Goal: Book appointment/travel/reservation

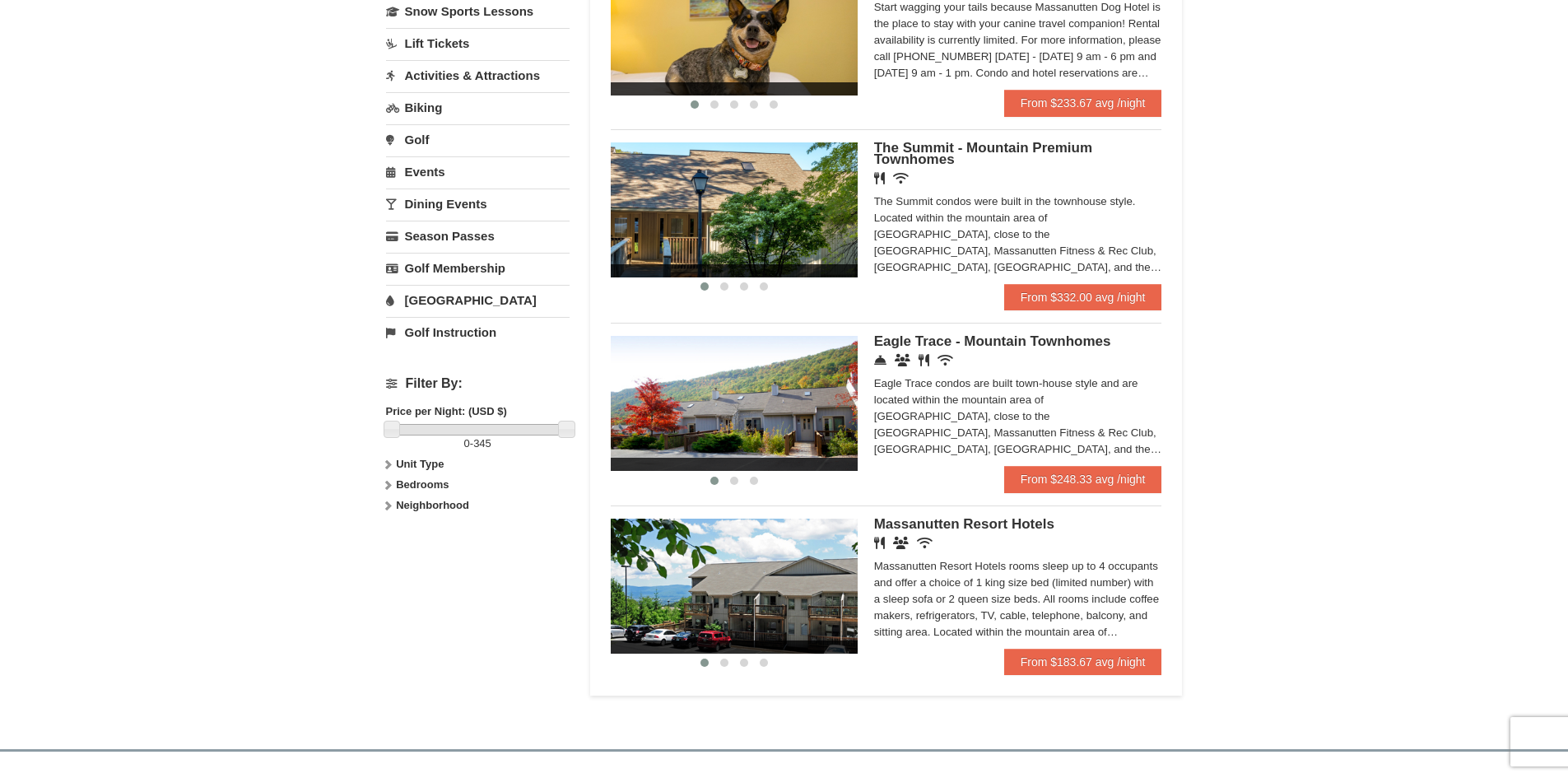
scroll to position [778, 0]
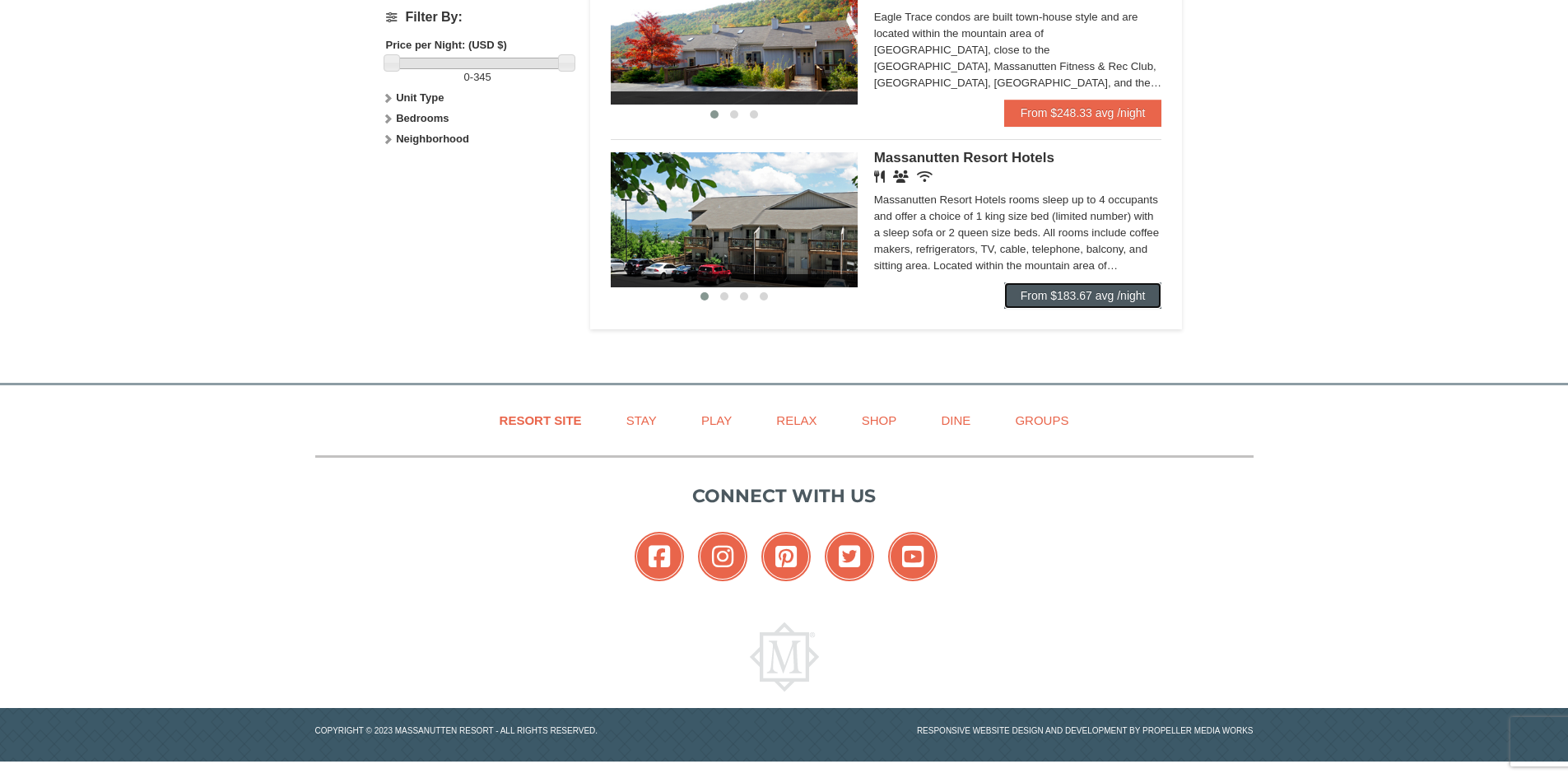
click at [1119, 290] on link "From $183.67 avg /night" at bounding box center [1084, 295] width 158 height 27
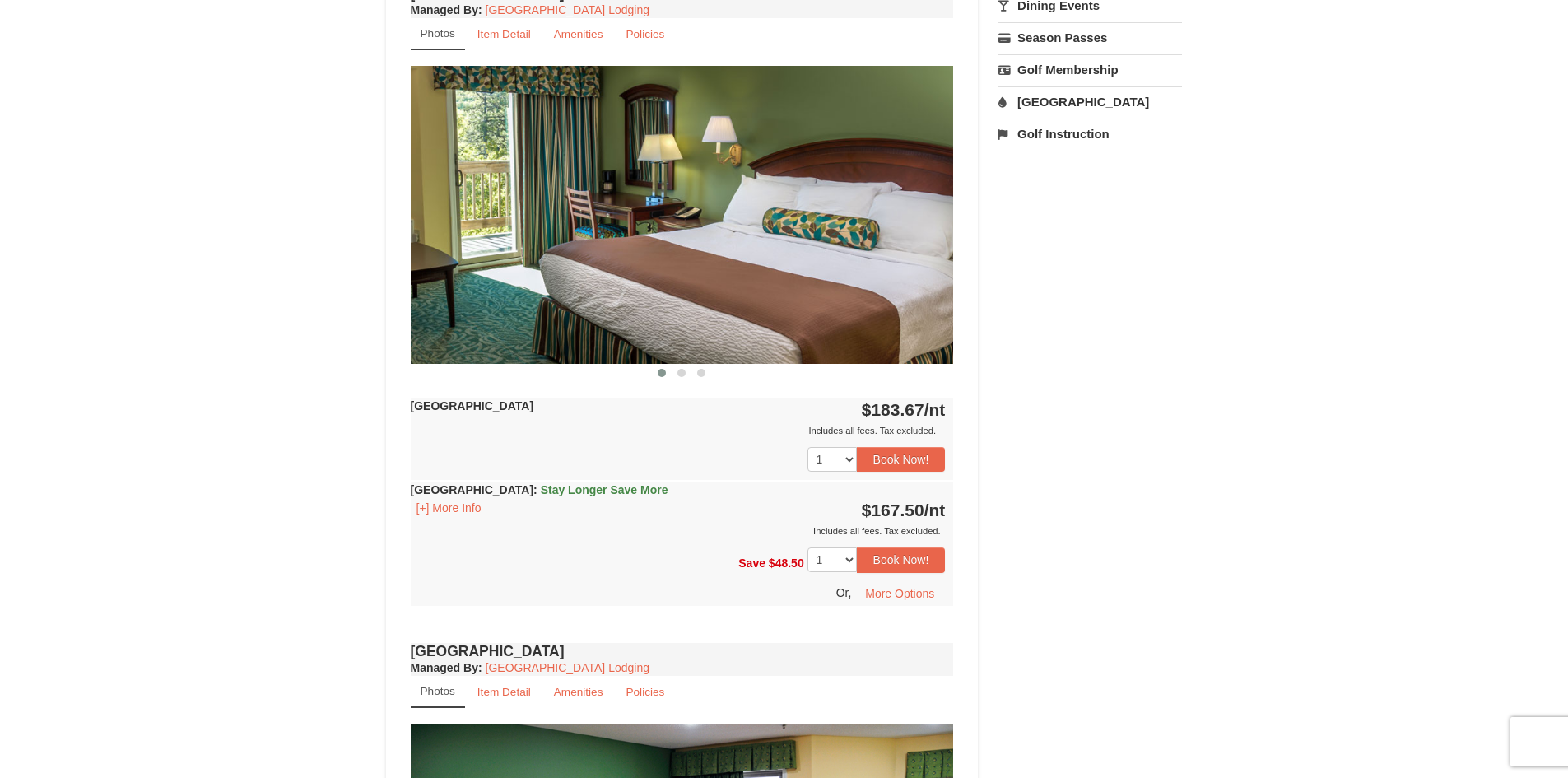
scroll to position [494, 0]
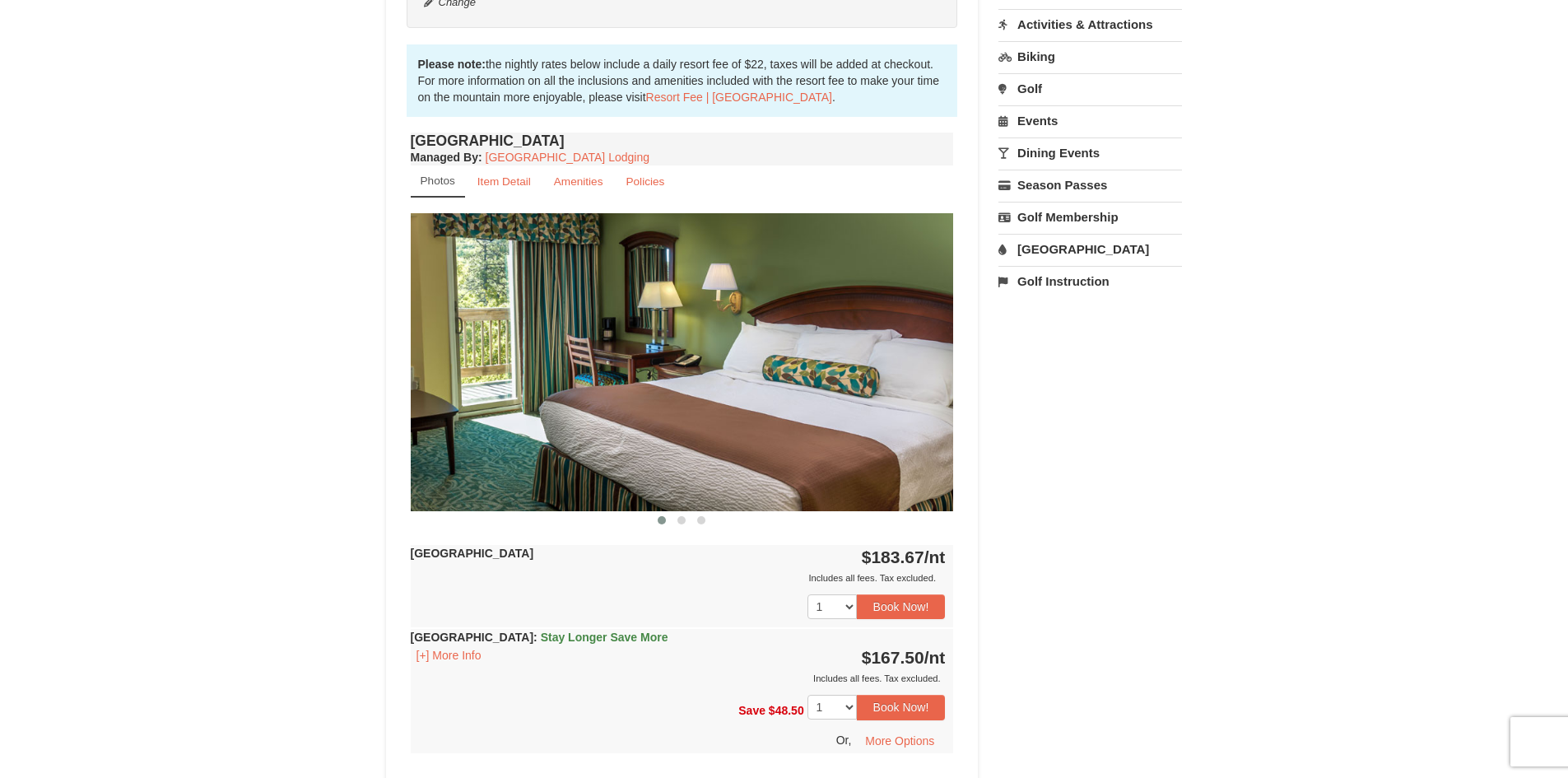
click at [941, 342] on img at bounding box center [682, 362] width 543 height 297
click at [935, 381] on img at bounding box center [682, 362] width 543 height 297
drag, startPoint x: 920, startPoint y: 387, endPoint x: 848, endPoint y: 387, distance: 72.0
click at [848, 387] on img at bounding box center [682, 362] width 543 height 297
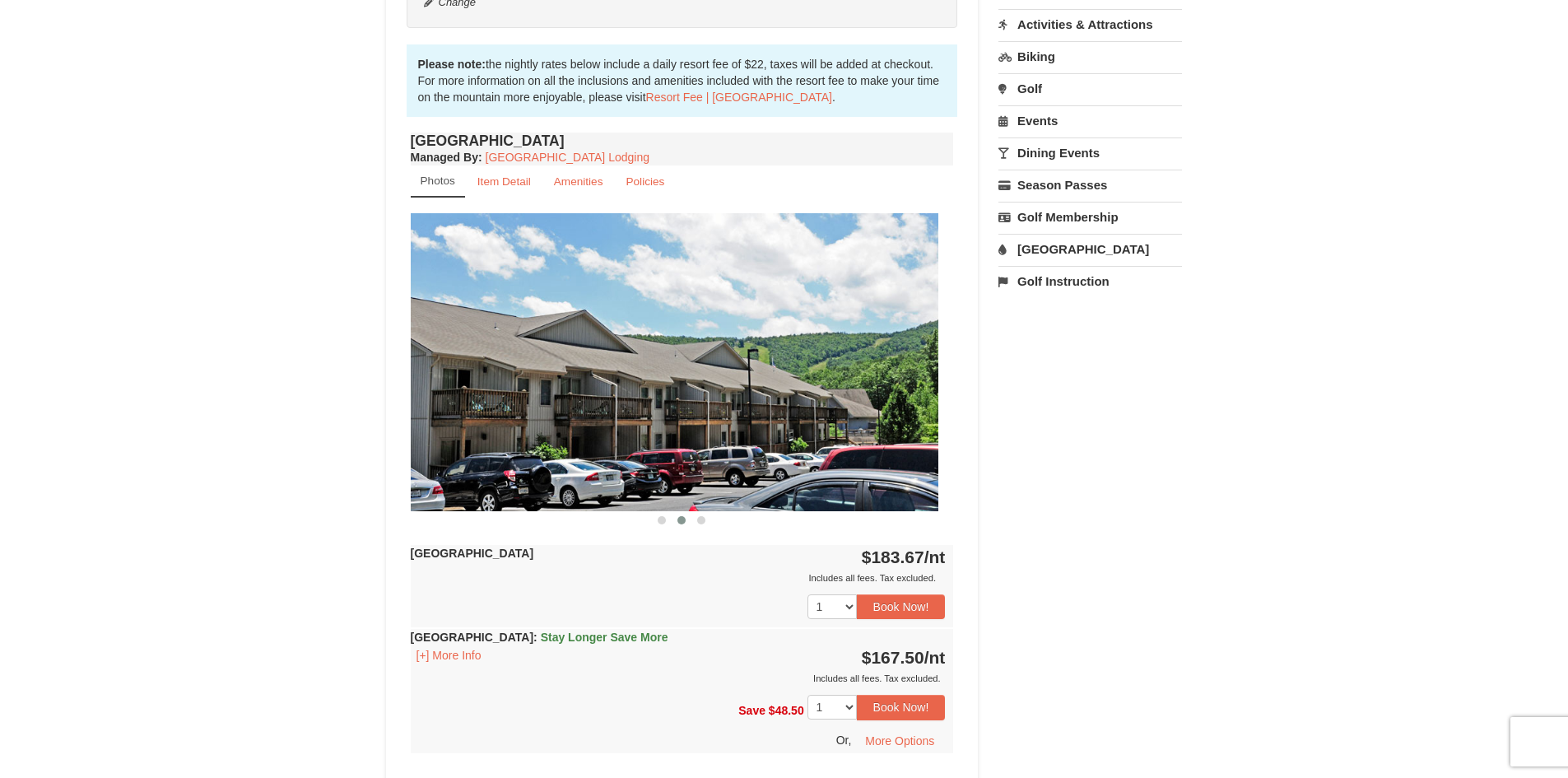
drag, startPoint x: 912, startPoint y: 387, endPoint x: 725, endPoint y: 364, distance: 188.4
click at [726, 365] on img at bounding box center [667, 362] width 543 height 297
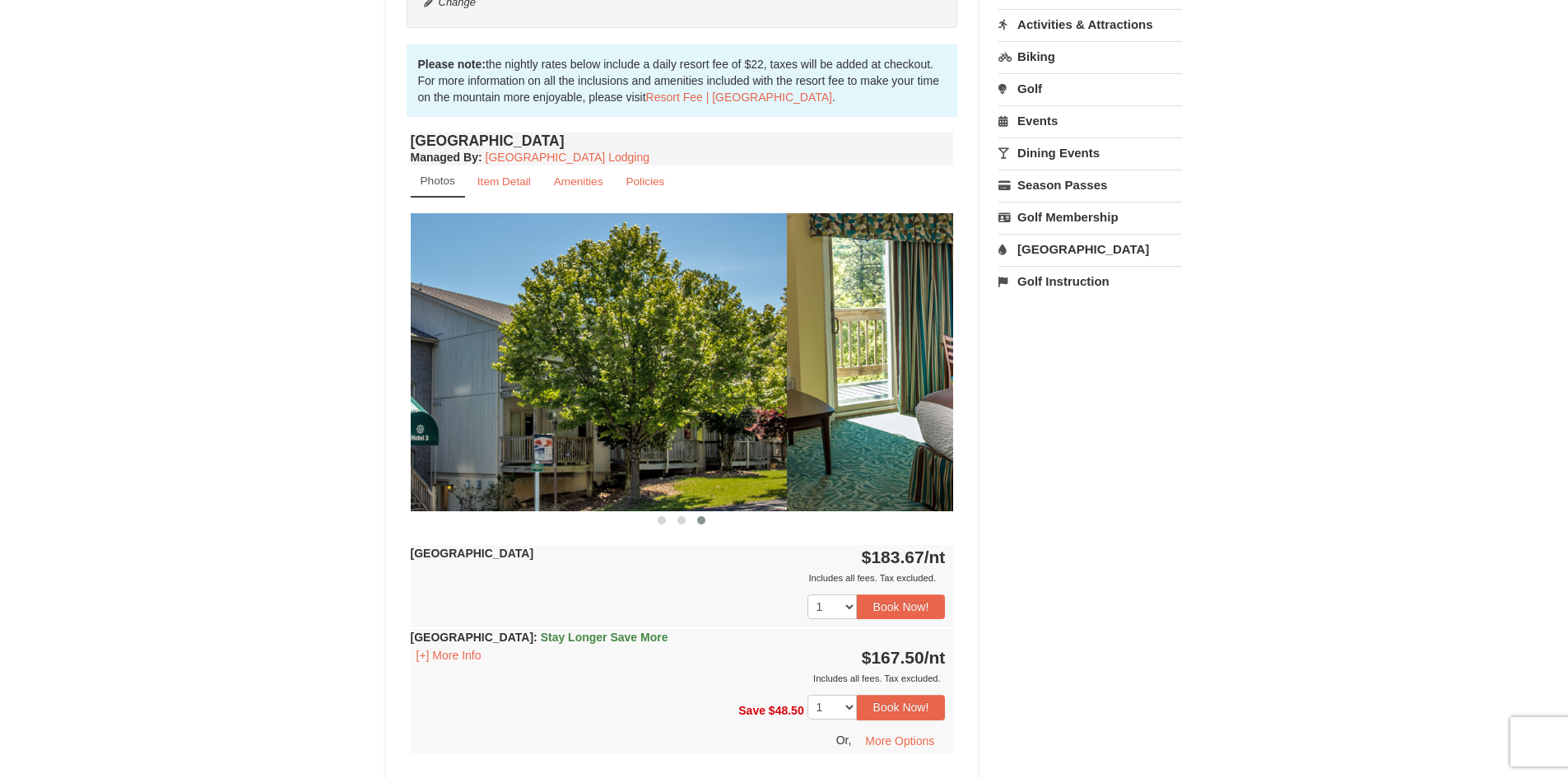
drag, startPoint x: 907, startPoint y: 377, endPoint x: 741, endPoint y: 373, distance: 166.0
click at [742, 373] on img at bounding box center [515, 362] width 543 height 297
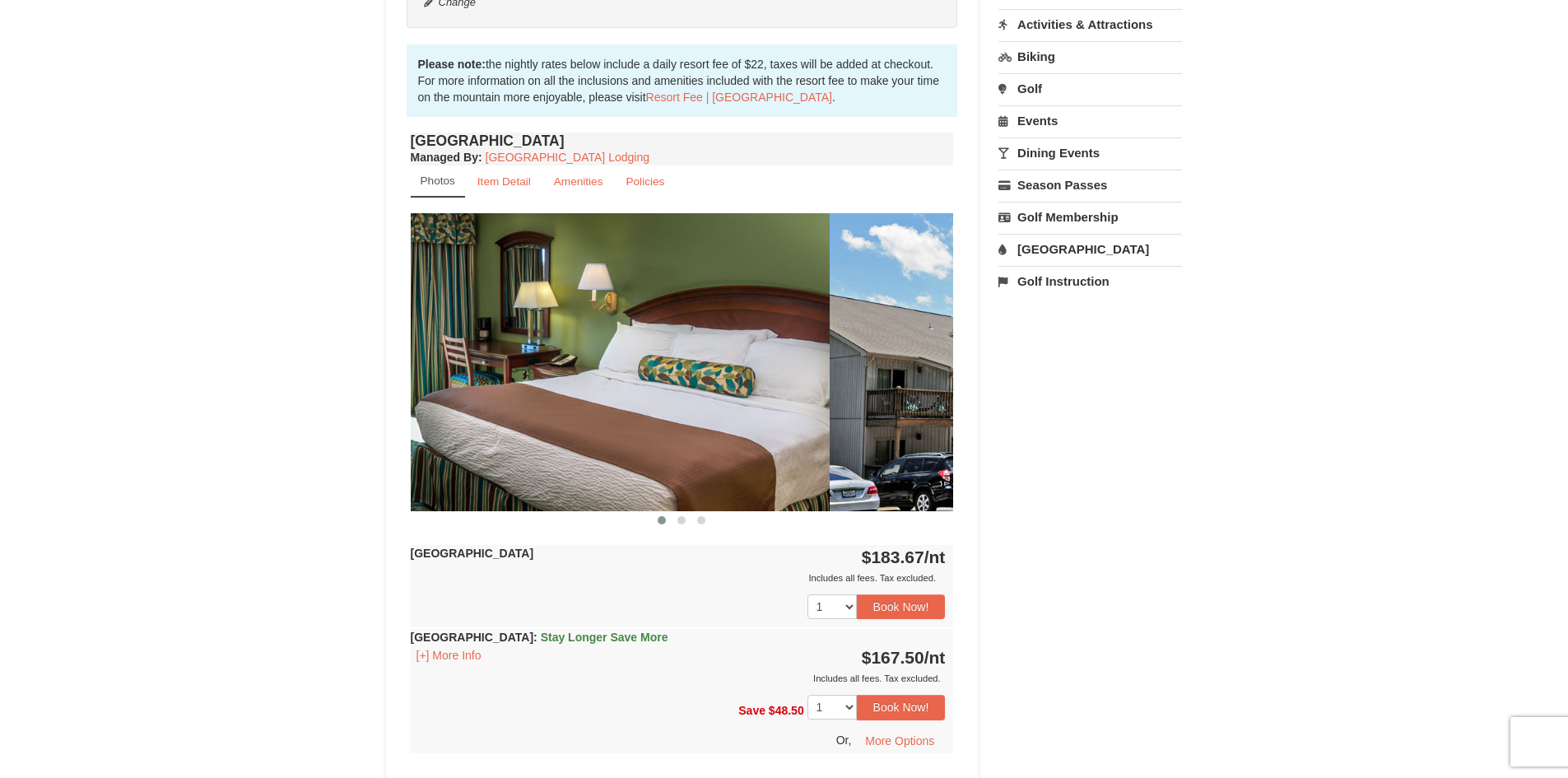
drag, startPoint x: 892, startPoint y: 389, endPoint x: 620, endPoint y: 360, distance: 273.5
click at [627, 361] on div at bounding box center [1100, 362] width 3802 height 297
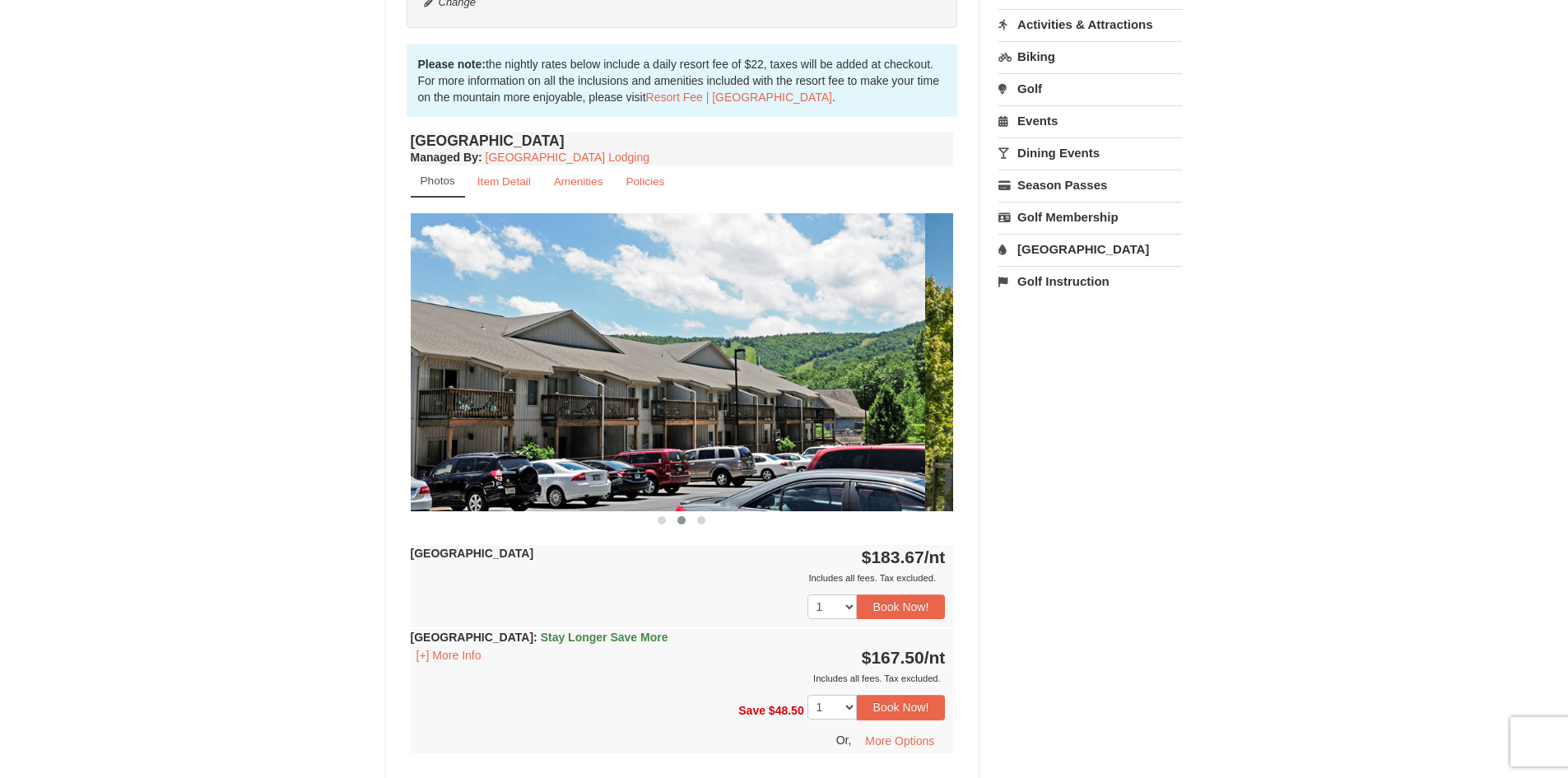
drag, startPoint x: 858, startPoint y: 376, endPoint x: 623, endPoint y: 353, distance: 236.1
click at [624, 353] on img at bounding box center [653, 362] width 543 height 297
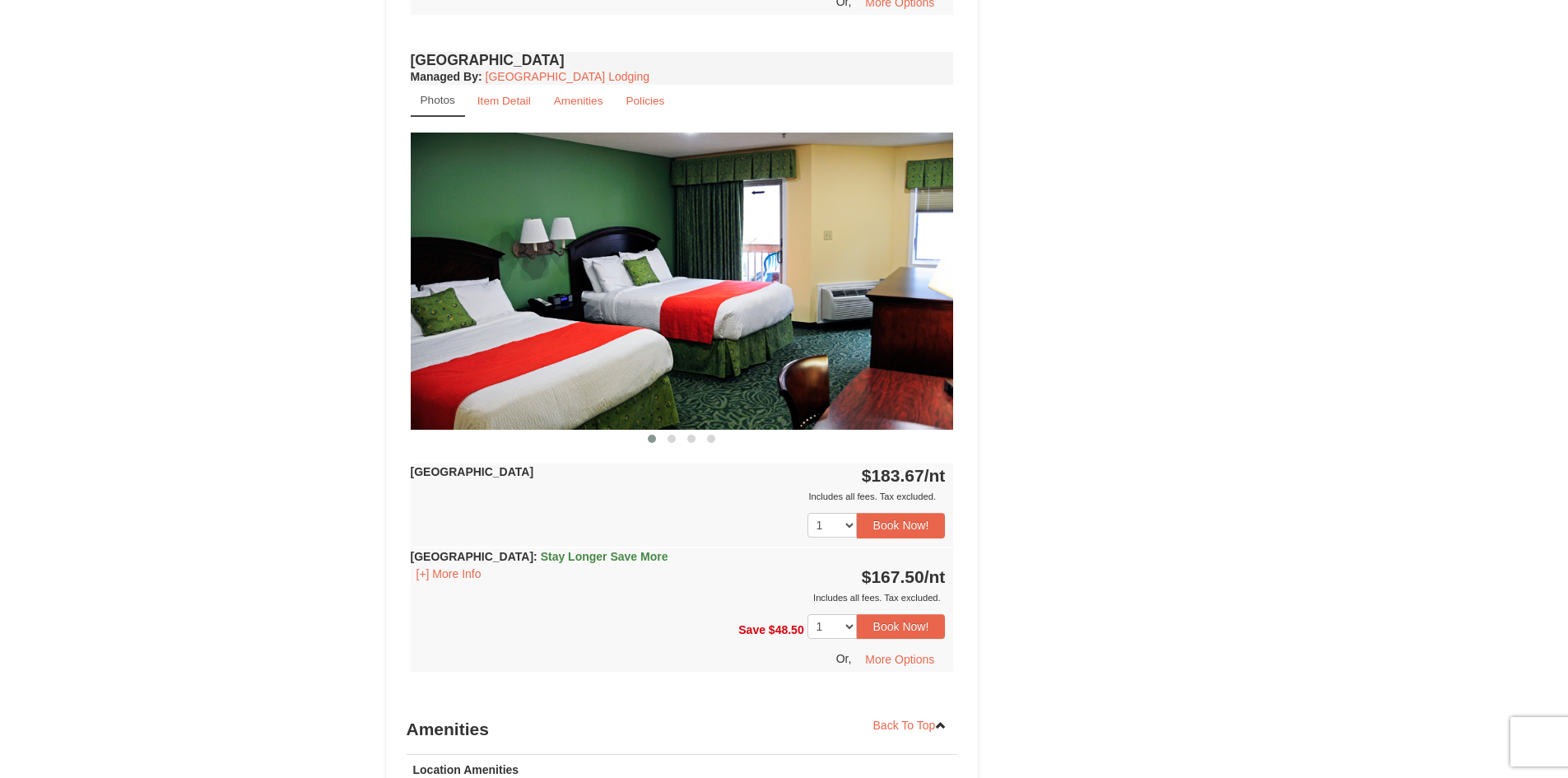
scroll to position [1235, 0]
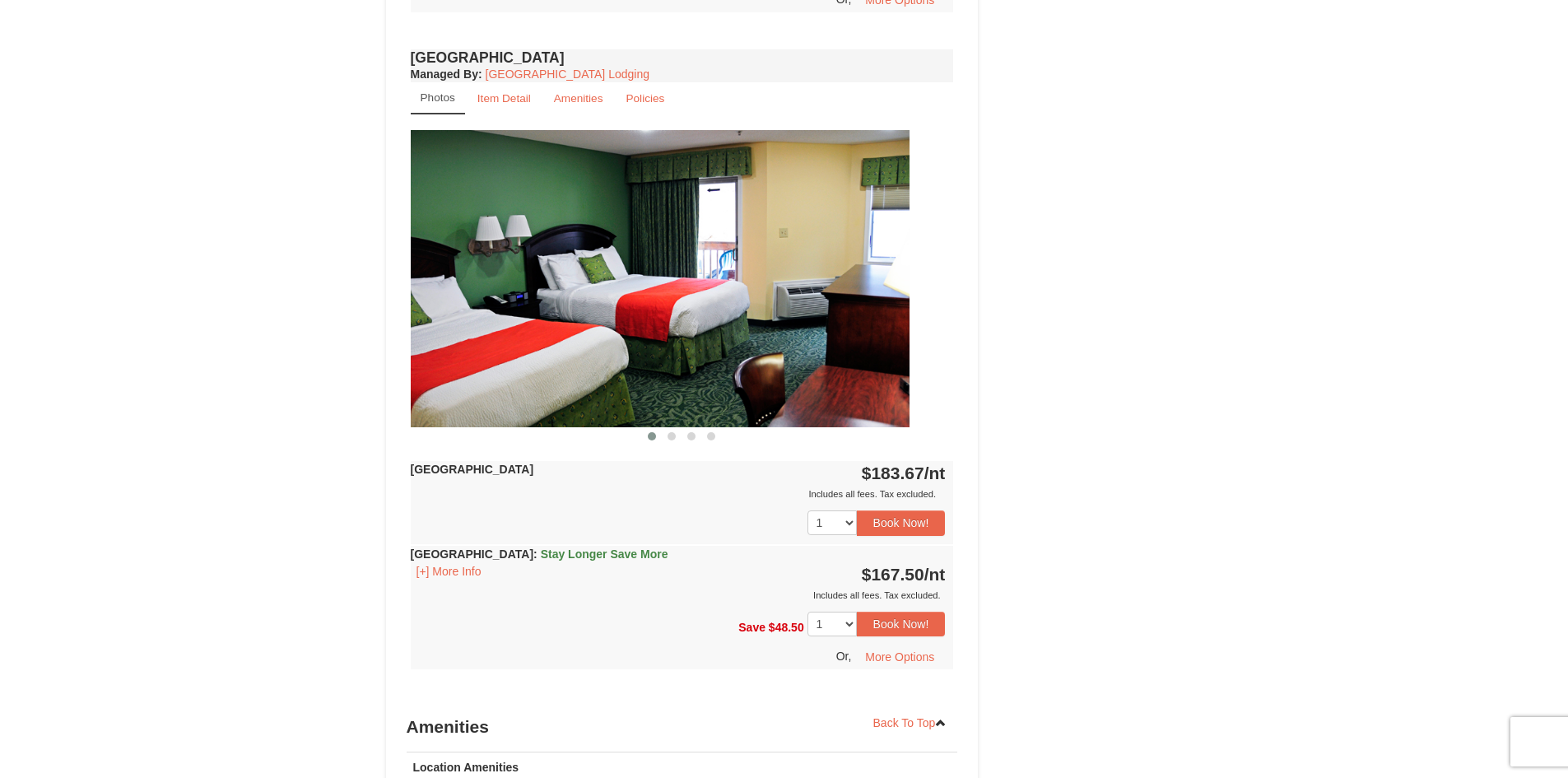
drag, startPoint x: 928, startPoint y: 331, endPoint x: 756, endPoint y: 310, distance: 173.3
click at [756, 310] on img at bounding box center [638, 278] width 543 height 297
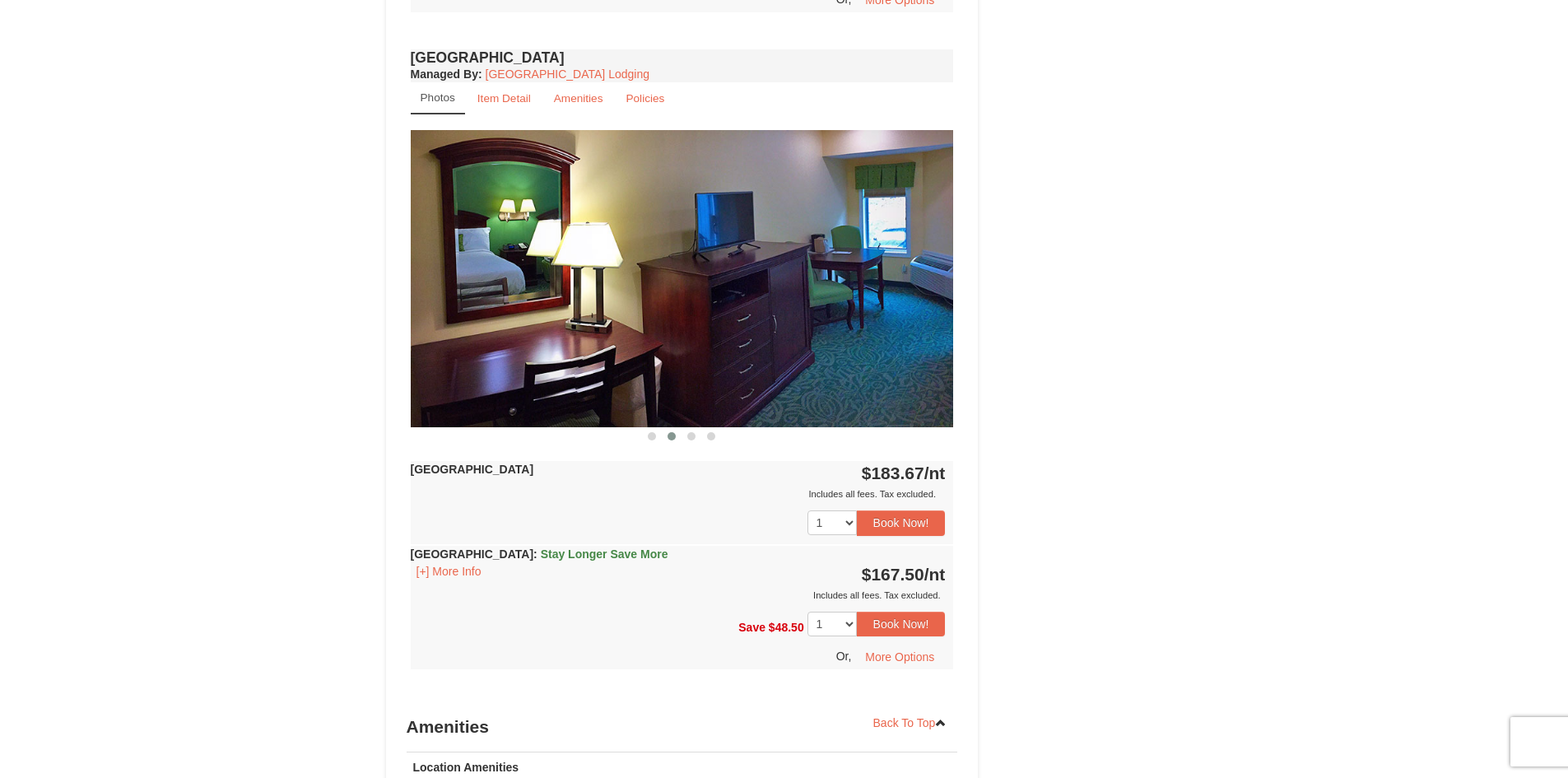
drag, startPoint x: 961, startPoint y: 323, endPoint x: 674, endPoint y: 301, distance: 287.8
drag, startPoint x: 849, startPoint y: 282, endPoint x: 697, endPoint y: 281, distance: 152.0
click at [684, 280] on img at bounding box center [682, 278] width 543 height 297
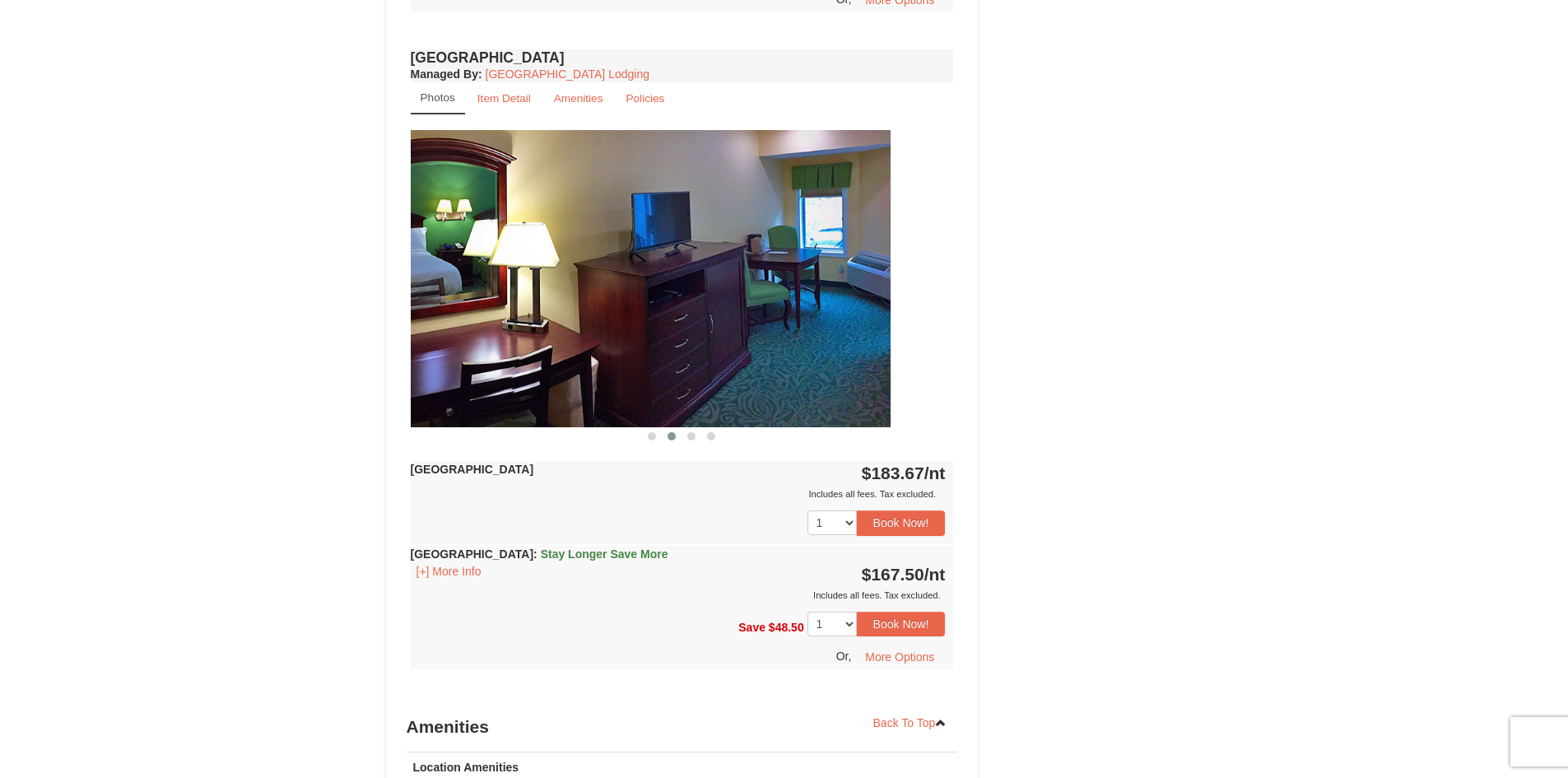
drag, startPoint x: 905, startPoint y: 294, endPoint x: 661, endPoint y: 276, distance: 244.7
click at [661, 276] on img at bounding box center [619, 278] width 543 height 297
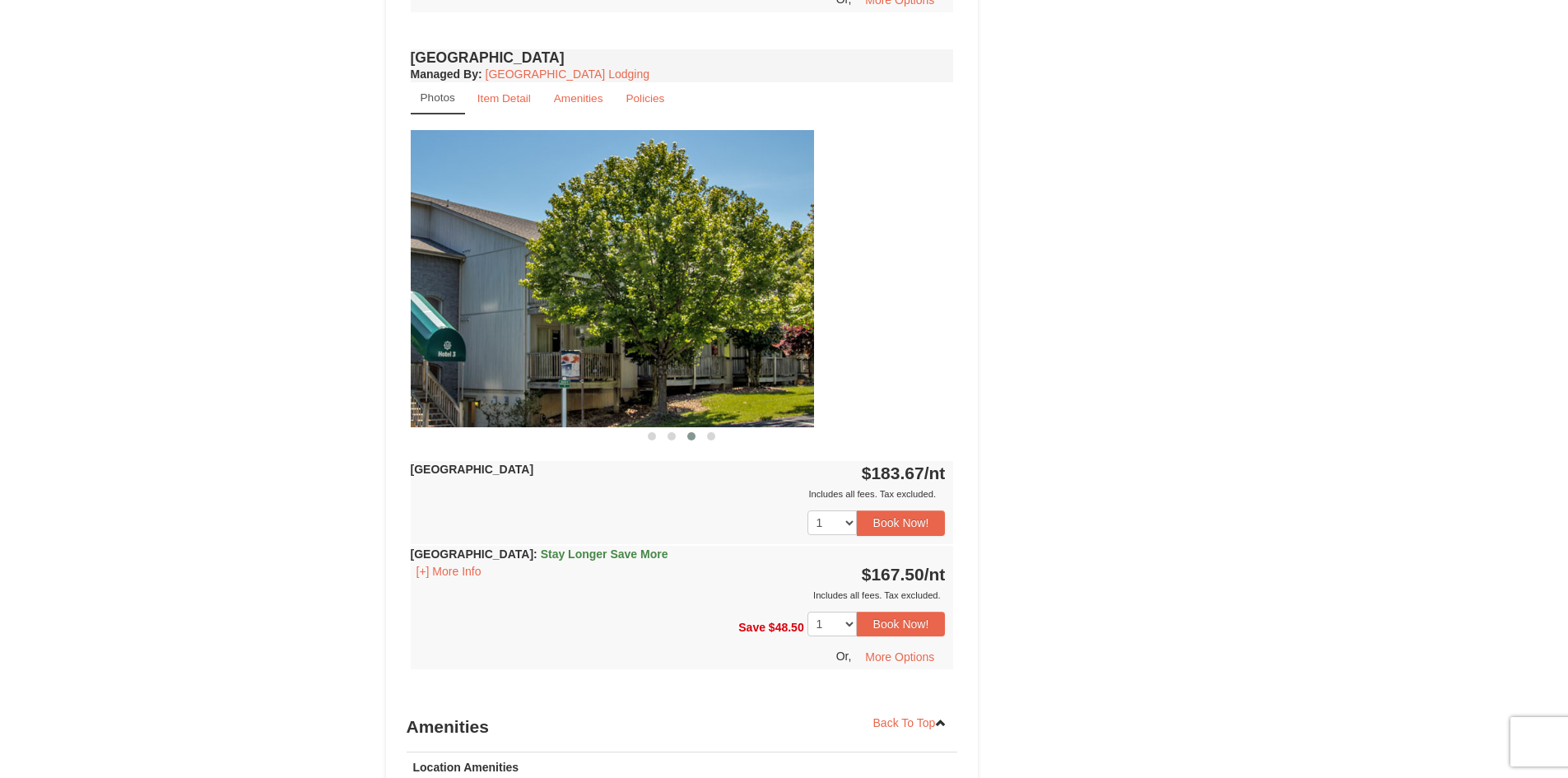
drag, startPoint x: 791, startPoint y: 286, endPoint x: 523, endPoint y: 272, distance: 268.4
click at [530, 272] on img at bounding box center [542, 278] width 543 height 297
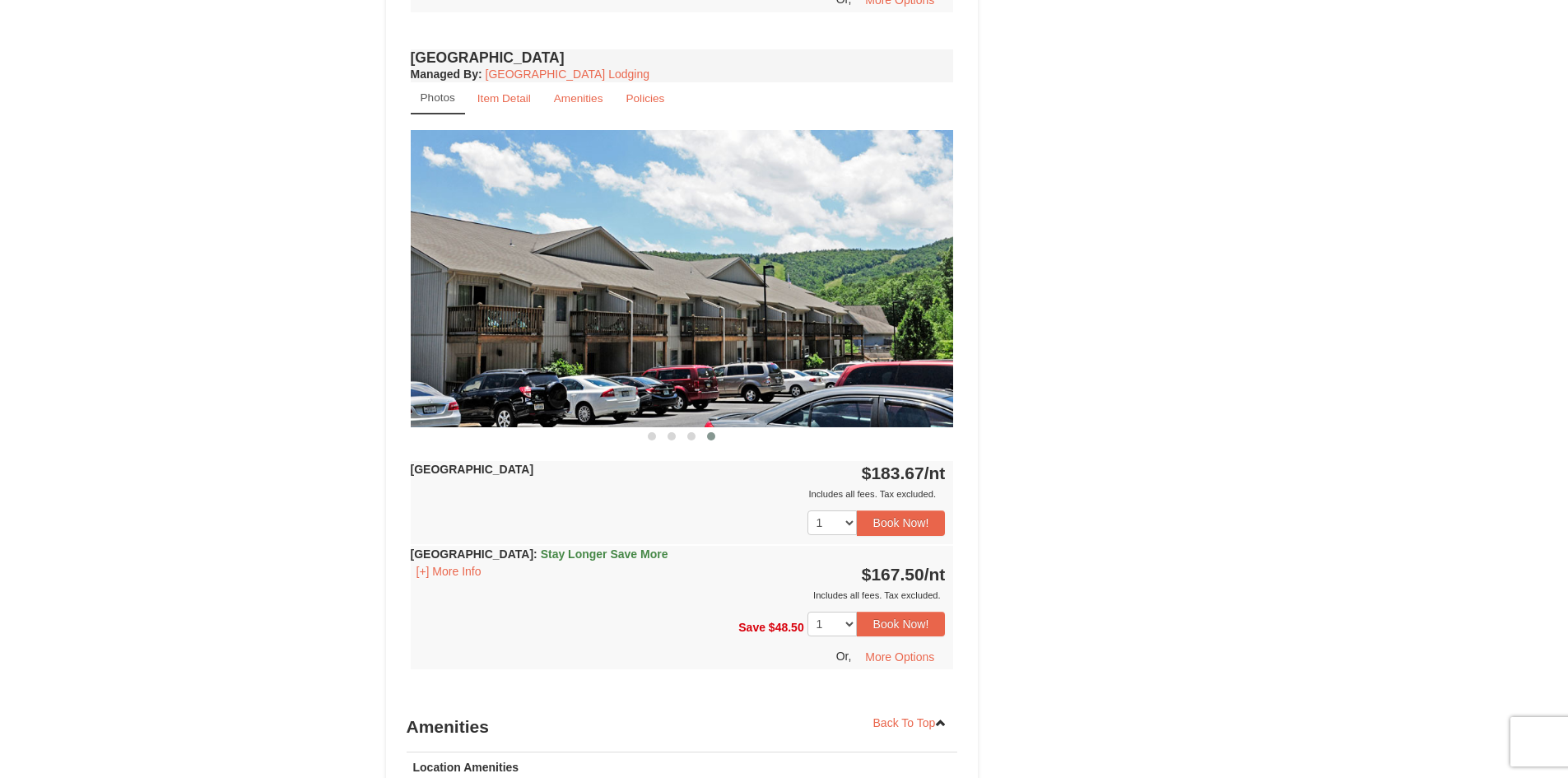
drag, startPoint x: 923, startPoint y: 307, endPoint x: 457, endPoint y: 252, distance: 469.2
click at [457, 252] on img at bounding box center [682, 278] width 543 height 297
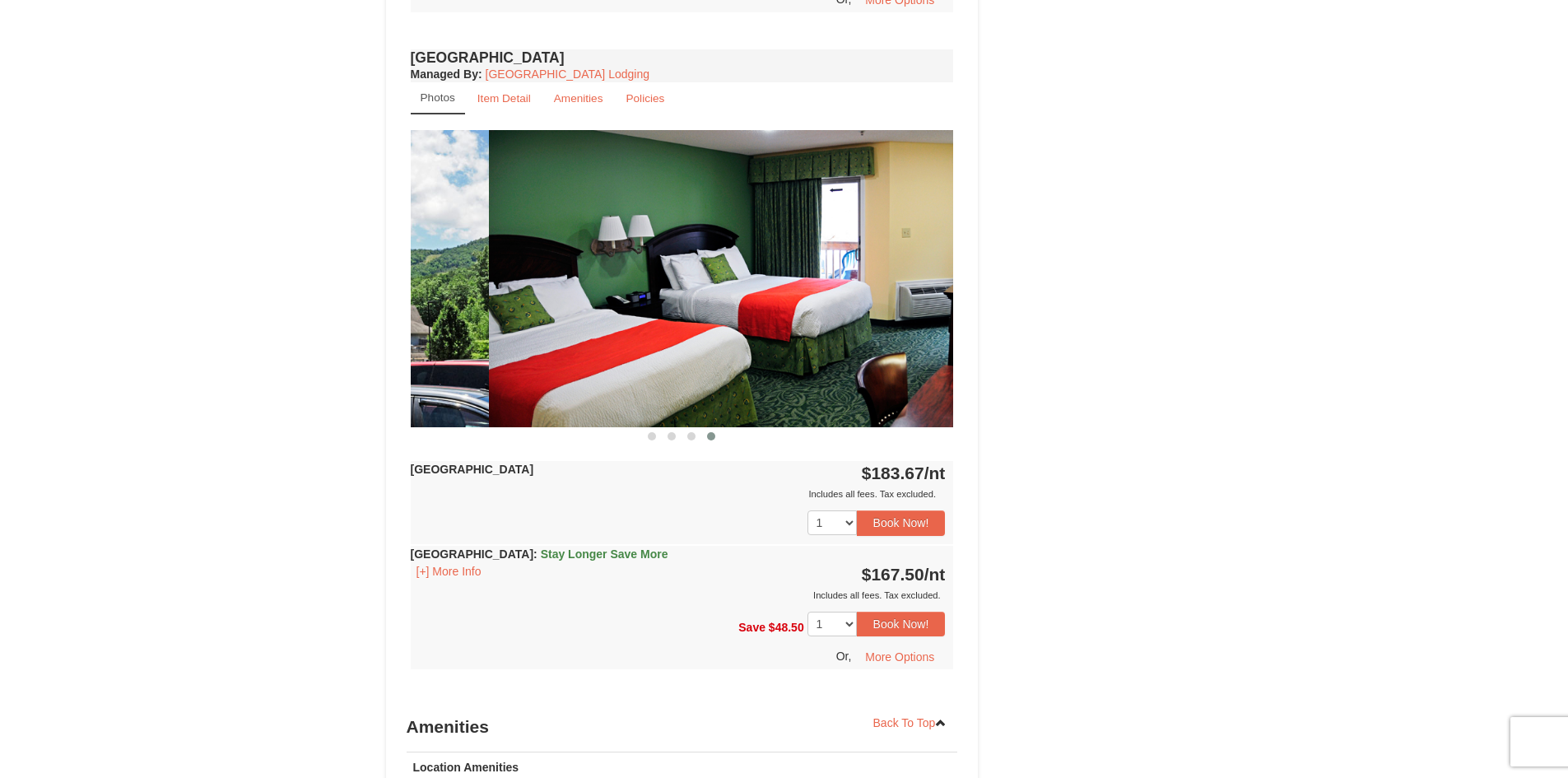
drag, startPoint x: 574, startPoint y: 298, endPoint x: 262, endPoint y: 258, distance: 314.6
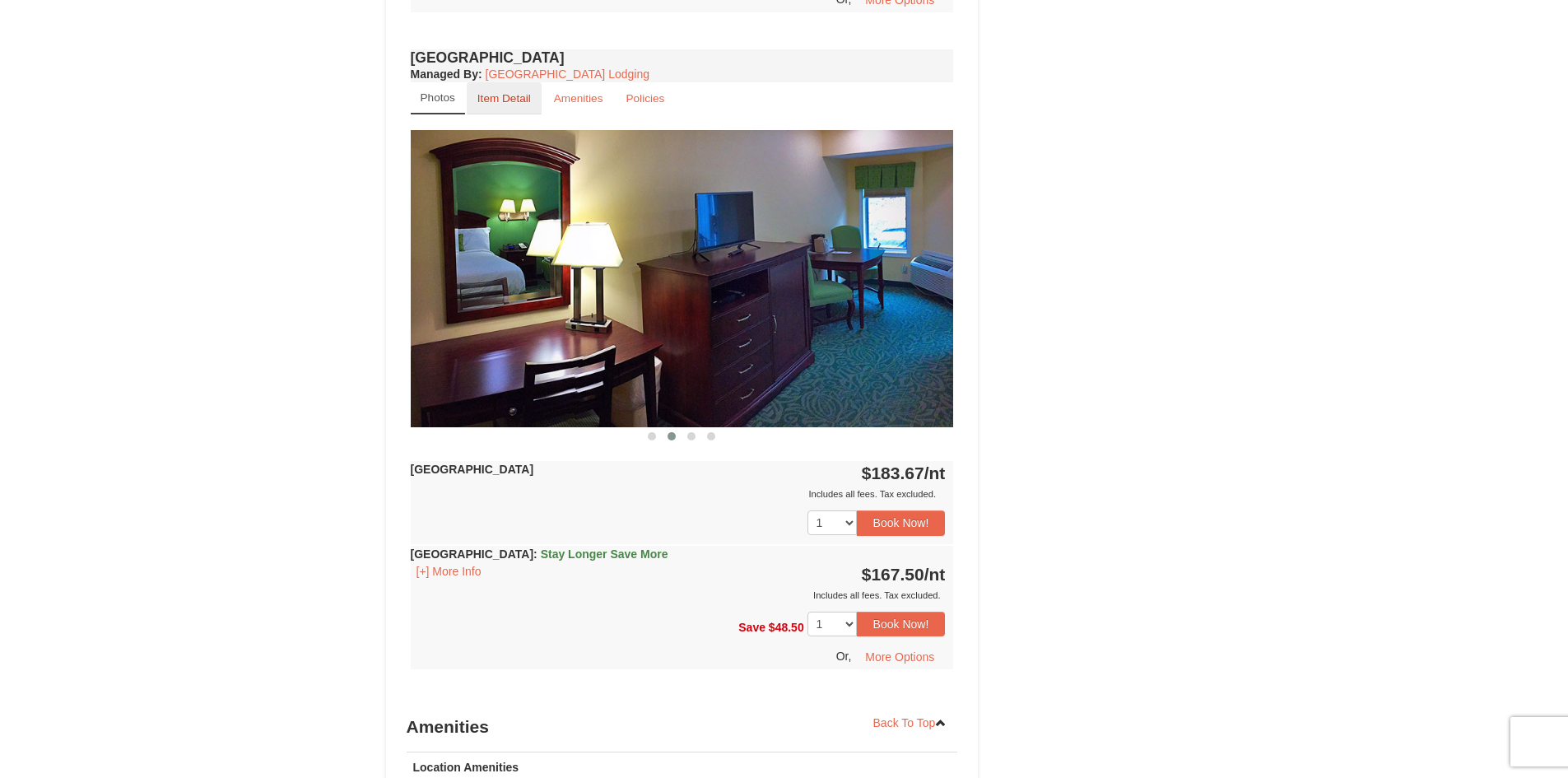
click at [502, 95] on small "Item Detail" at bounding box center [504, 98] width 53 height 12
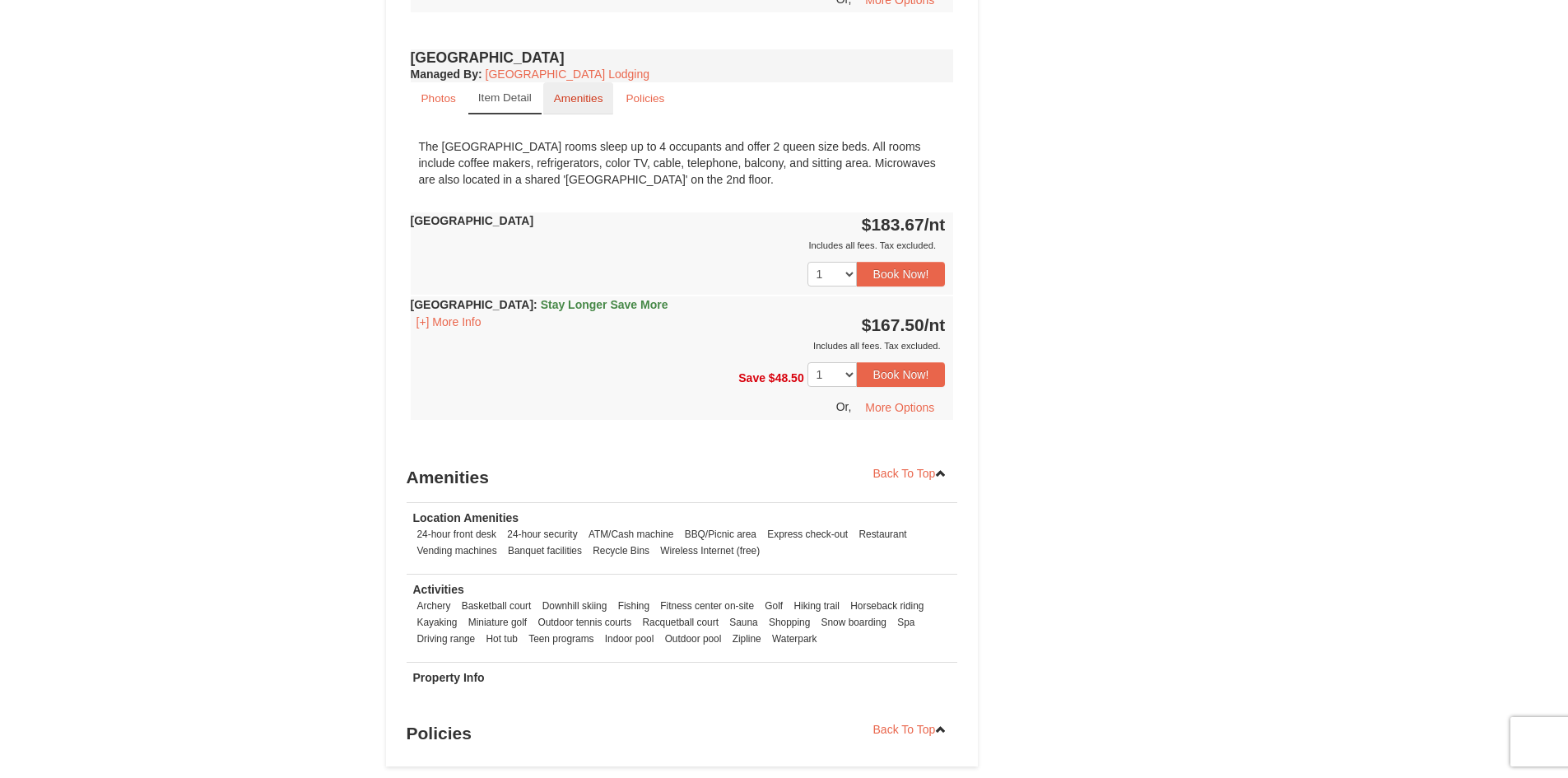
click at [572, 94] on small "Amenities" at bounding box center [578, 98] width 50 height 12
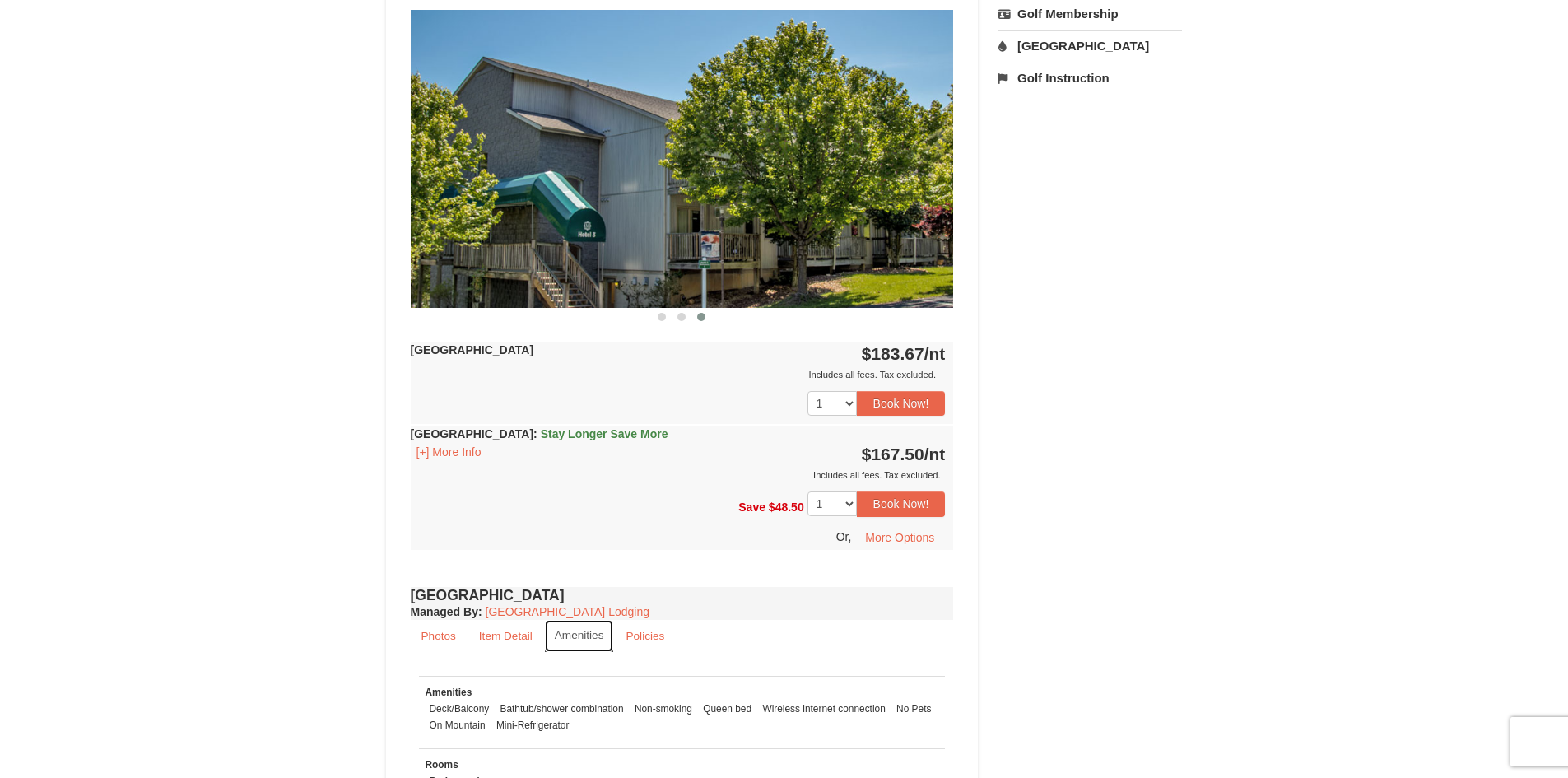
scroll to position [945, 0]
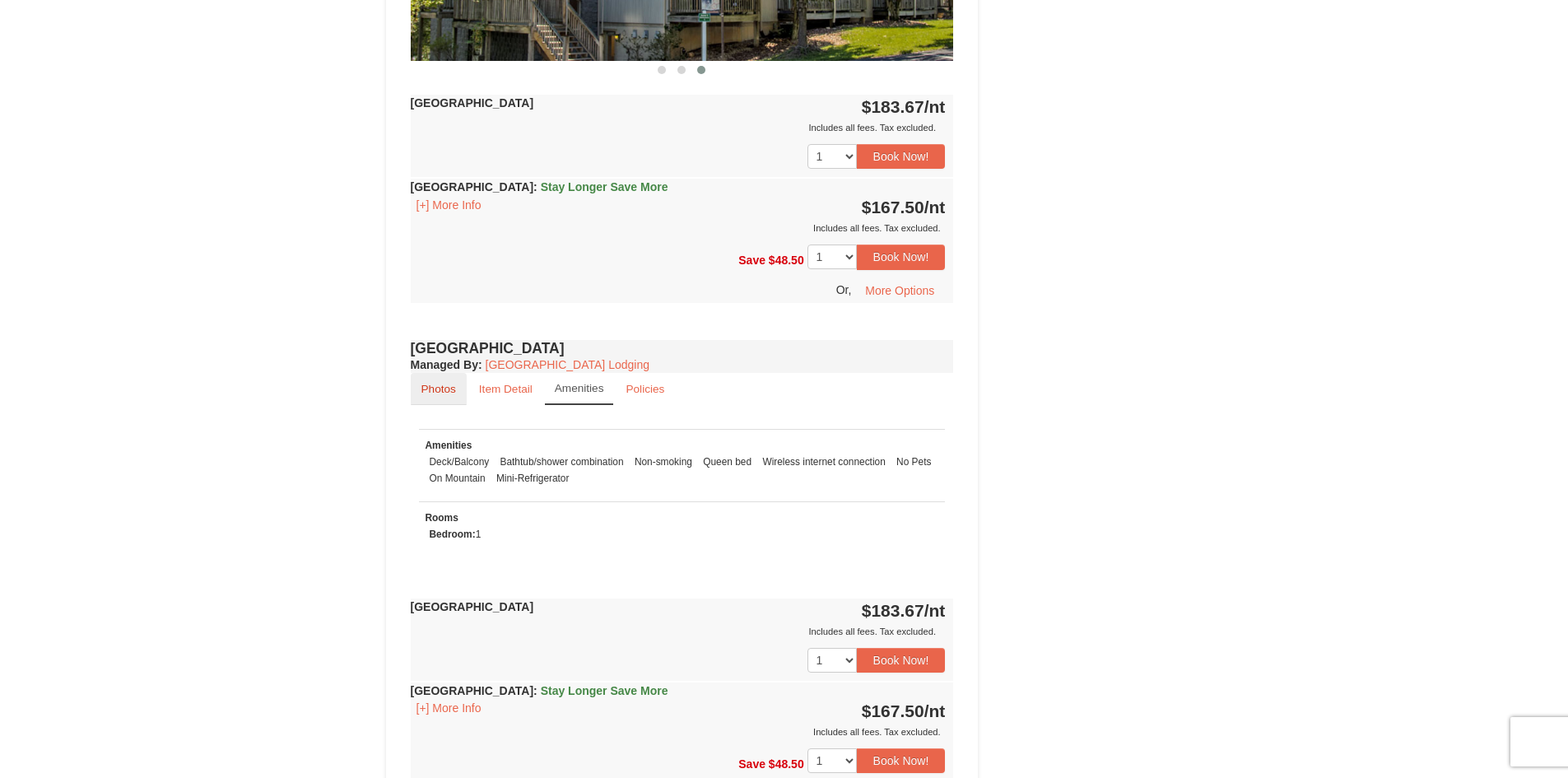
click at [430, 391] on small "Photos" at bounding box center [438, 389] width 35 height 12
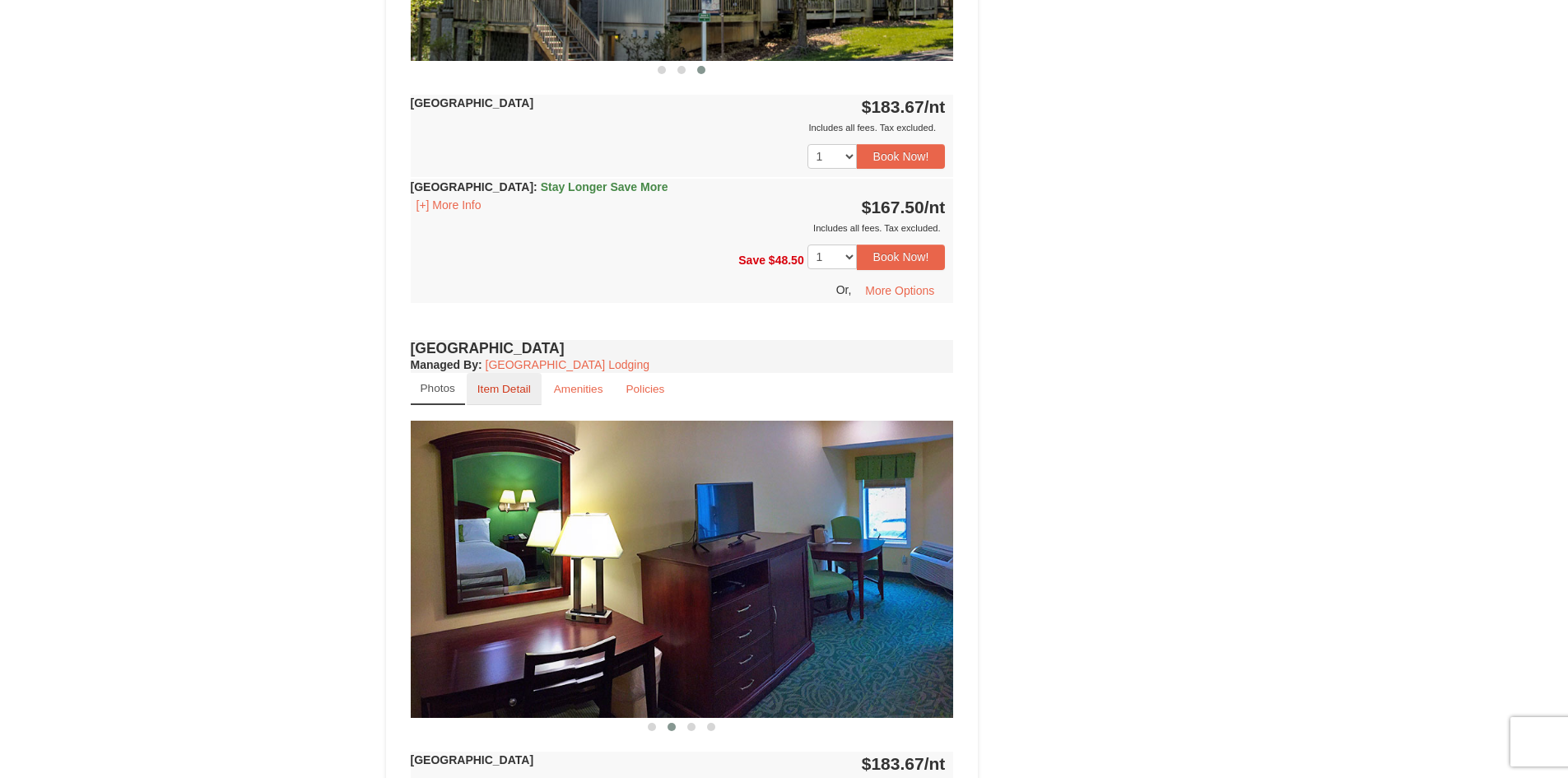
click at [511, 387] on small "Item Detail" at bounding box center [504, 389] width 53 height 12
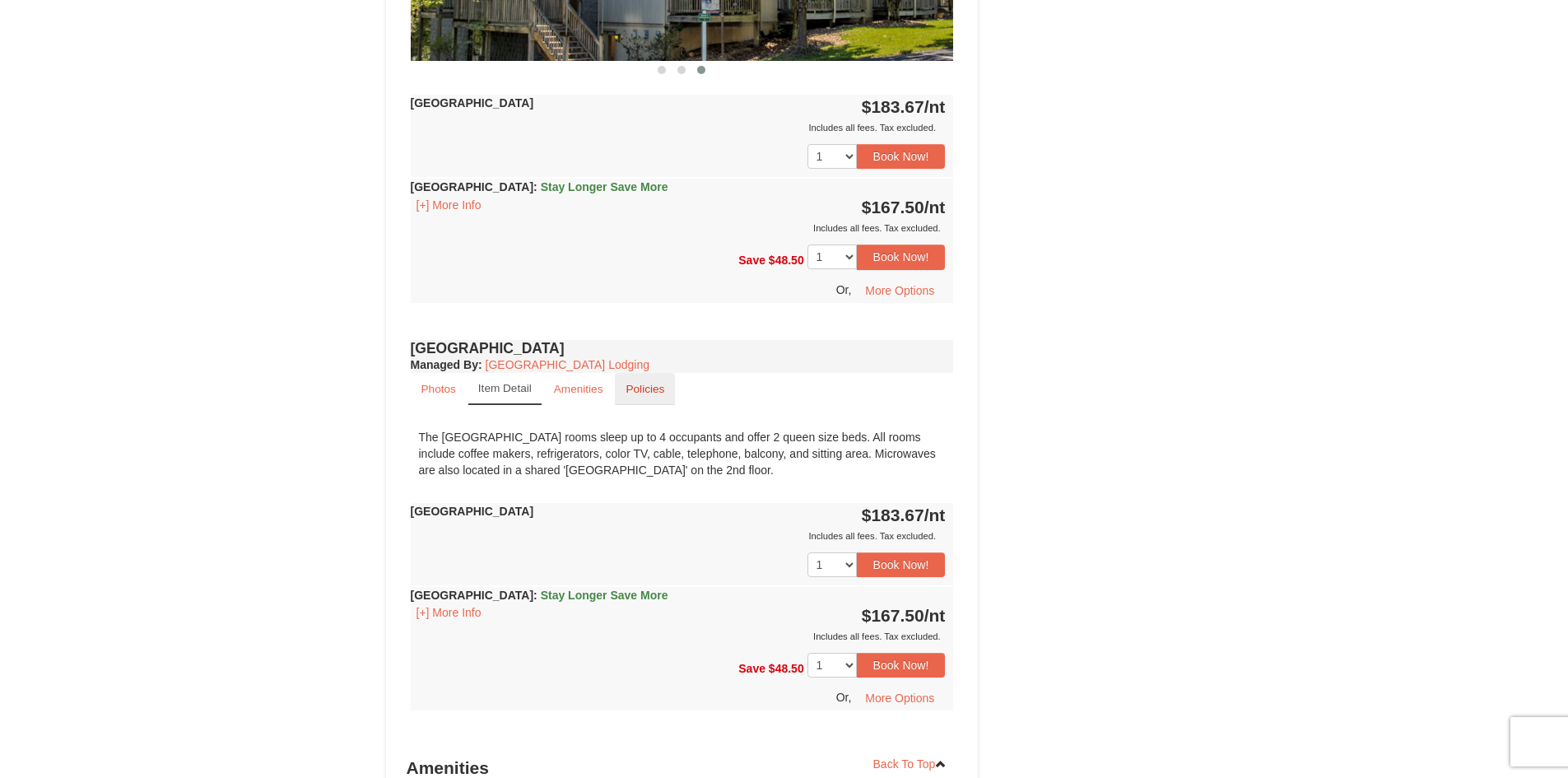
click at [650, 391] on small "Policies" at bounding box center [644, 389] width 39 height 12
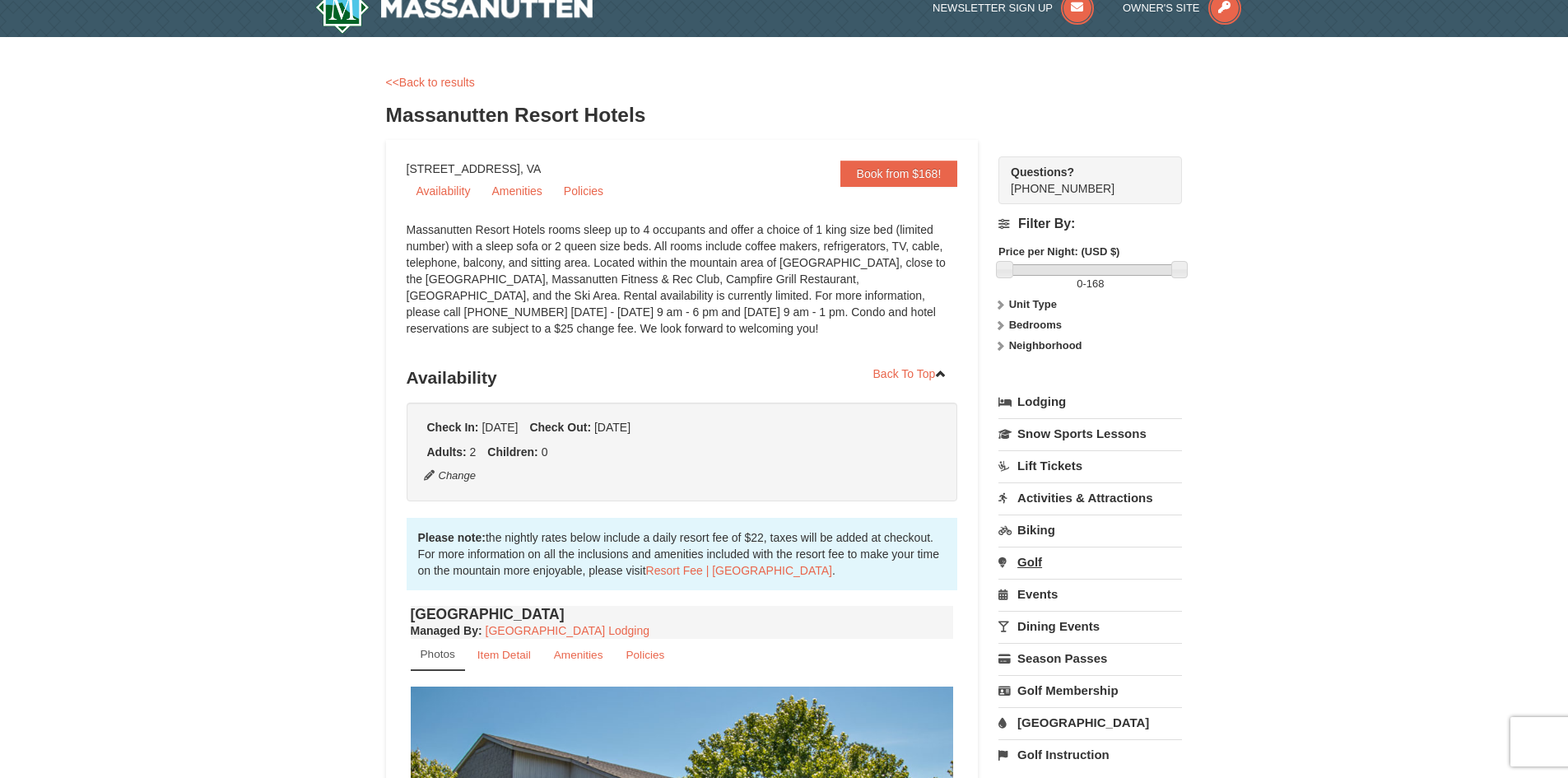
scroll to position [0, 0]
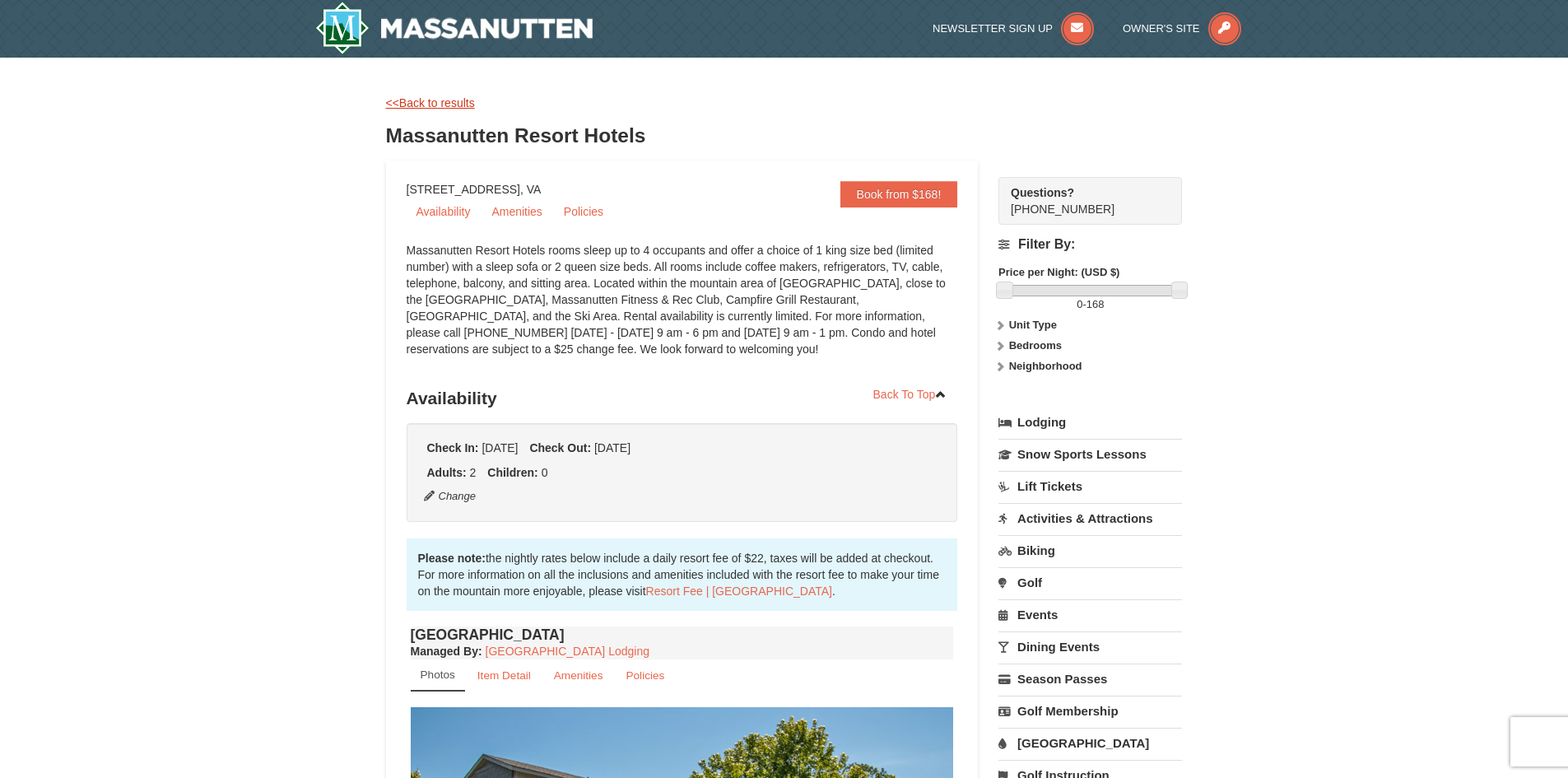
click at [396, 105] on link "<<Back to results" at bounding box center [431, 102] width 89 height 13
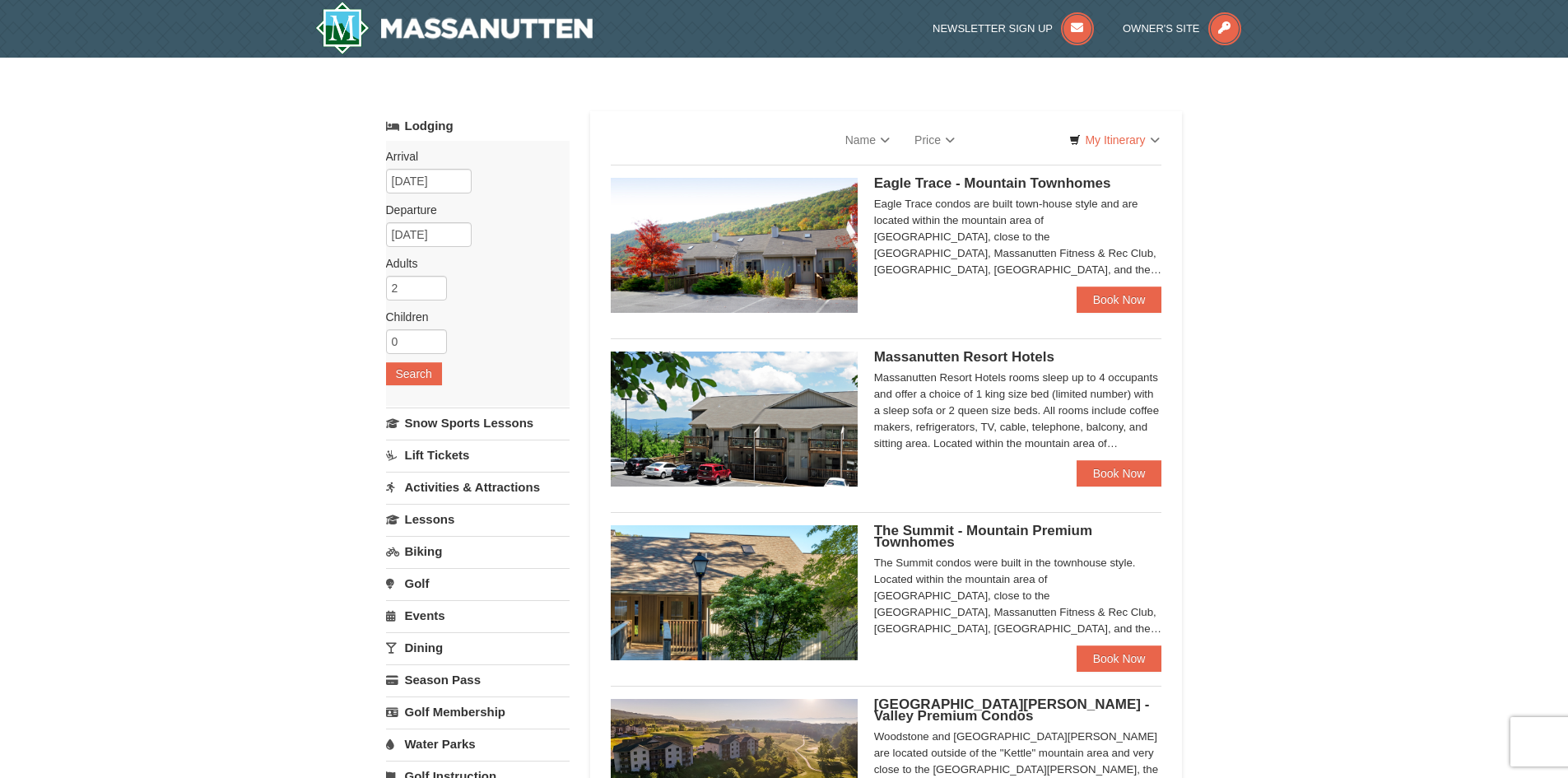
select select "9"
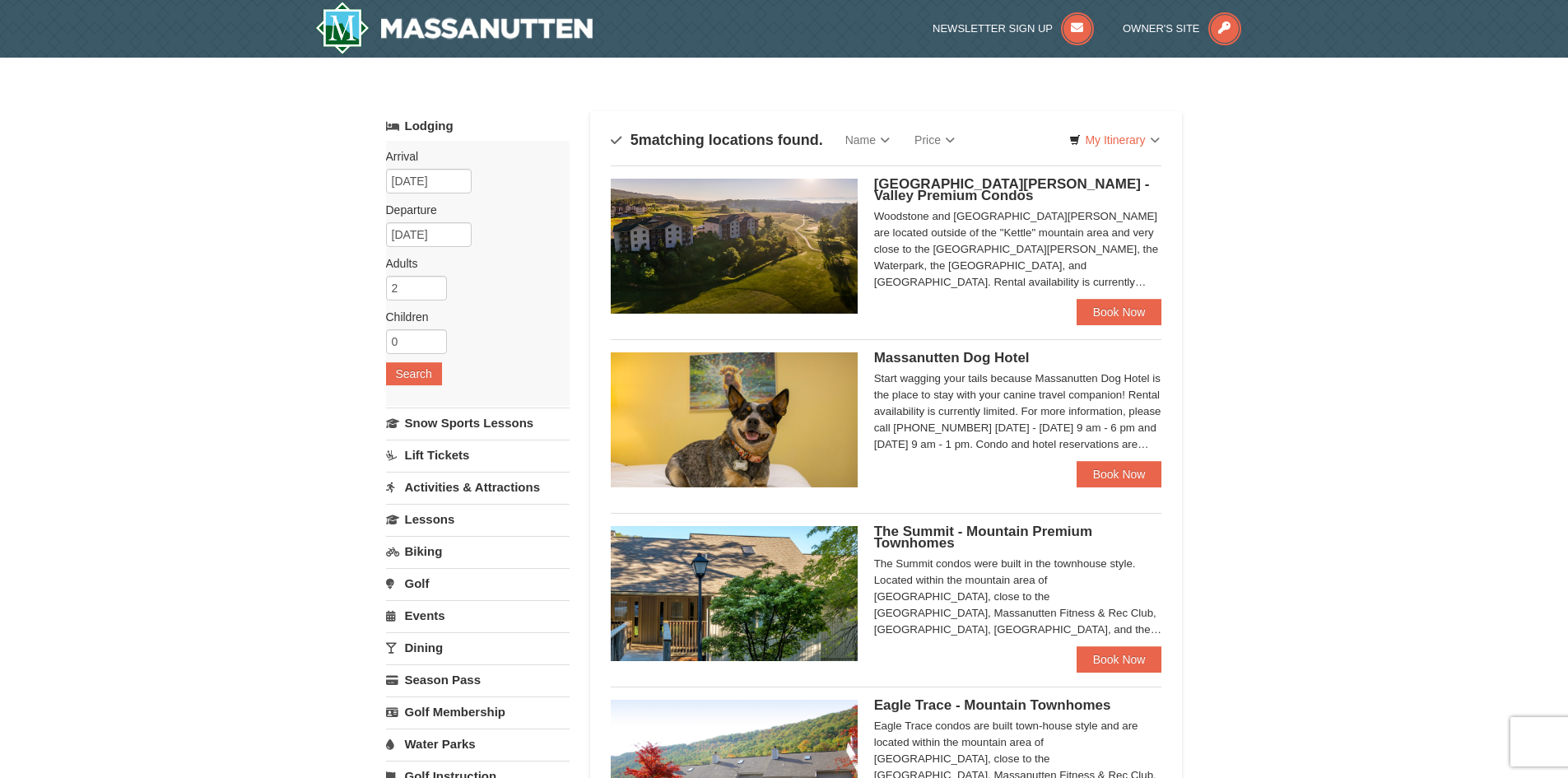
select select "9"
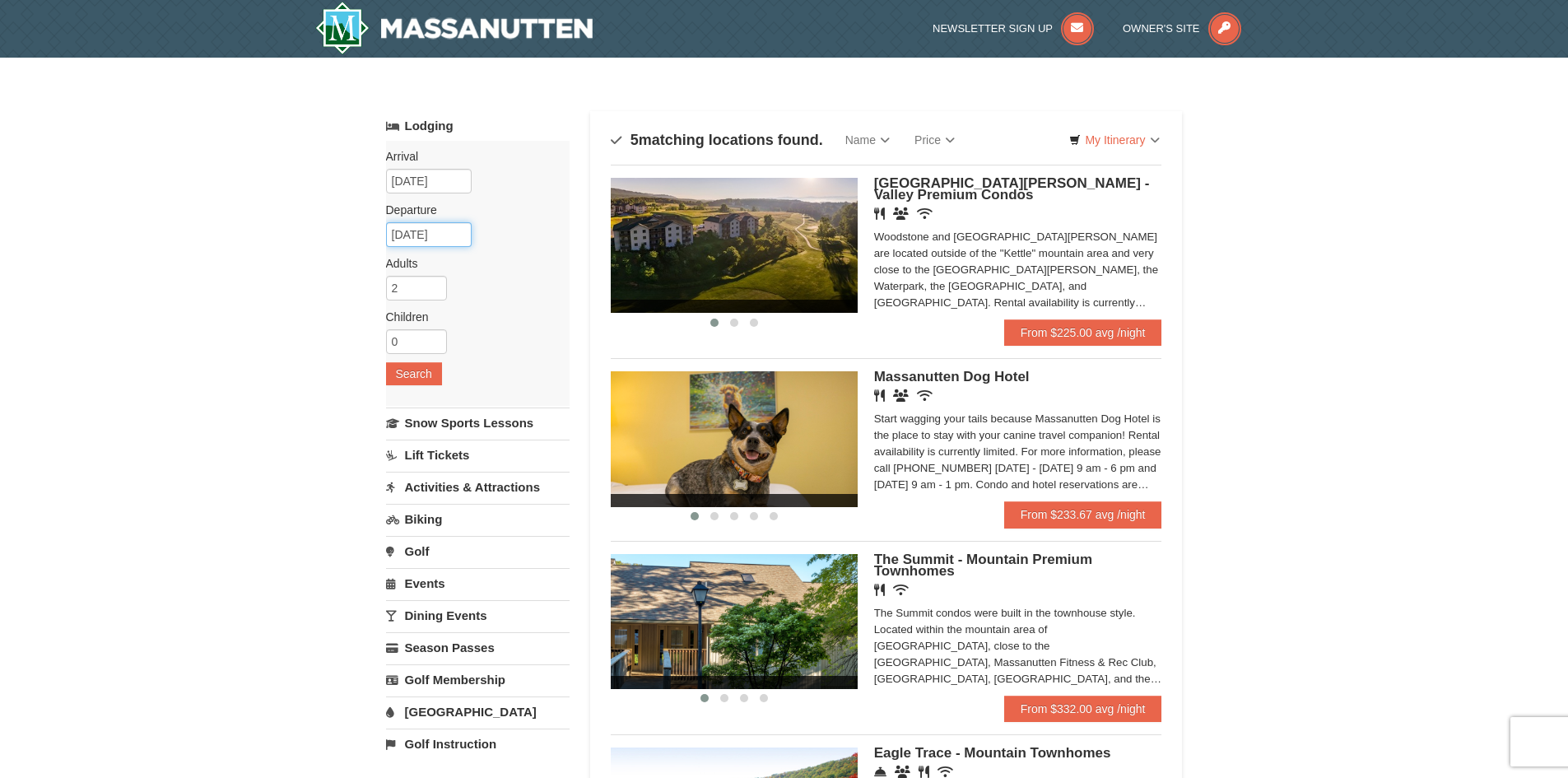
click at [424, 236] on input "[DATE]" at bounding box center [429, 234] width 85 height 25
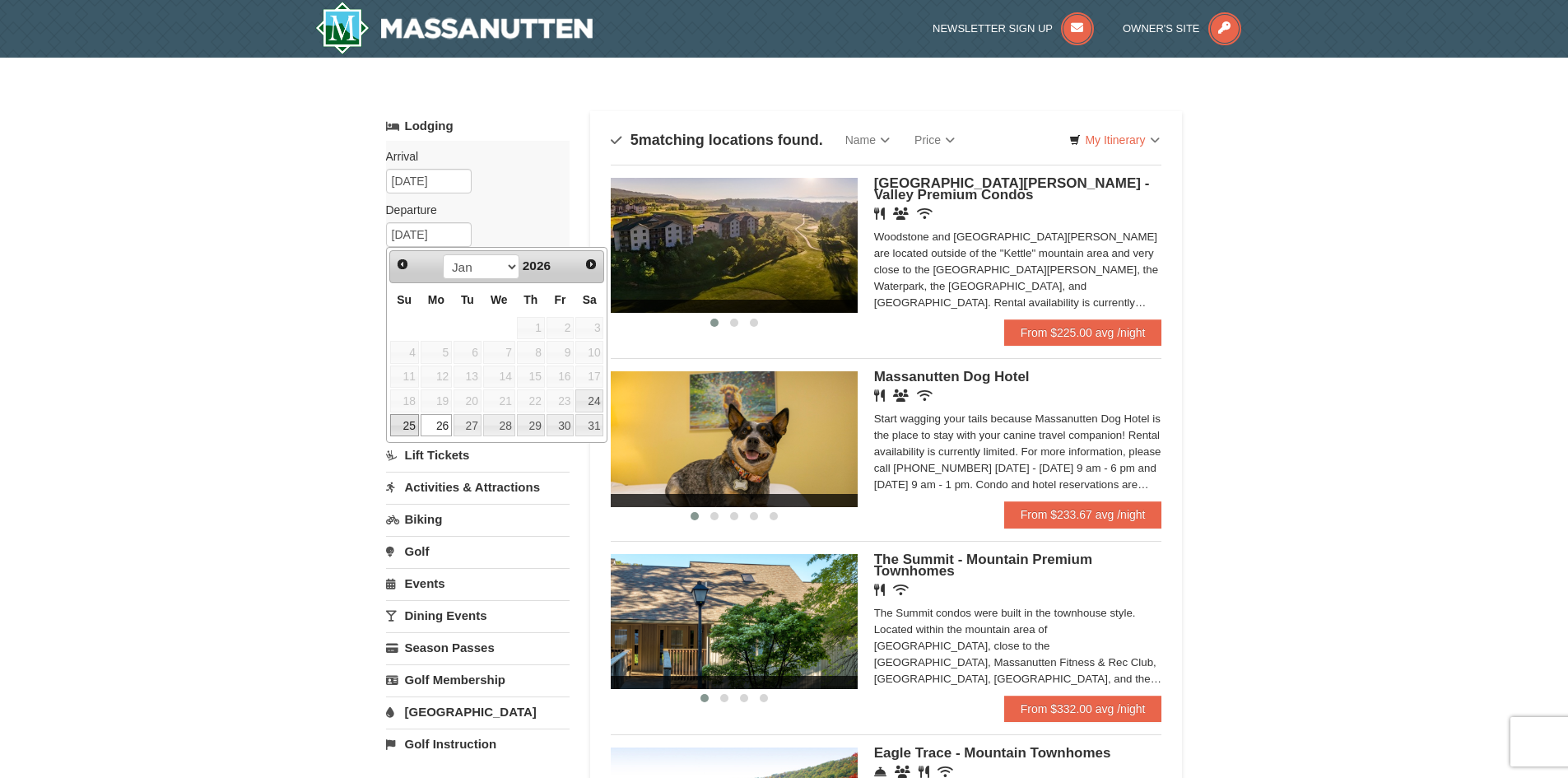
click at [405, 425] on link "25" at bounding box center [404, 425] width 29 height 23
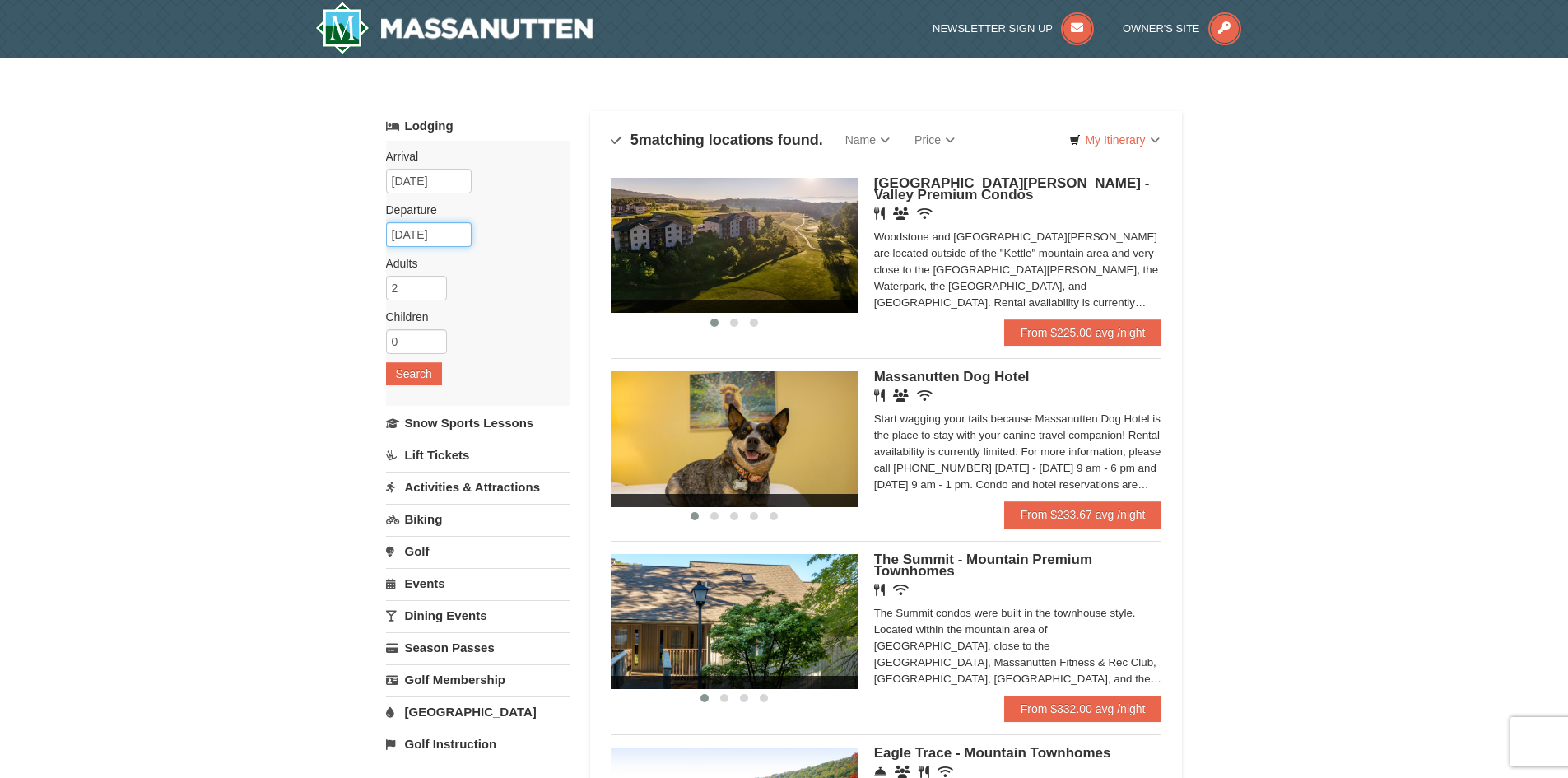
click at [417, 238] on input "01/25/2026" at bounding box center [429, 234] width 85 height 25
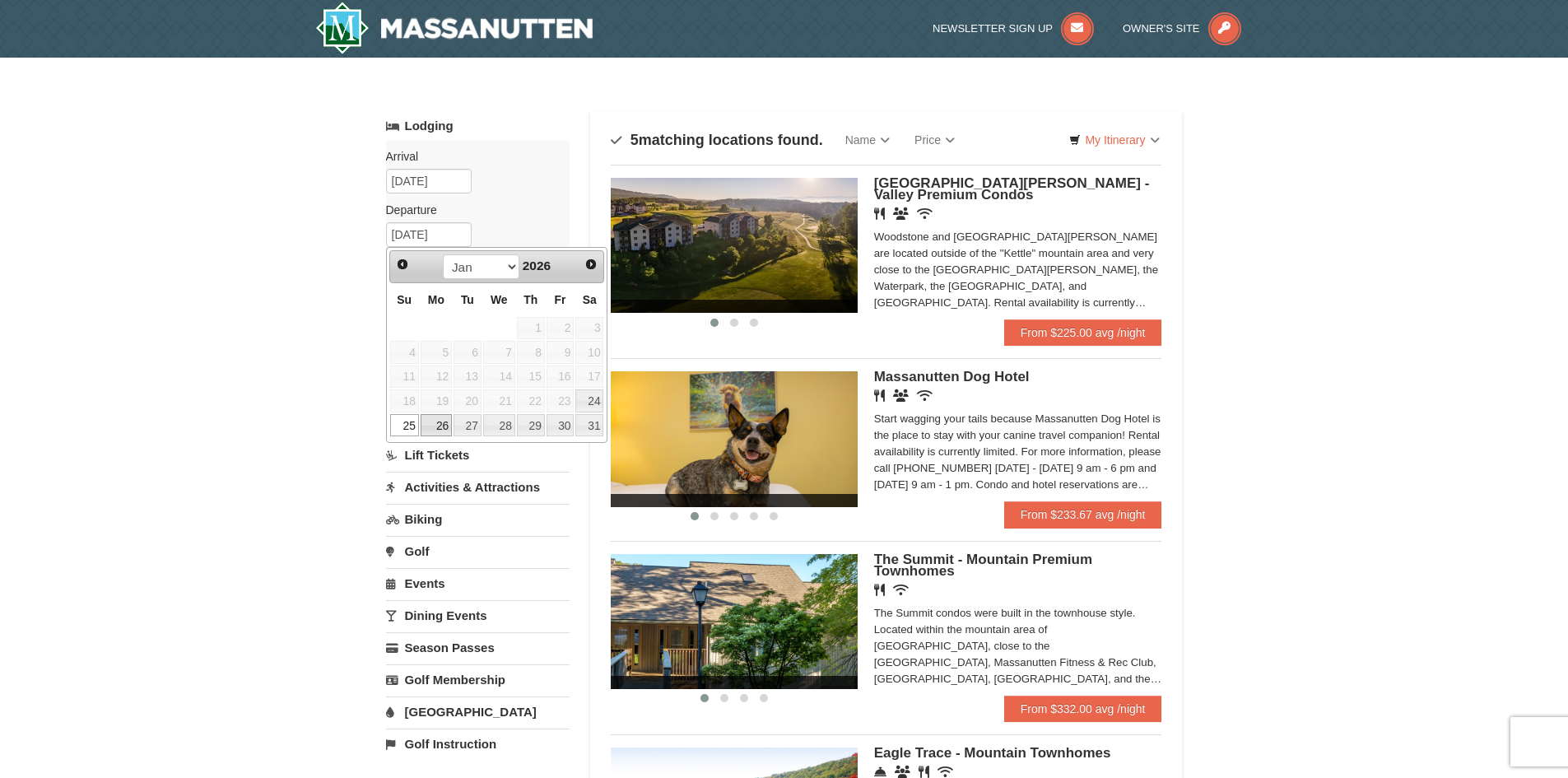
click at [435, 422] on link "26" at bounding box center [437, 425] width 32 height 23
type input "01/26/2026"
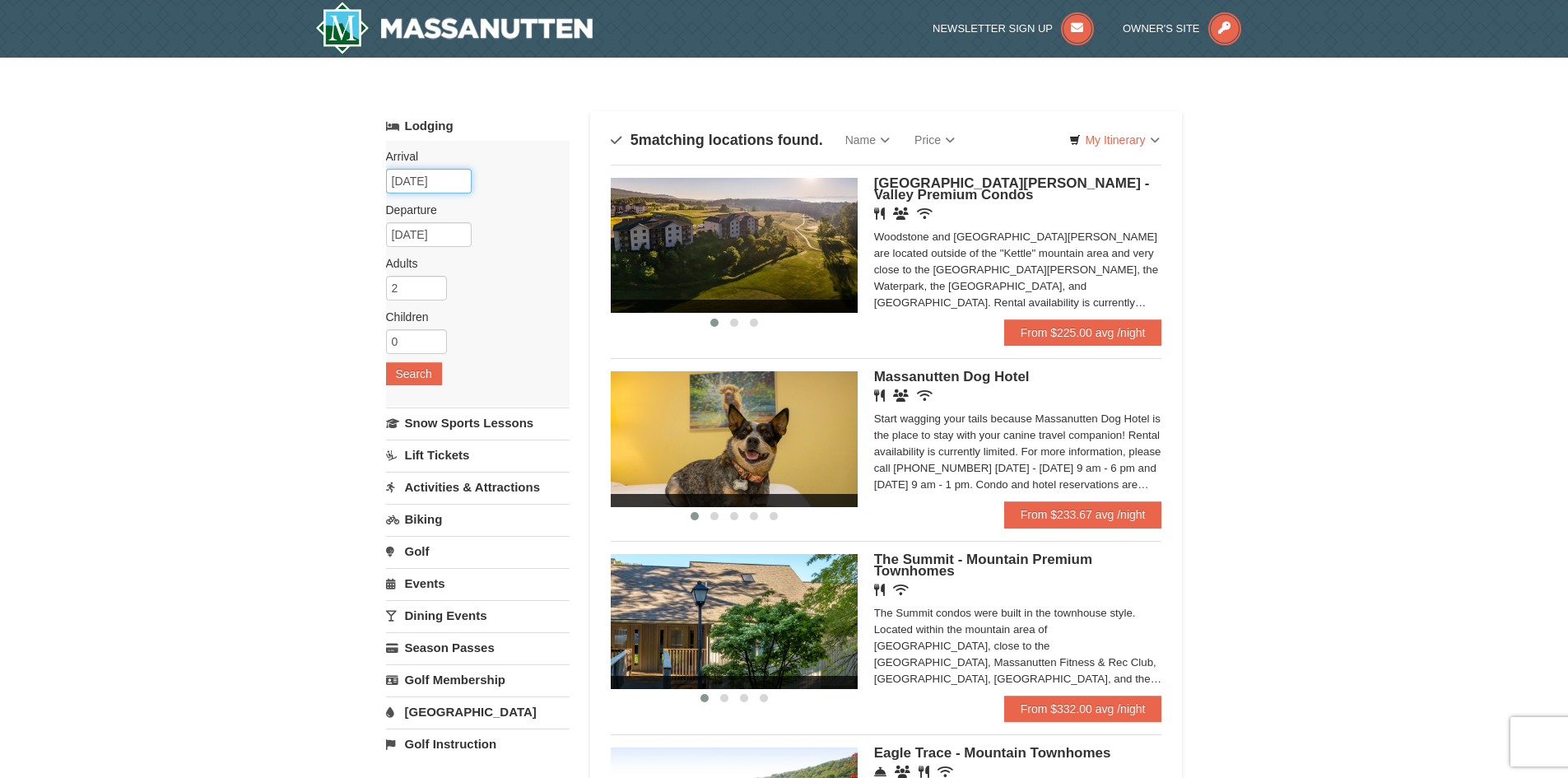
click at [417, 182] on input "01/23/2026" at bounding box center [429, 180] width 85 height 25
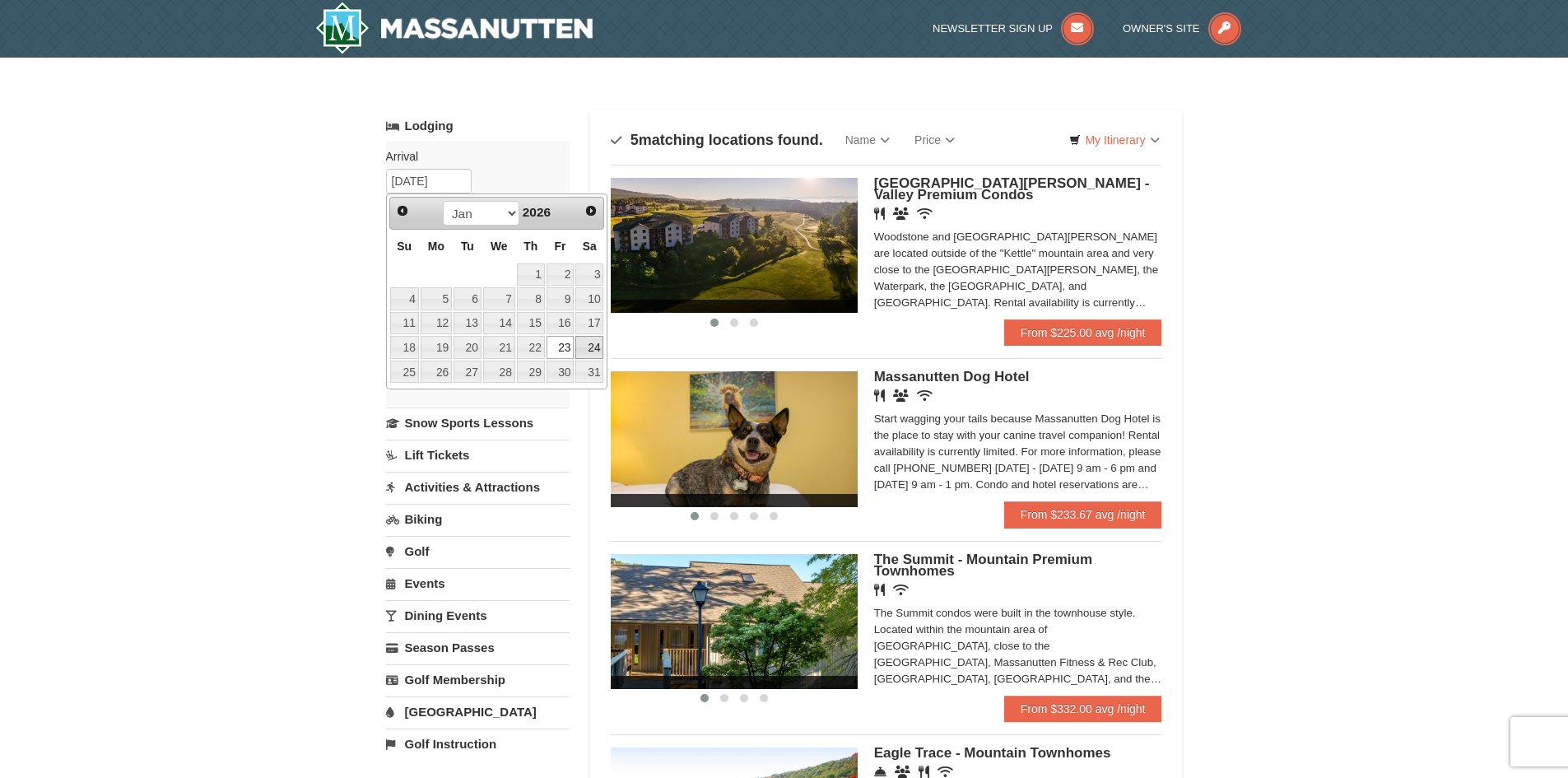
click at [588, 351] on link "24" at bounding box center [589, 347] width 28 height 23
type input "[DATE]"
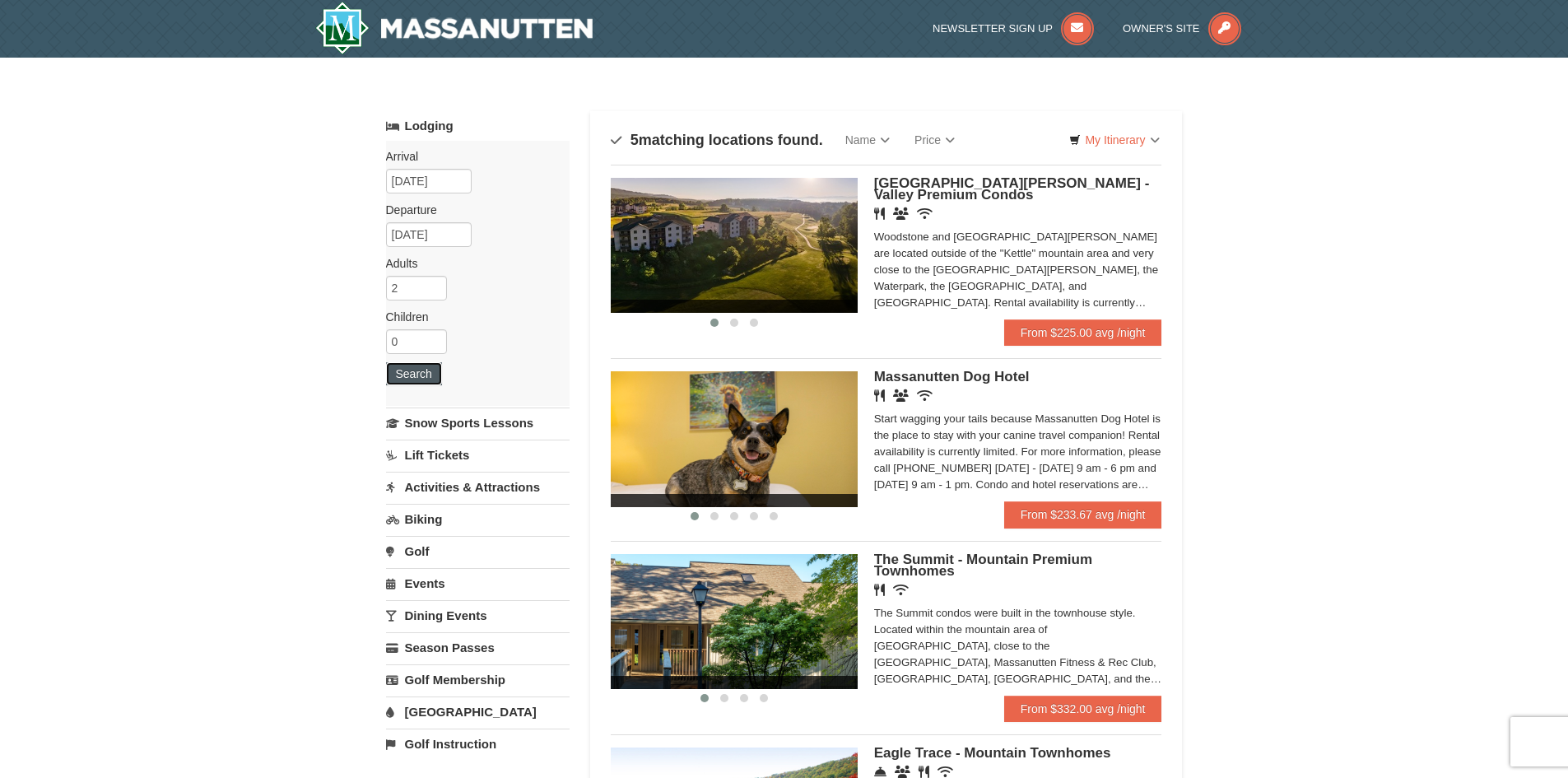
click at [406, 372] on button "Search" at bounding box center [414, 374] width 55 height 23
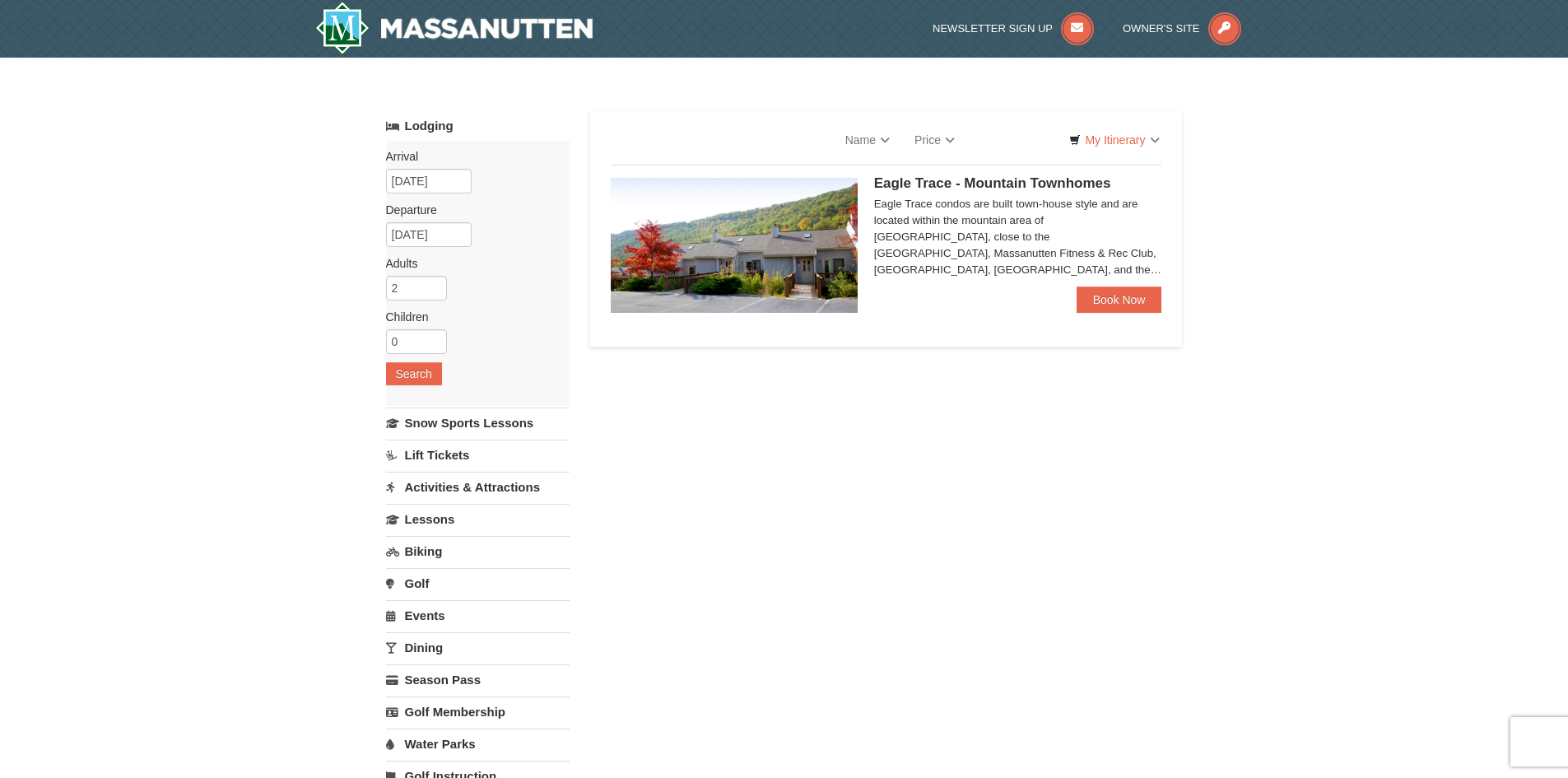
select select "9"
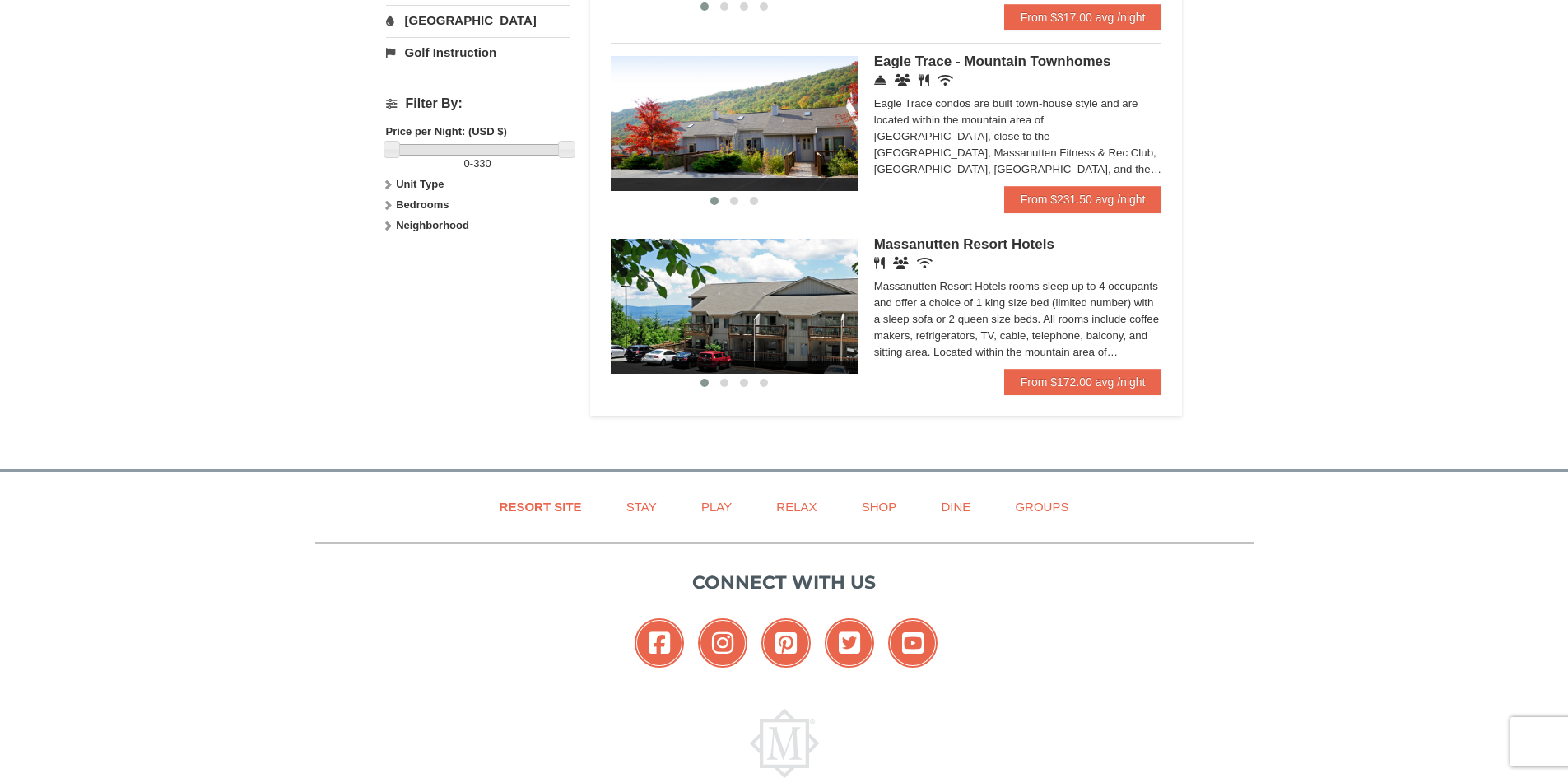
scroll to position [778, 0]
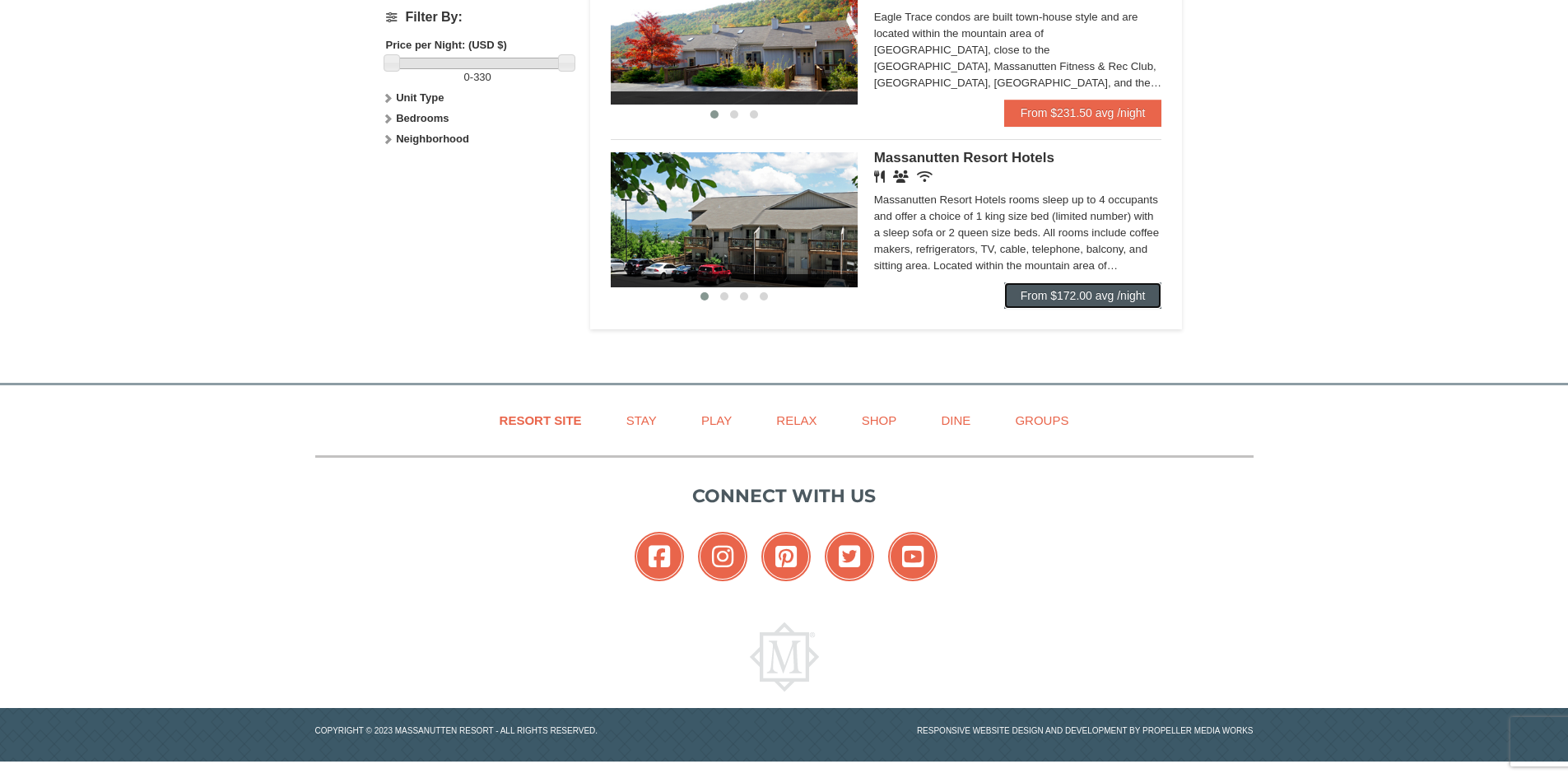
click at [1112, 291] on link "From $172.00 avg /night" at bounding box center [1084, 295] width 158 height 27
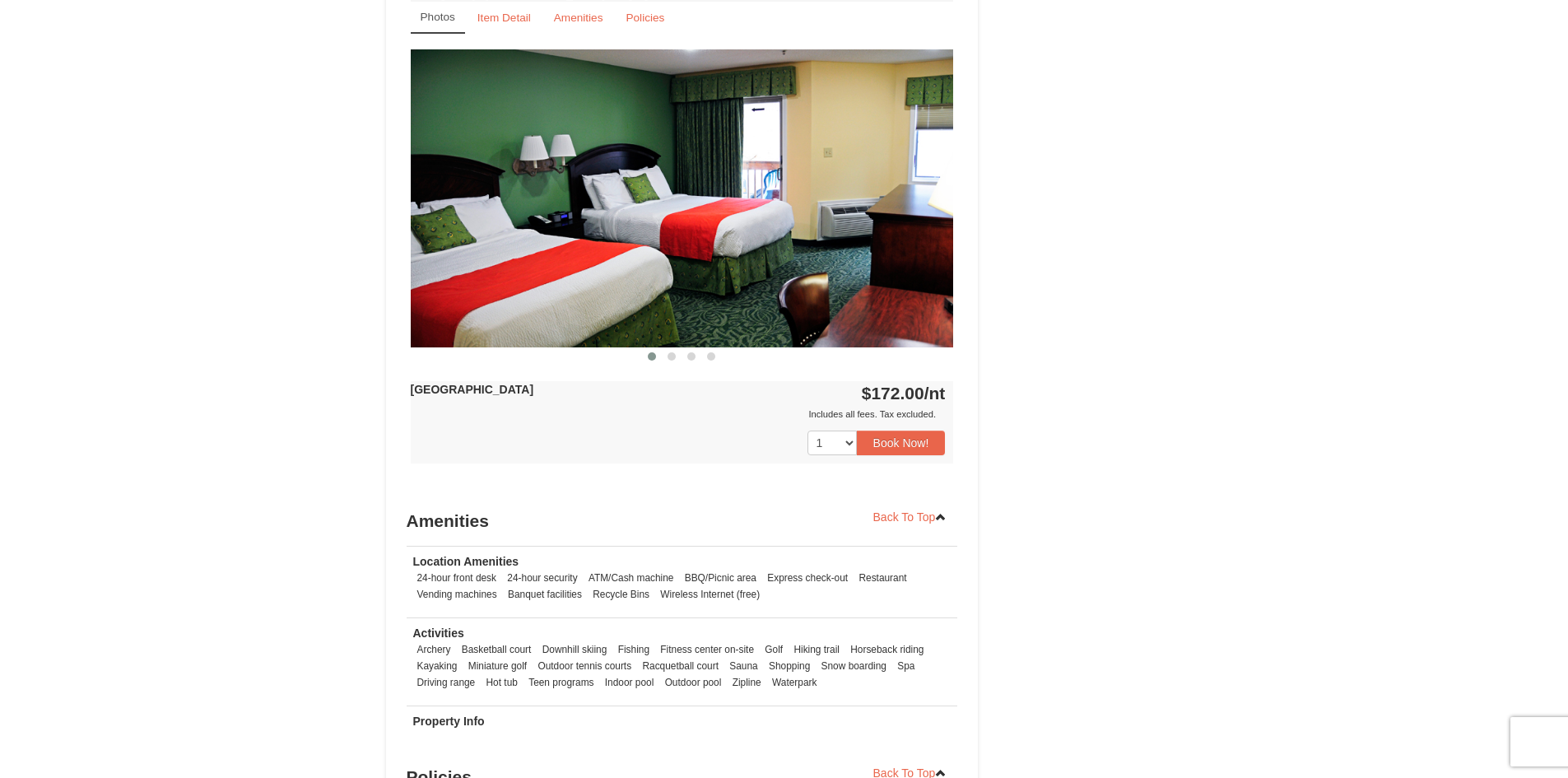
scroll to position [1070, 0]
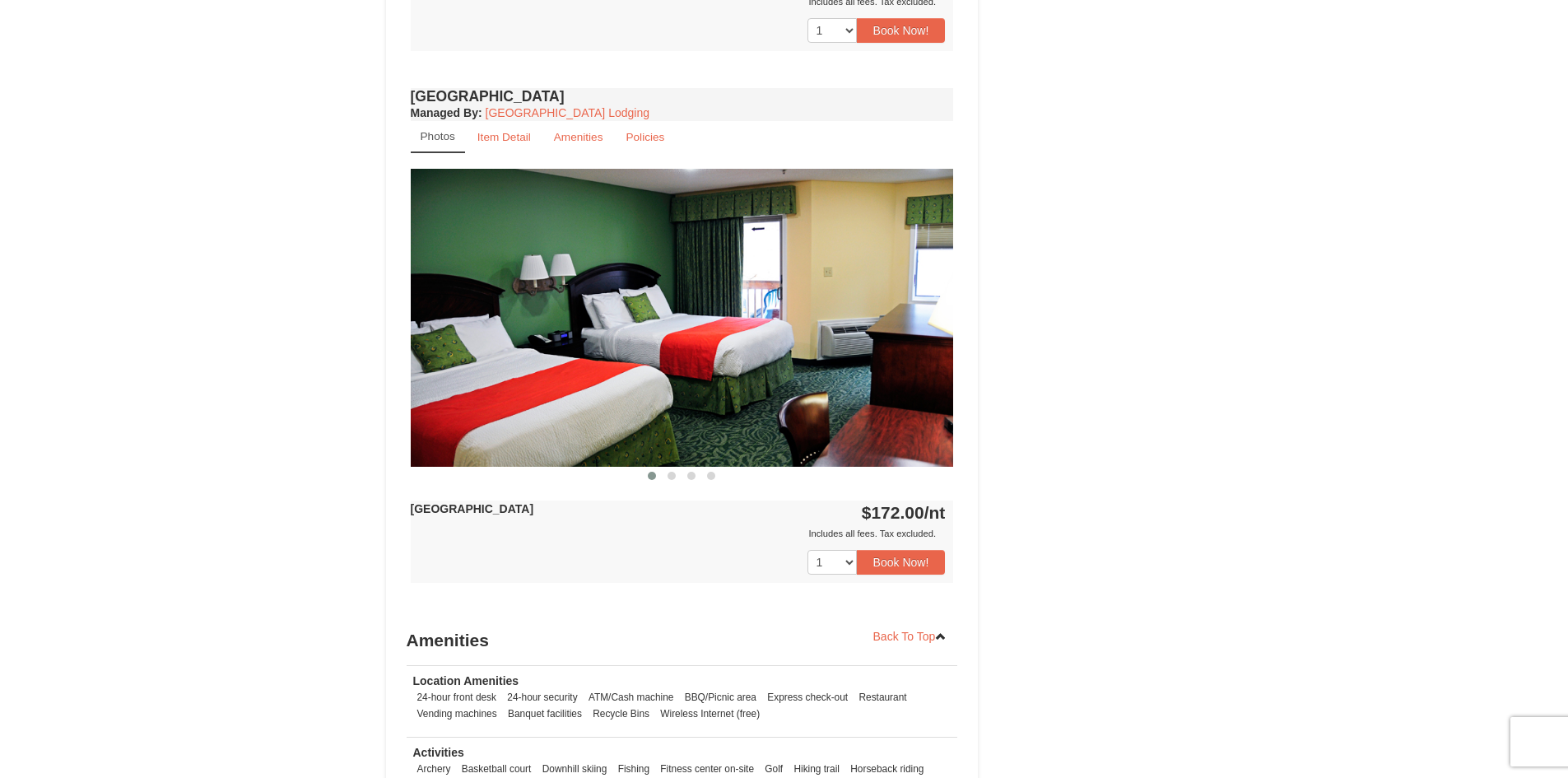
click at [918, 340] on img at bounding box center [682, 317] width 543 height 297
click at [930, 315] on img at bounding box center [682, 317] width 543 height 297
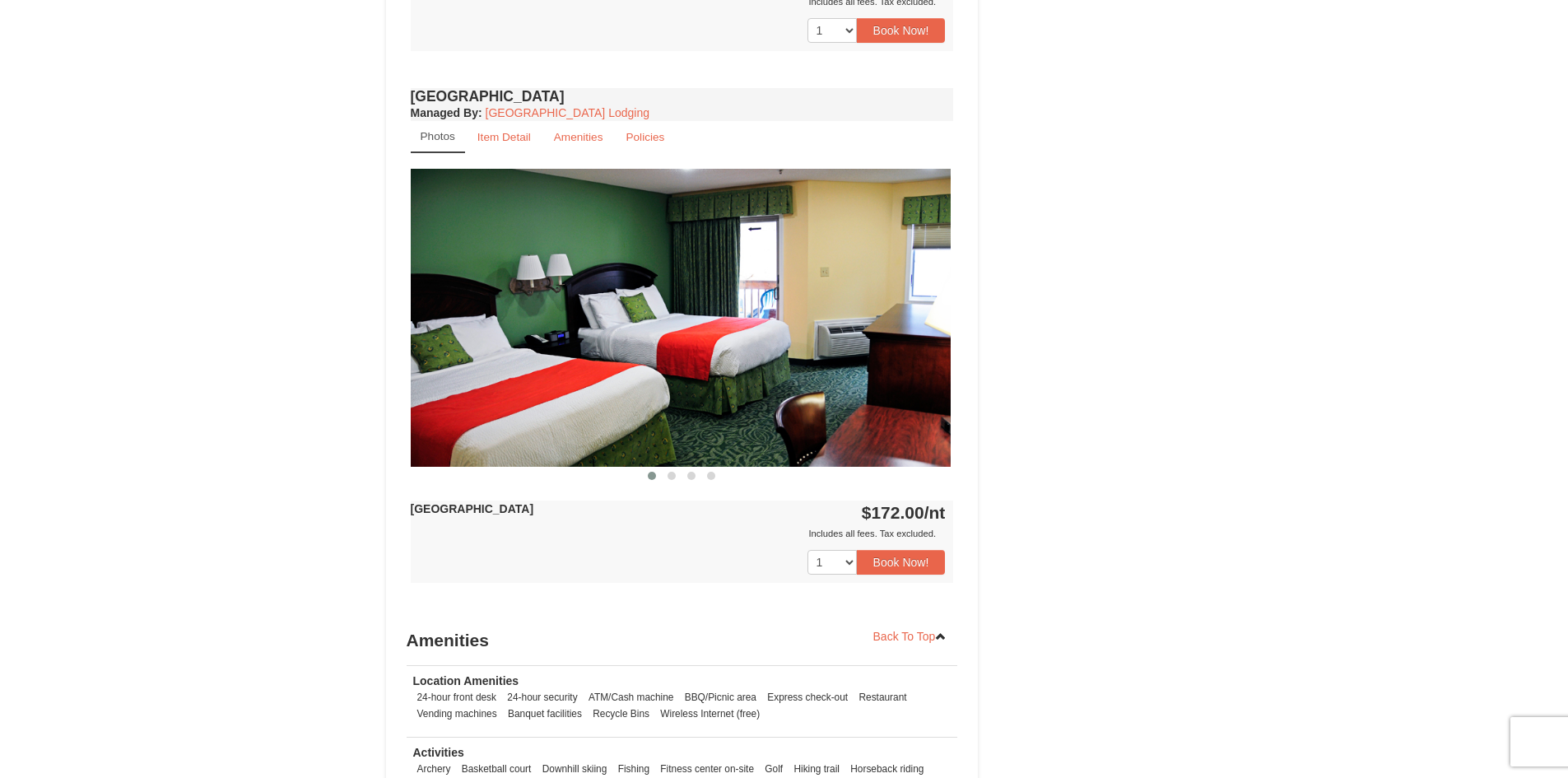
drag, startPoint x: 921, startPoint y: 315, endPoint x: 822, endPoint y: 308, distance: 99.2
click at [822, 308] on img at bounding box center [679, 317] width 543 height 297
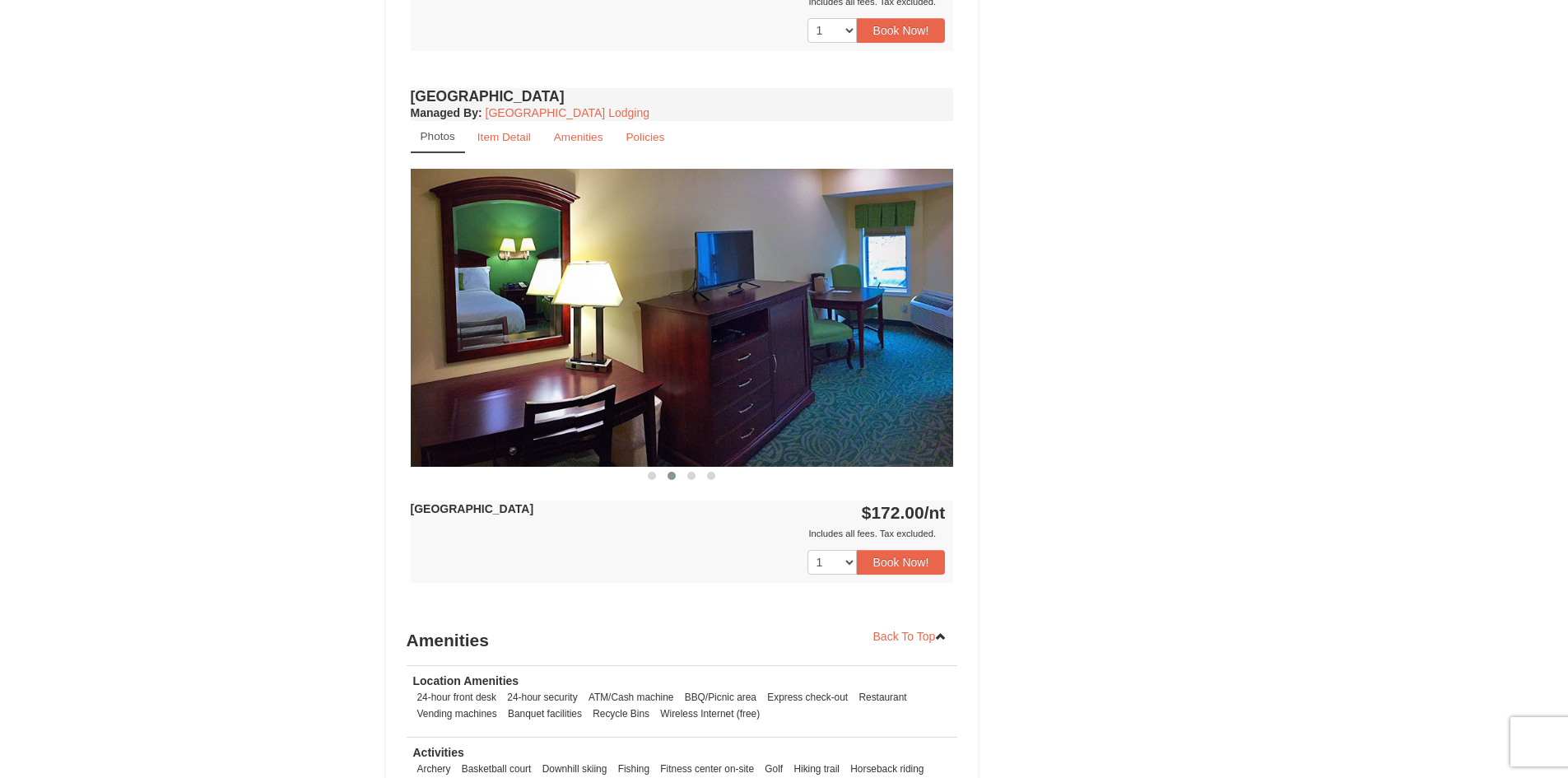
drag, startPoint x: 885, startPoint y: 305, endPoint x: 771, endPoint y: 310, distance: 114.1
click at [771, 310] on img at bounding box center [682, 317] width 543 height 297
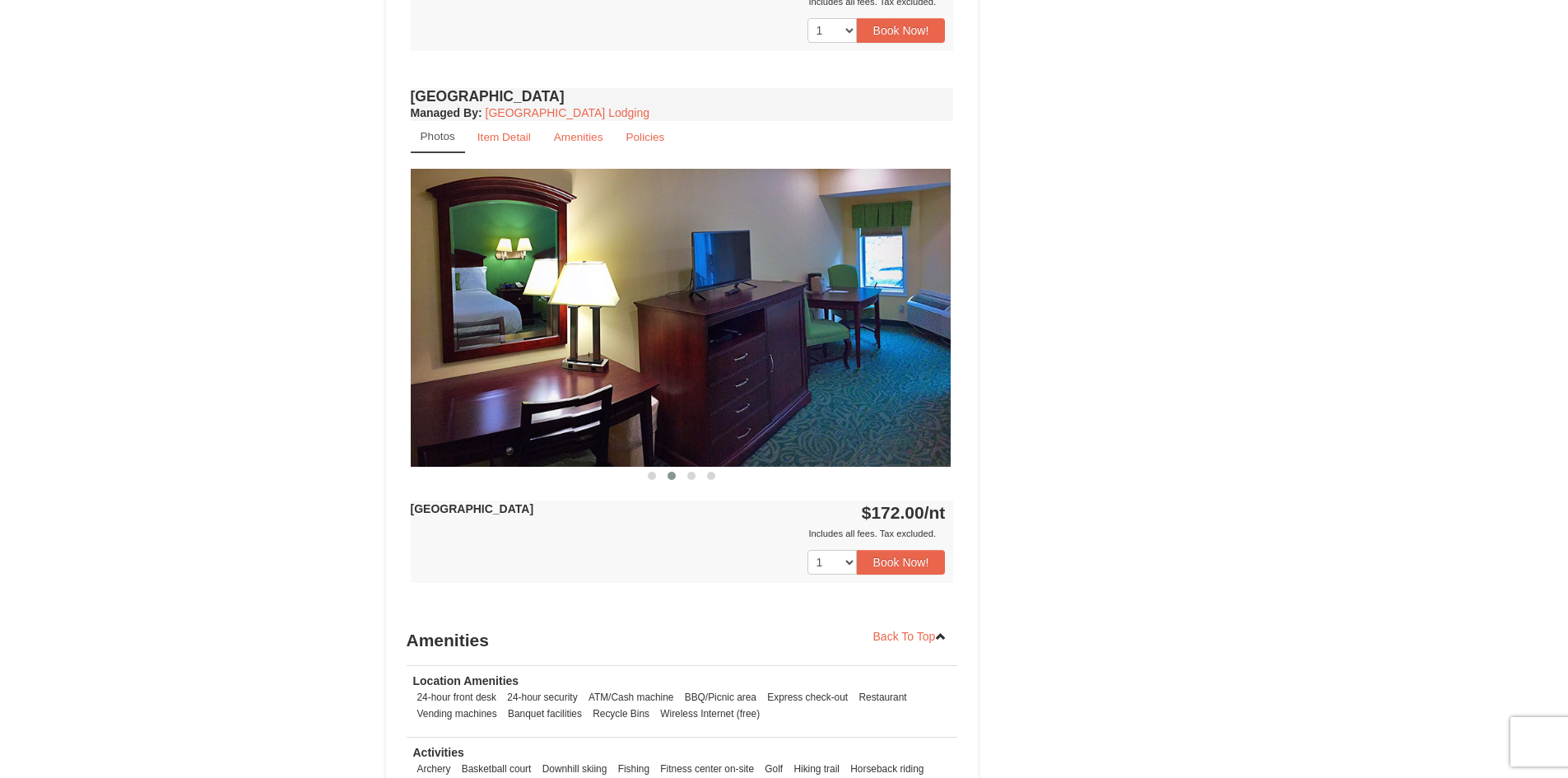
drag, startPoint x: 863, startPoint y: 324, endPoint x: 665, endPoint y: 299, distance: 199.6
click at [667, 300] on img at bounding box center [679, 317] width 543 height 297
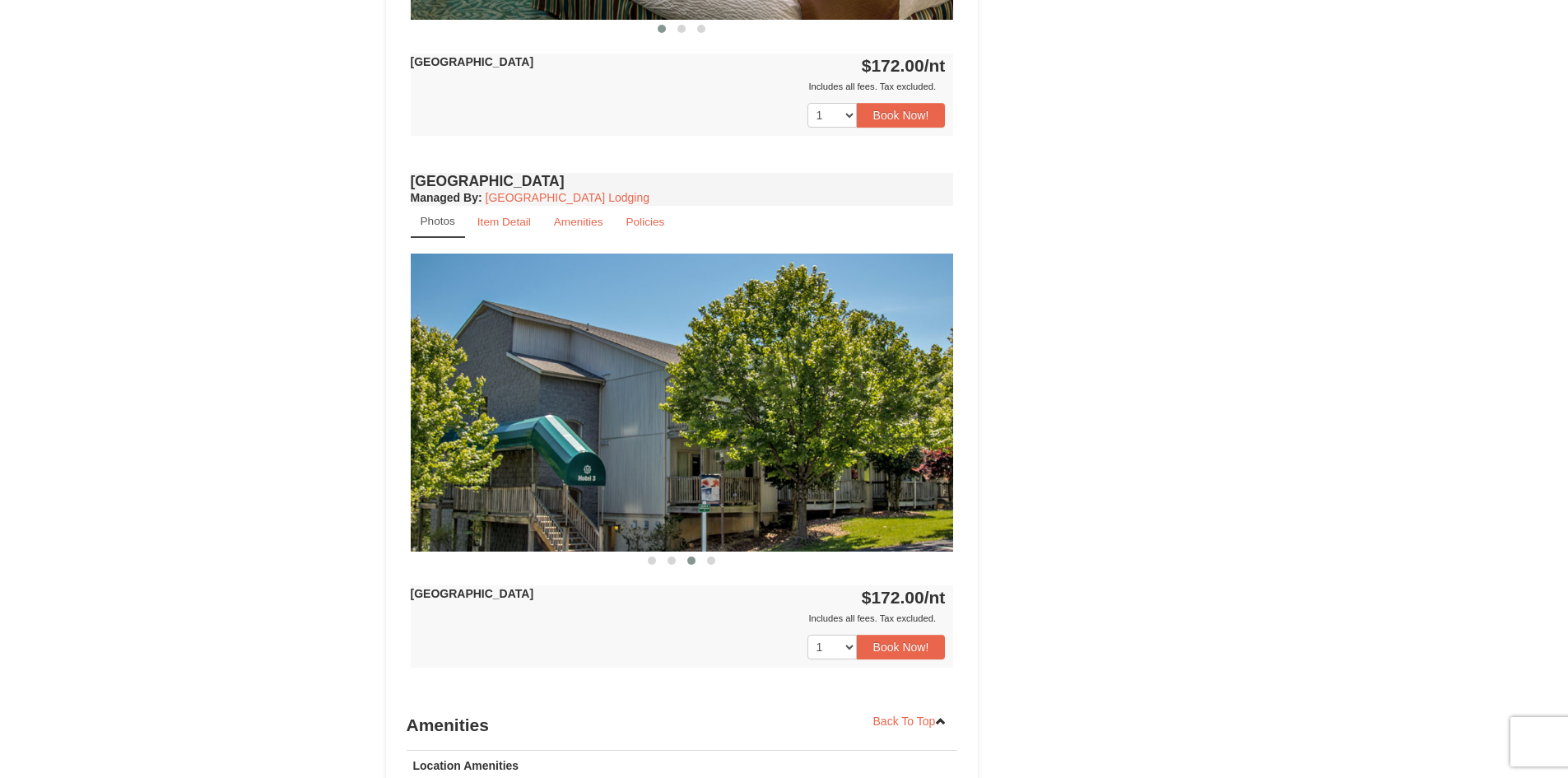
scroll to position [824, 0]
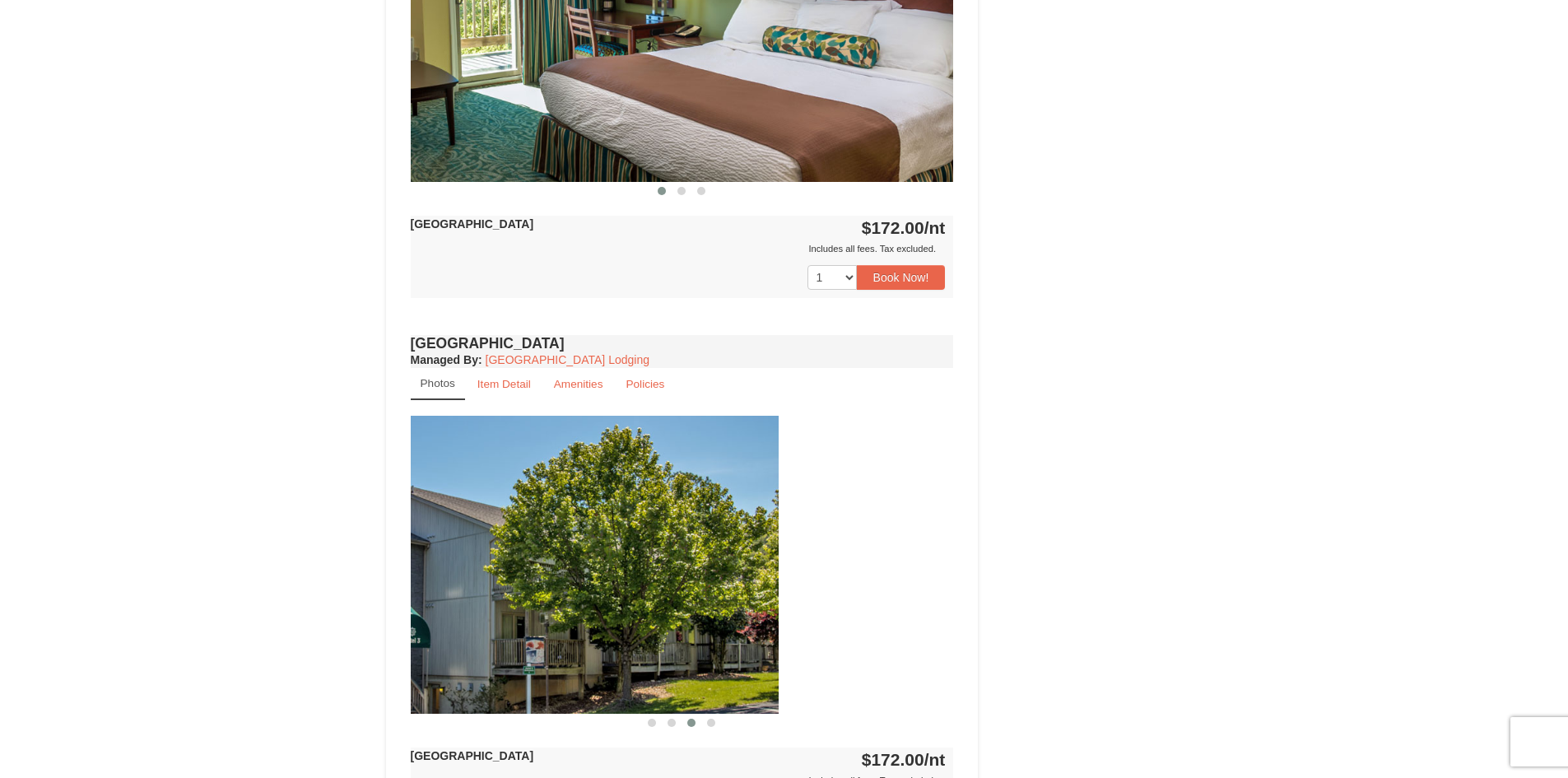
drag, startPoint x: 933, startPoint y: 559, endPoint x: 756, endPoint y: 537, distance: 178.4
click at [757, 537] on img at bounding box center [507, 565] width 543 height 297
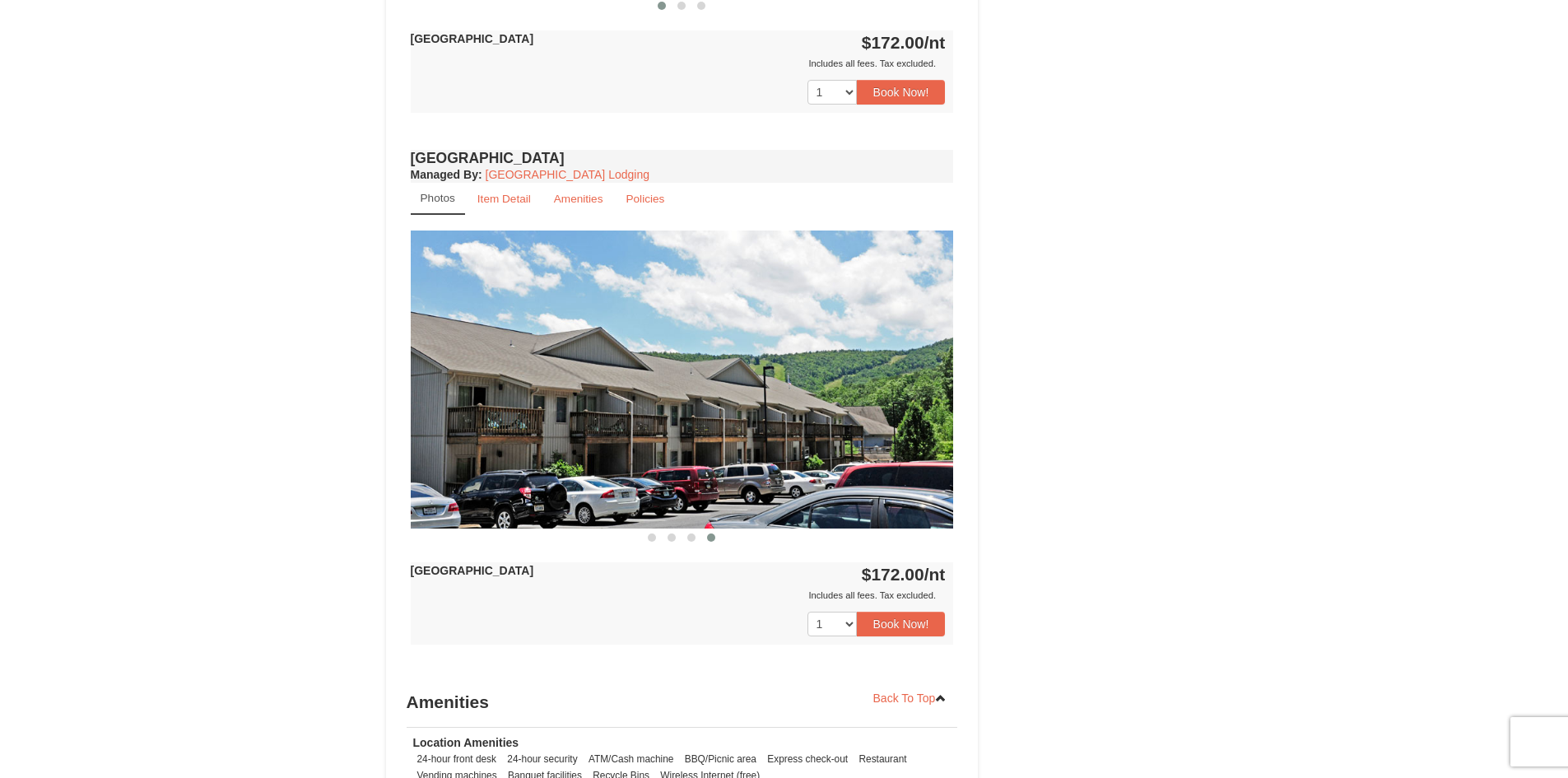
scroll to position [1235, 0]
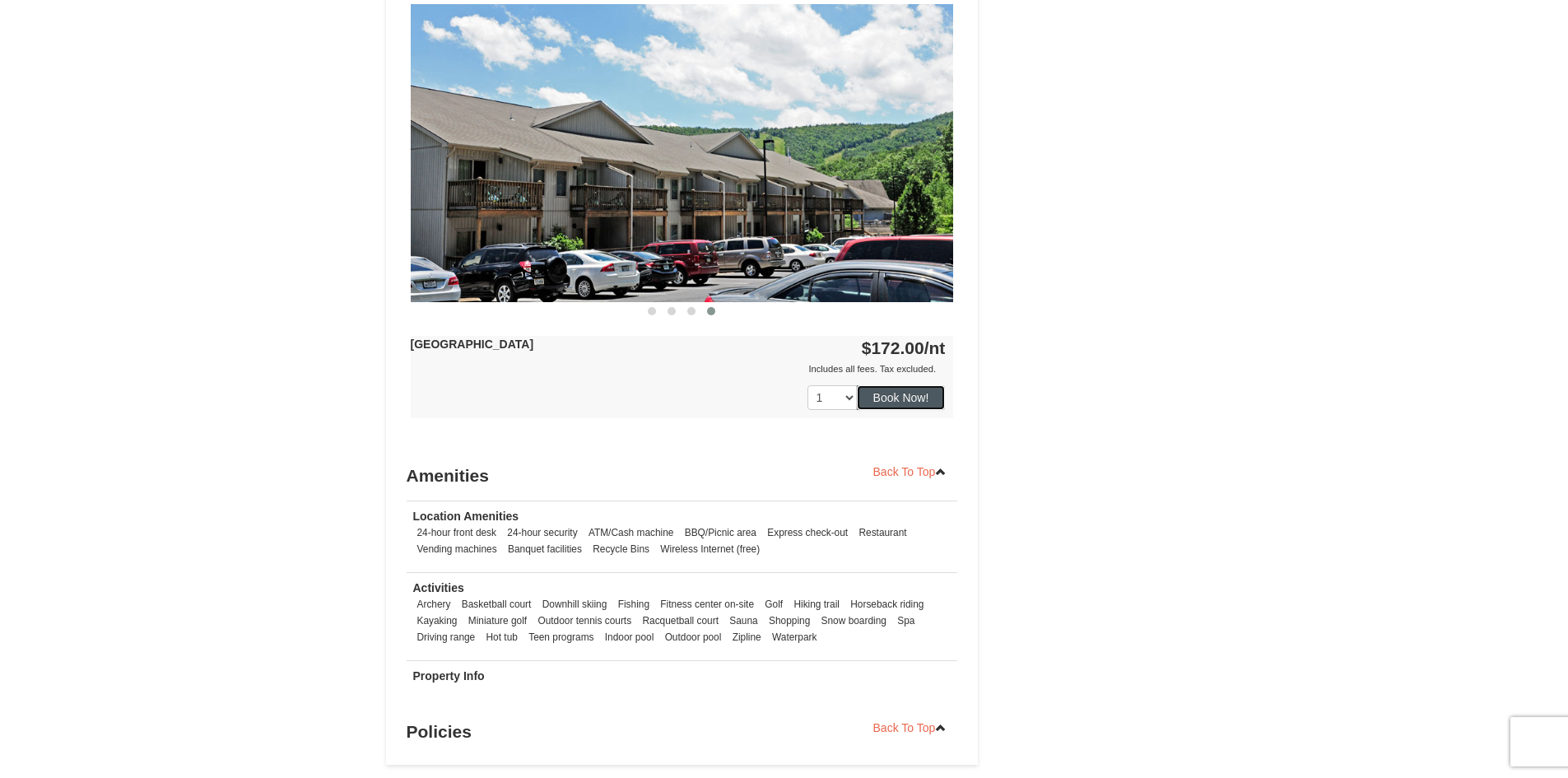
click at [916, 401] on button "Book Now!" at bounding box center [901, 397] width 89 height 25
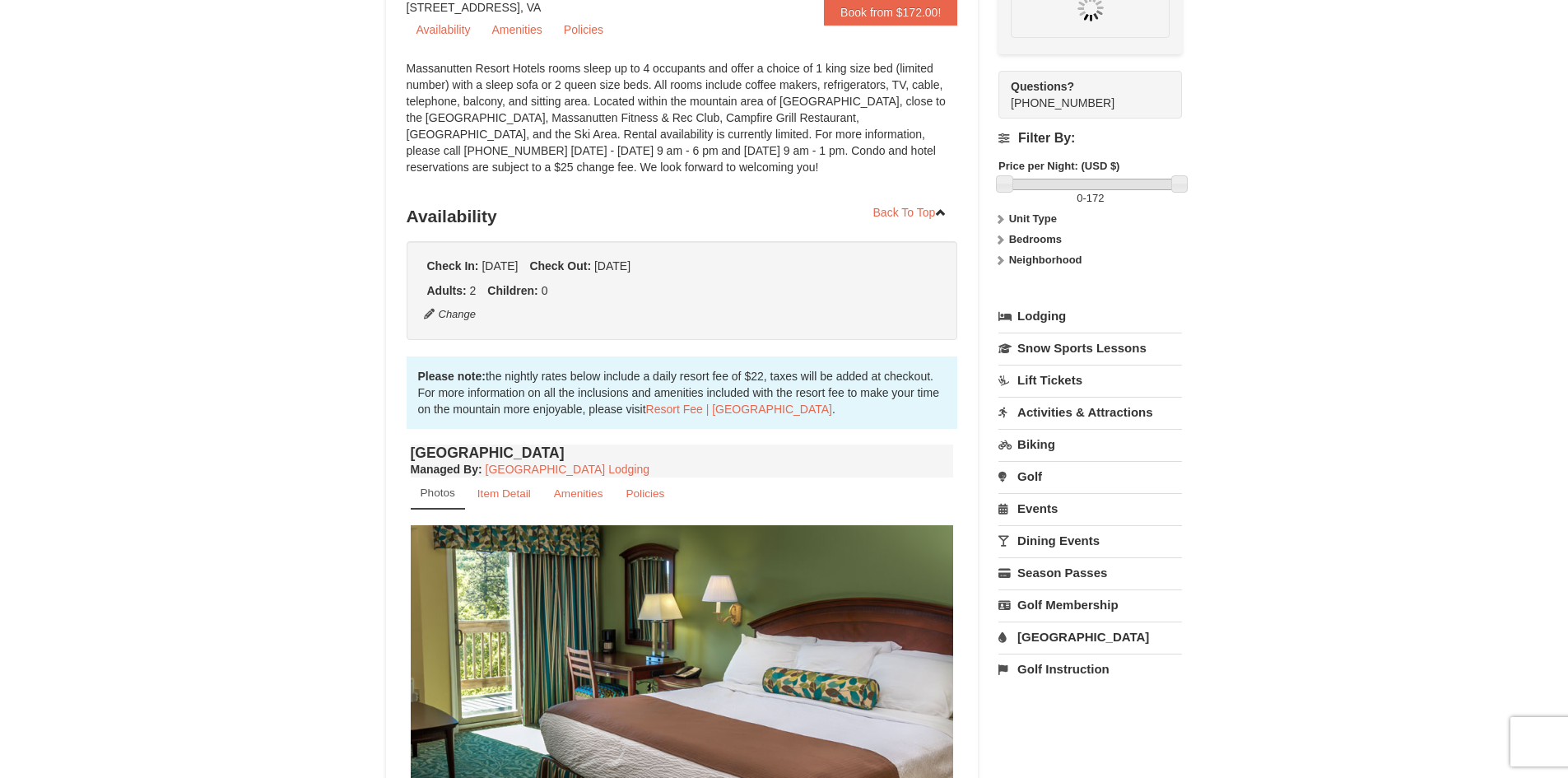
scroll to position [161, 0]
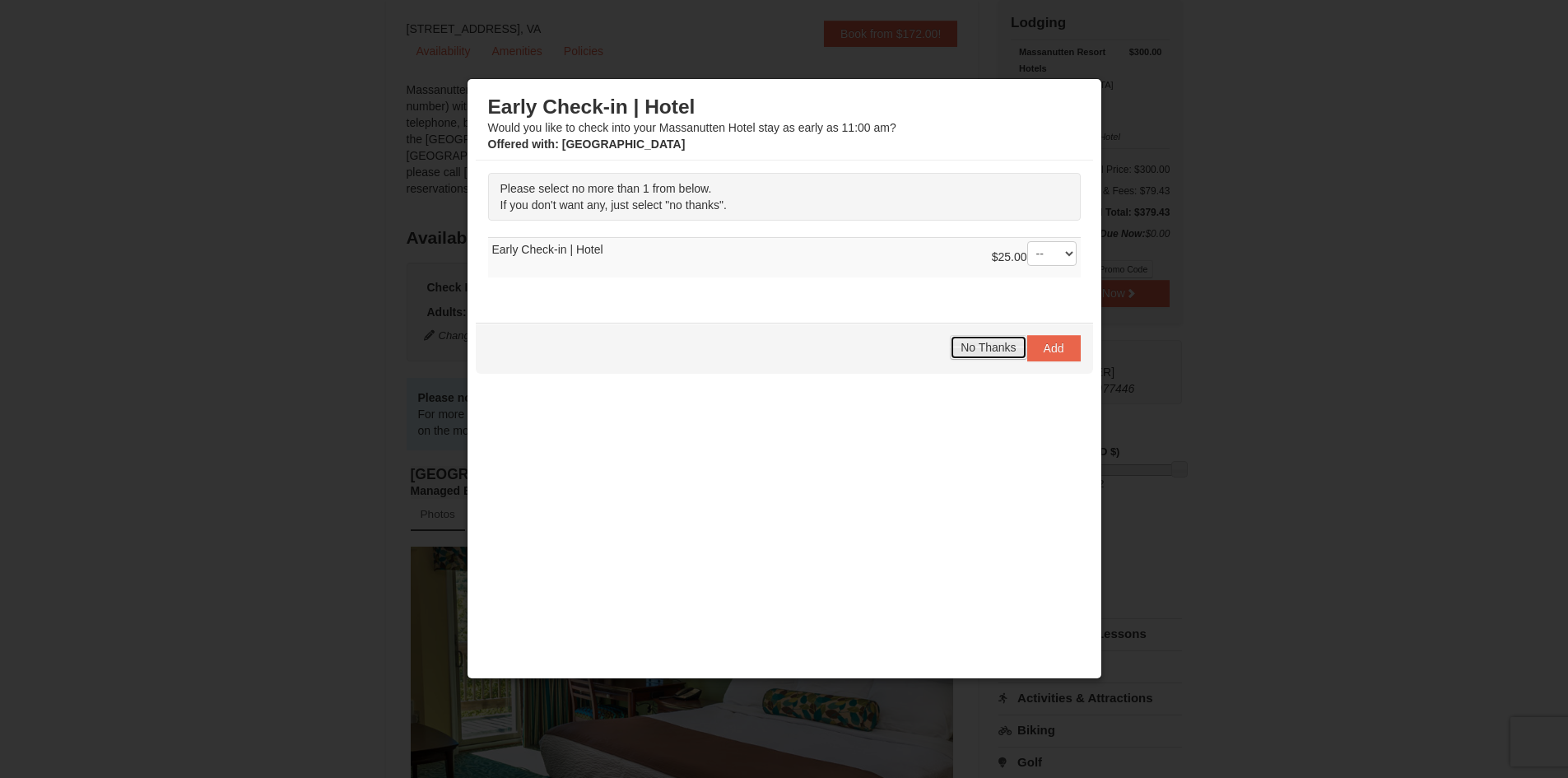
click at [994, 343] on span "No Thanks" at bounding box center [989, 347] width 55 height 13
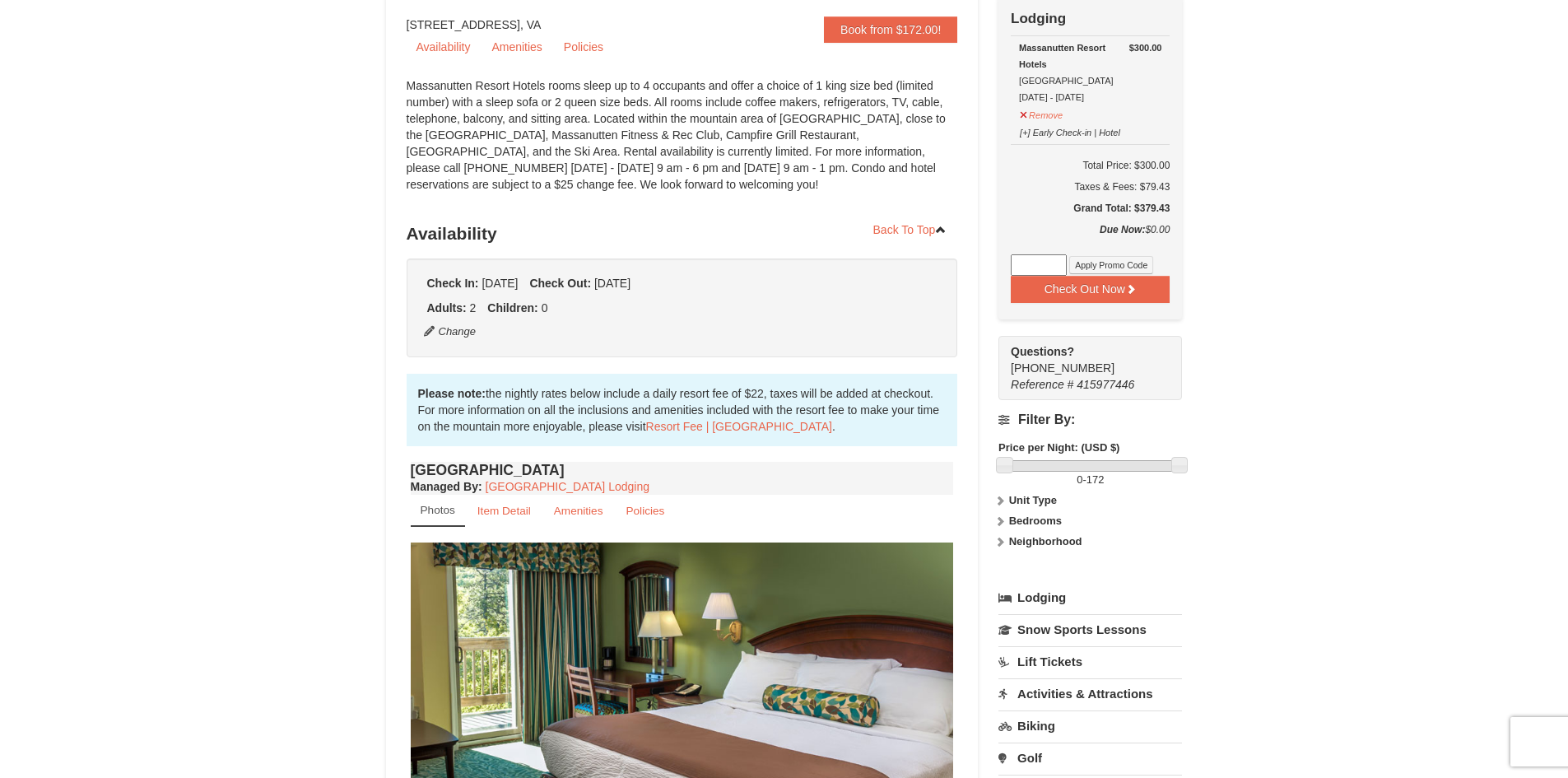
scroll to position [0, 0]
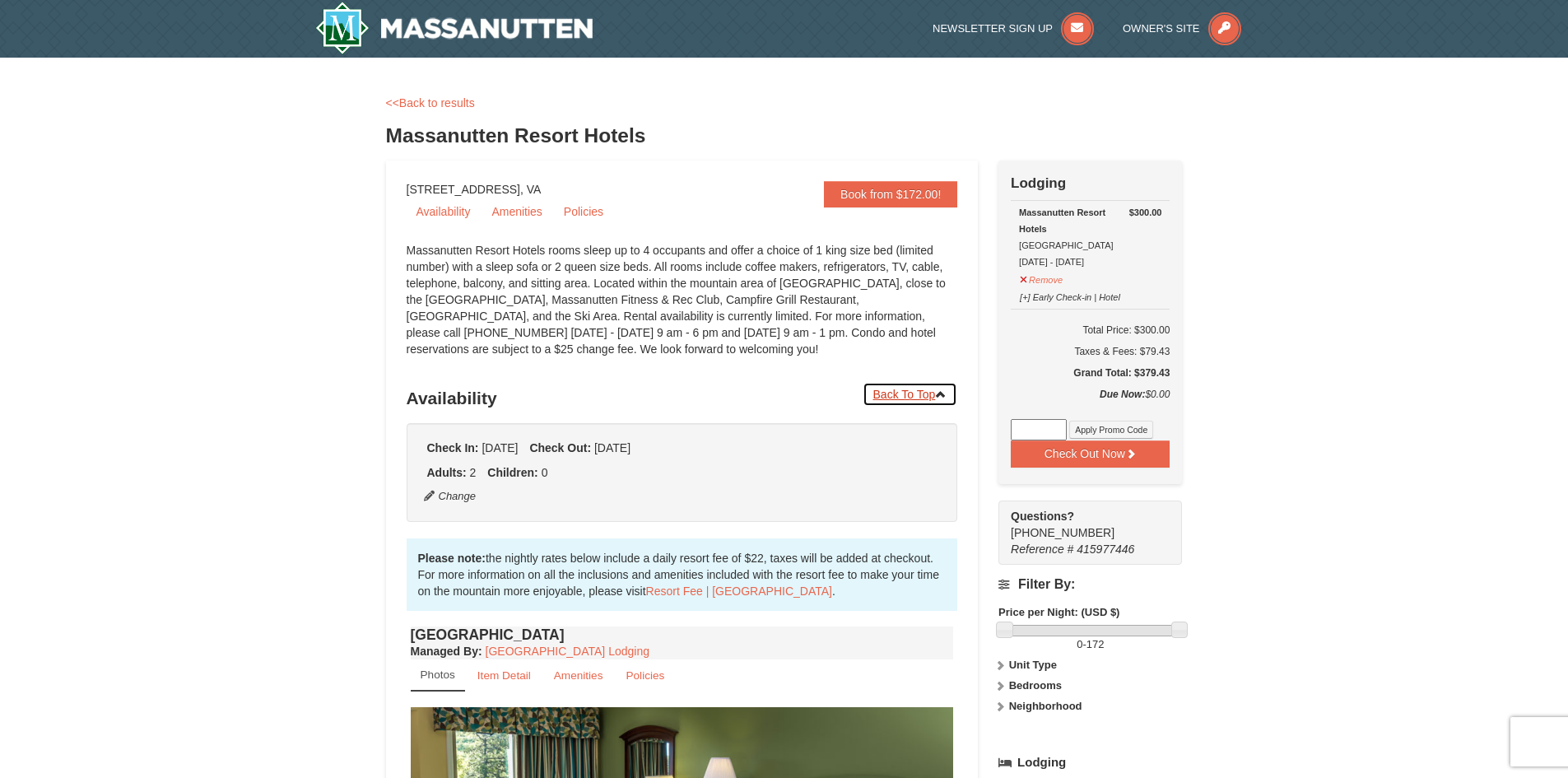
click at [941, 394] on icon at bounding box center [941, 394] width 12 height 12
click at [1104, 453] on button "Check Out Now" at bounding box center [1090, 453] width 158 height 27
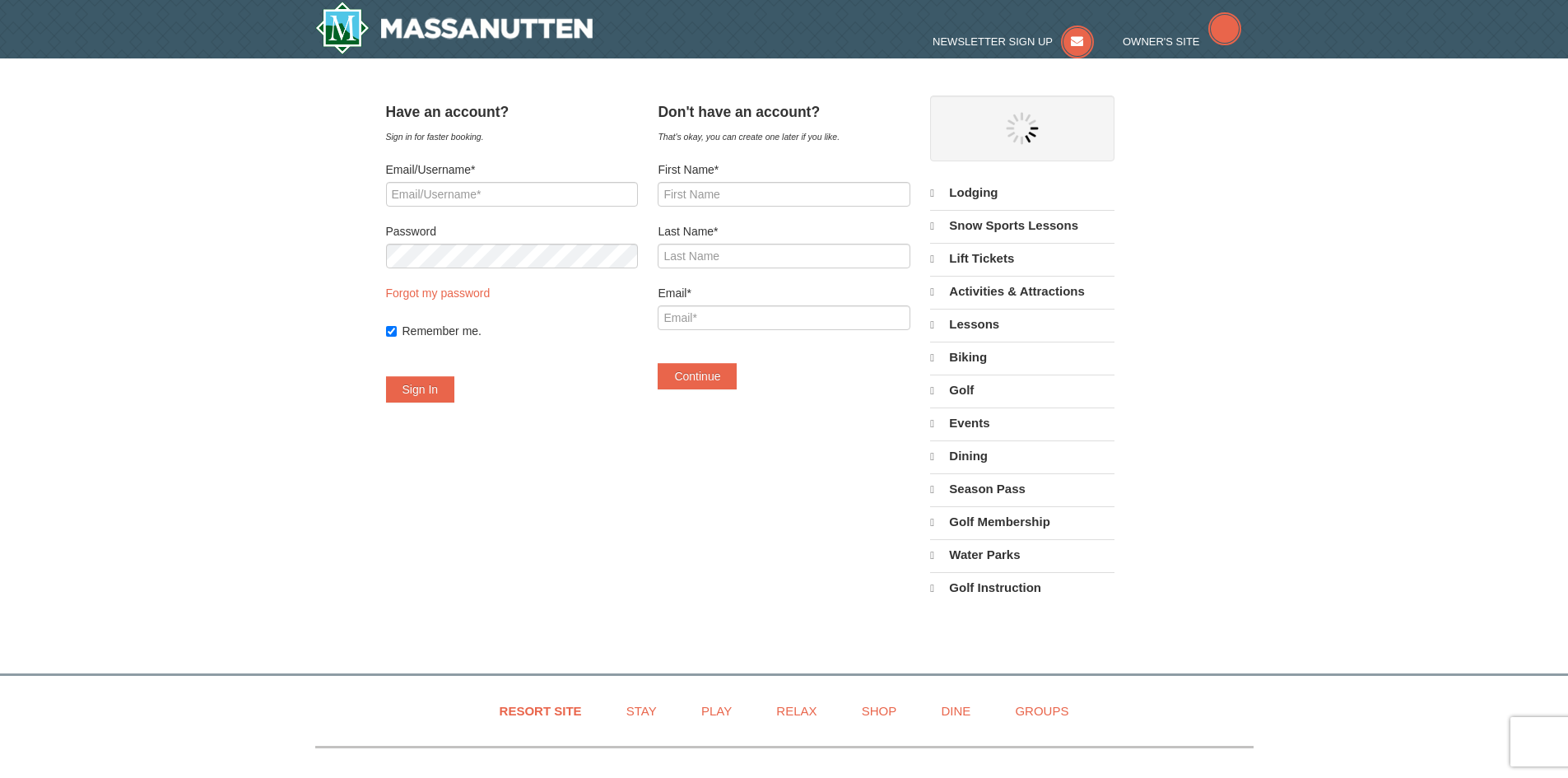
select select "9"
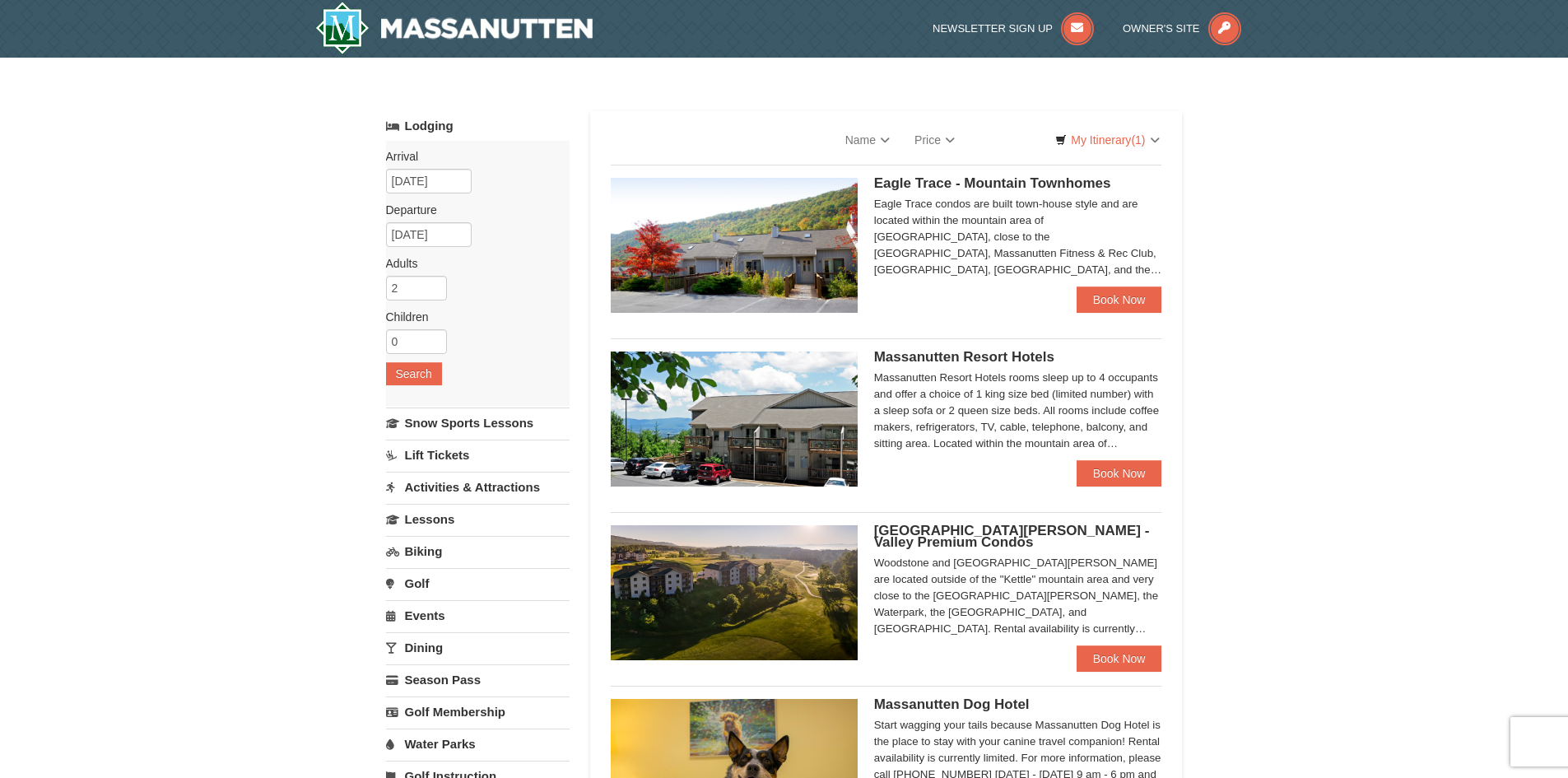
select select "9"
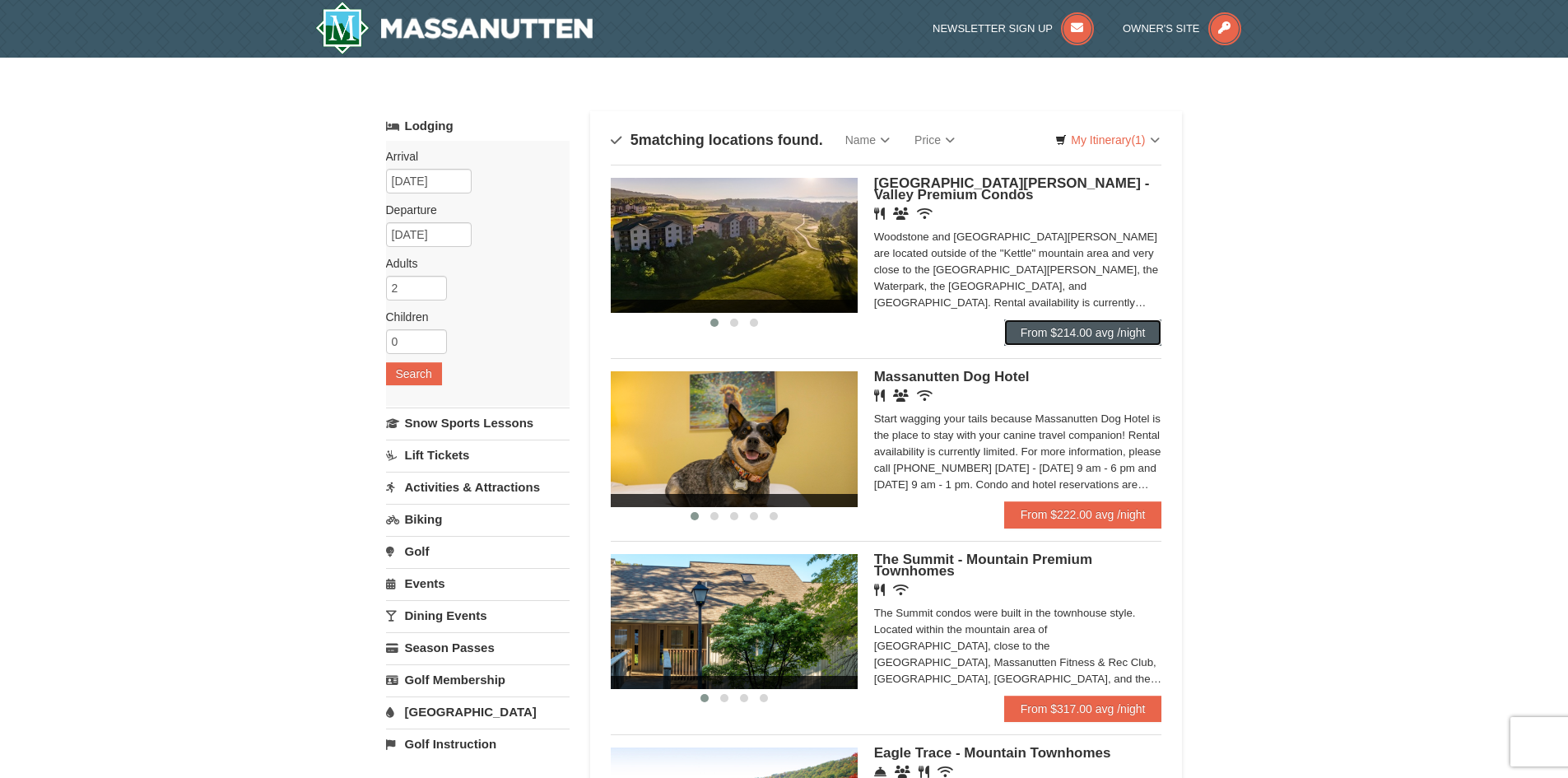
click at [1056, 331] on link "From $214.00 avg /night" at bounding box center [1084, 332] width 158 height 27
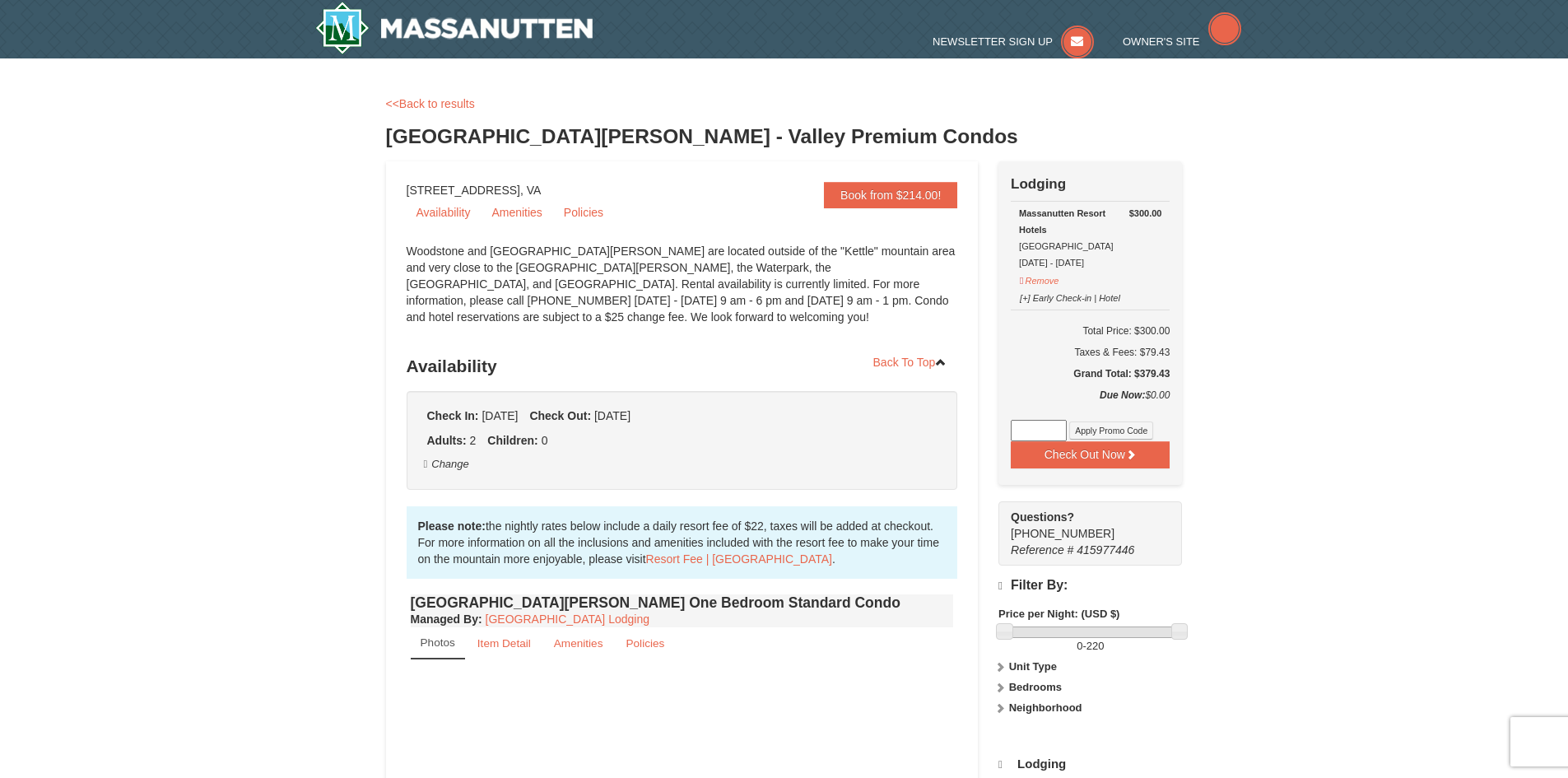
select select "9"
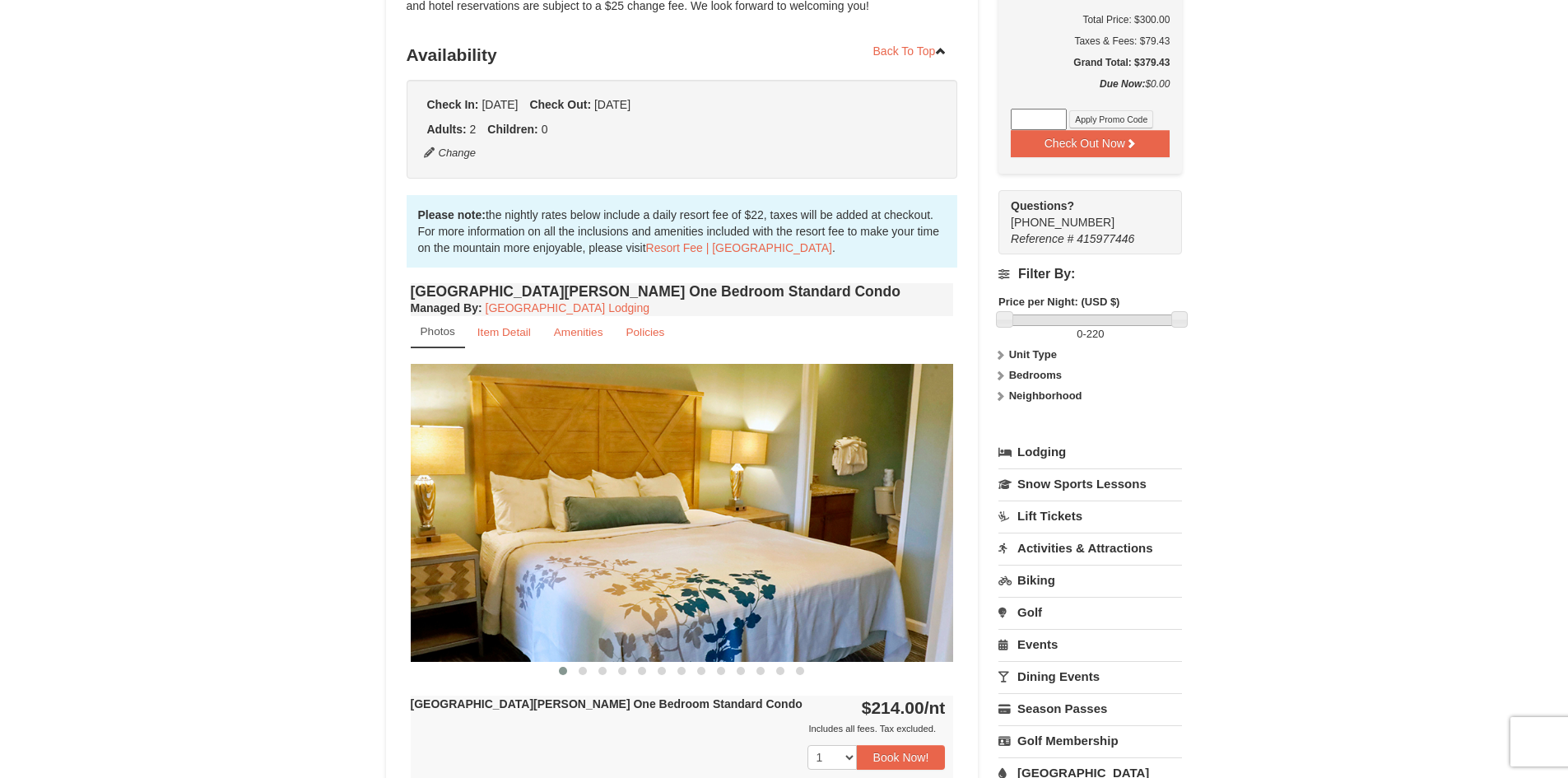
scroll to position [329, 0]
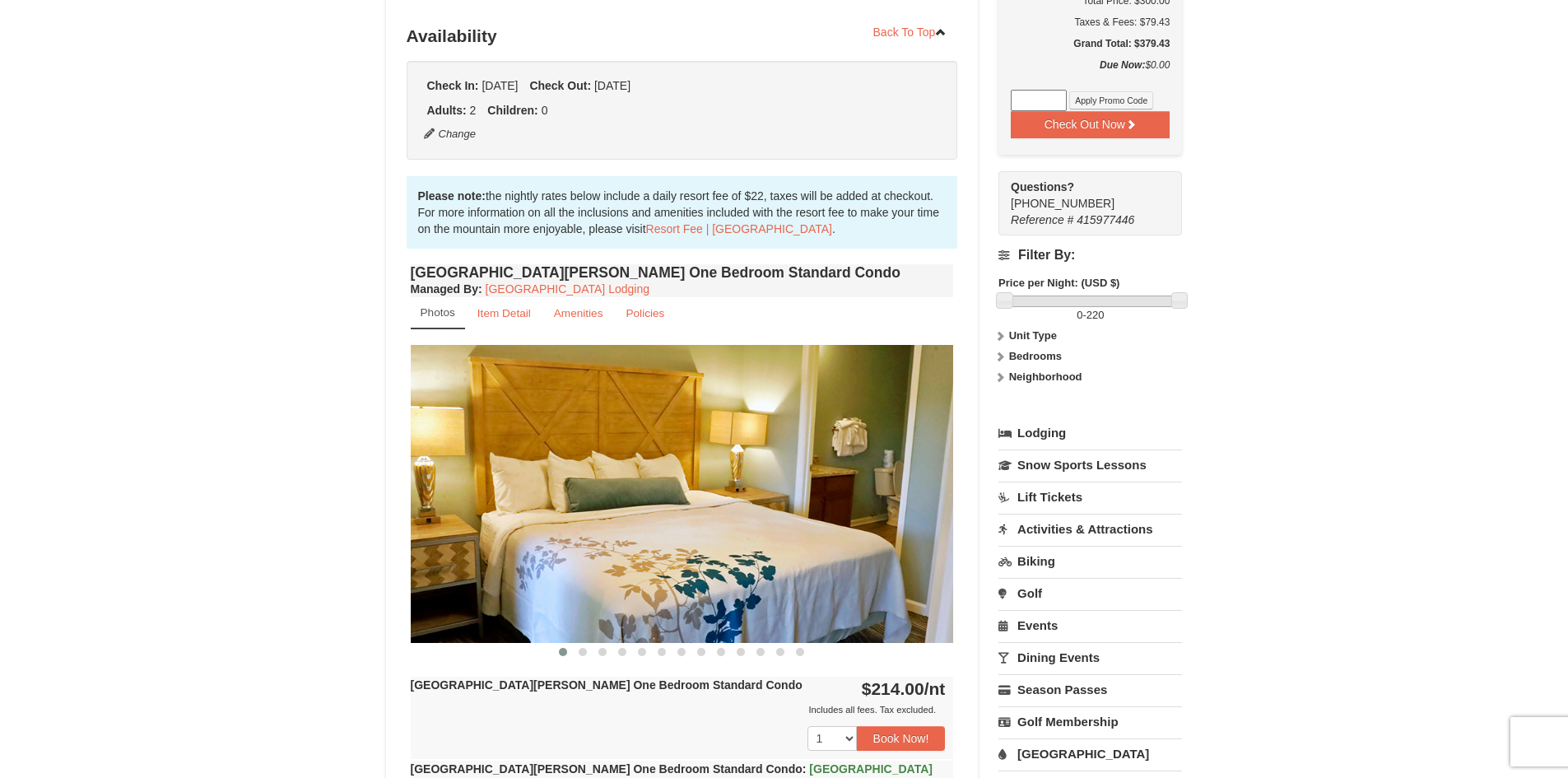
click at [926, 498] on img at bounding box center [682, 494] width 543 height 297
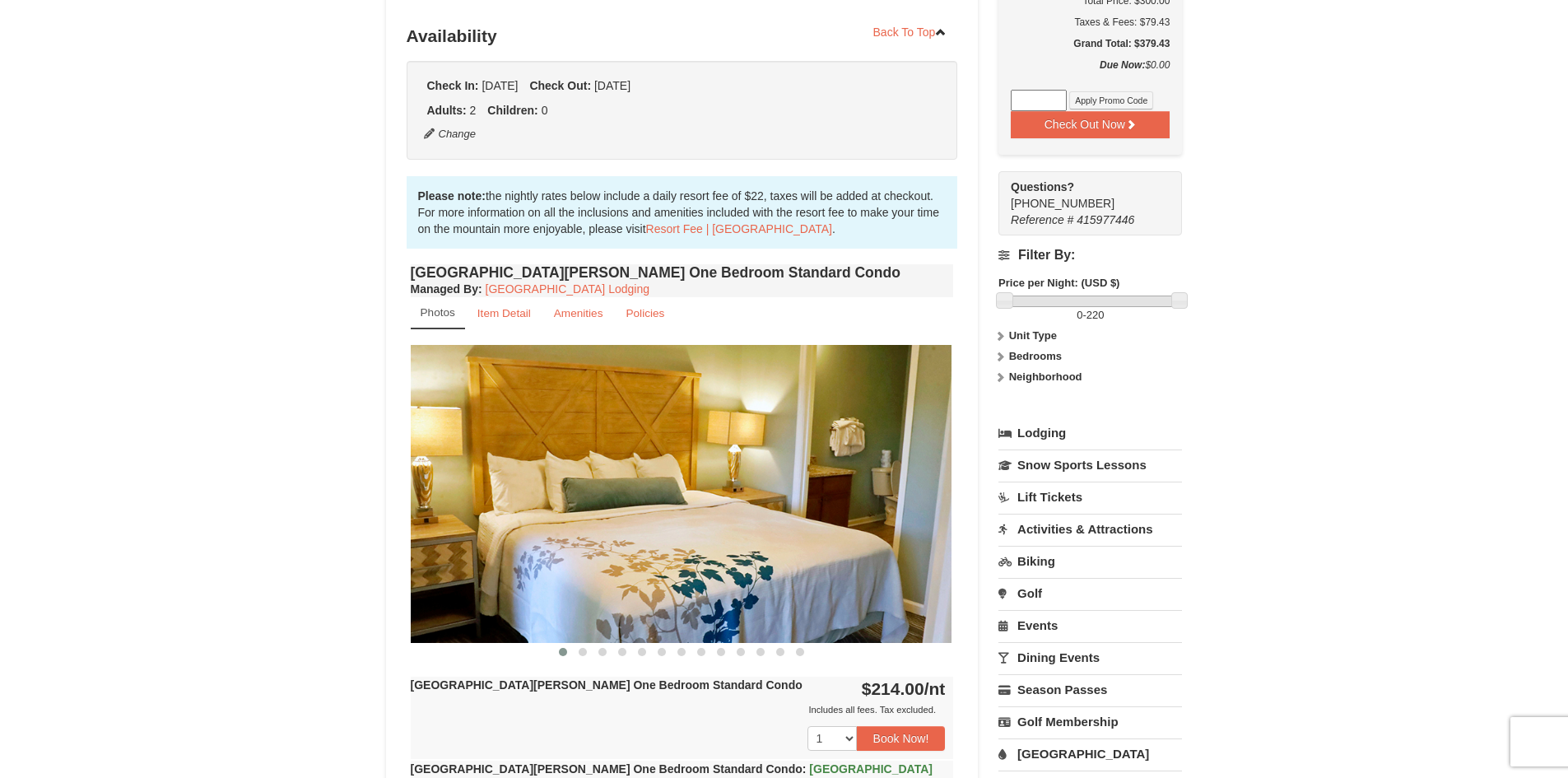
click at [902, 500] on img at bounding box center [679, 494] width 543 height 297
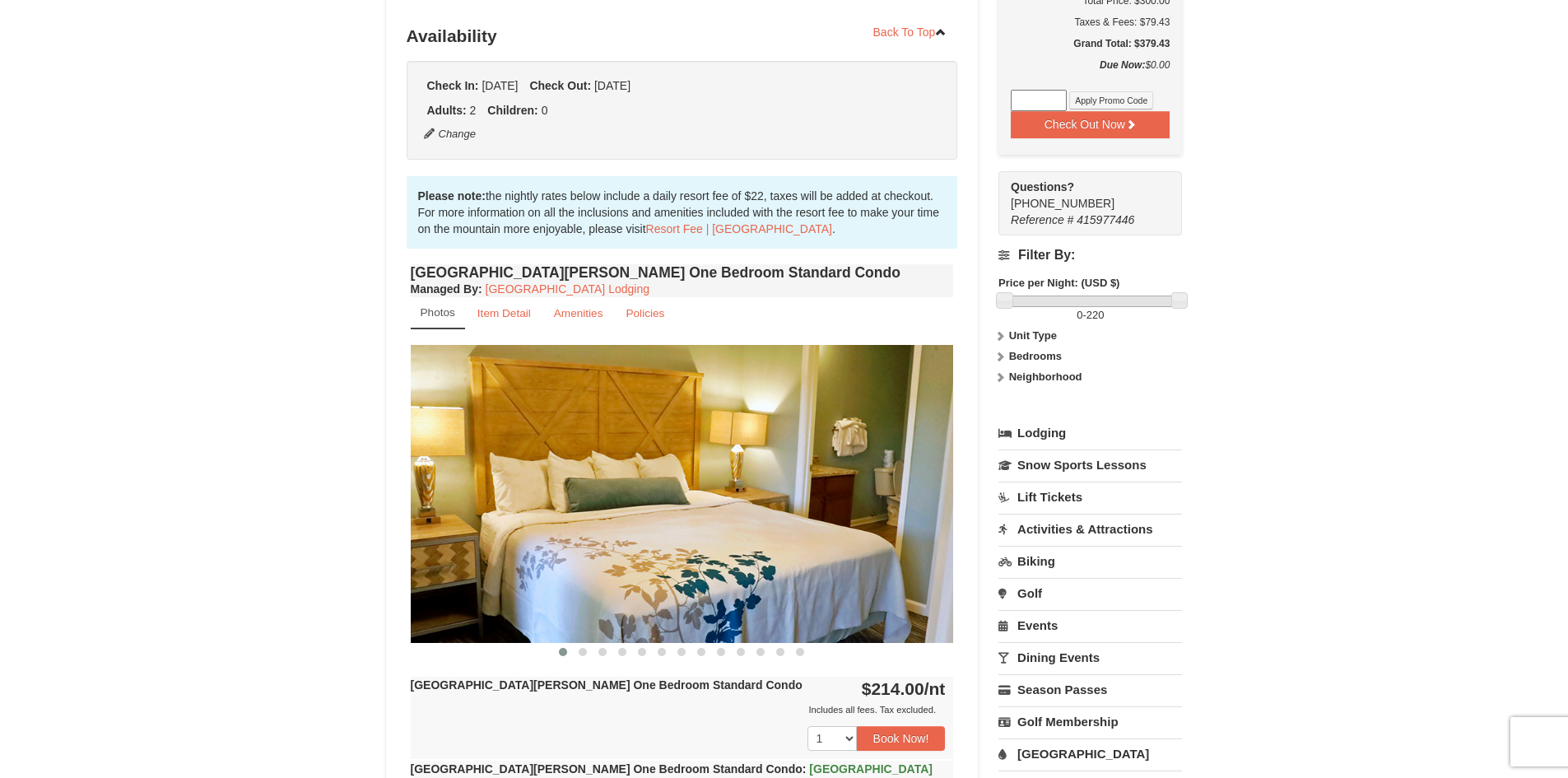
drag, startPoint x: 911, startPoint y: 495, endPoint x: 728, endPoint y: 455, distance: 187.3
click at [728, 455] on img at bounding box center [682, 494] width 543 height 297
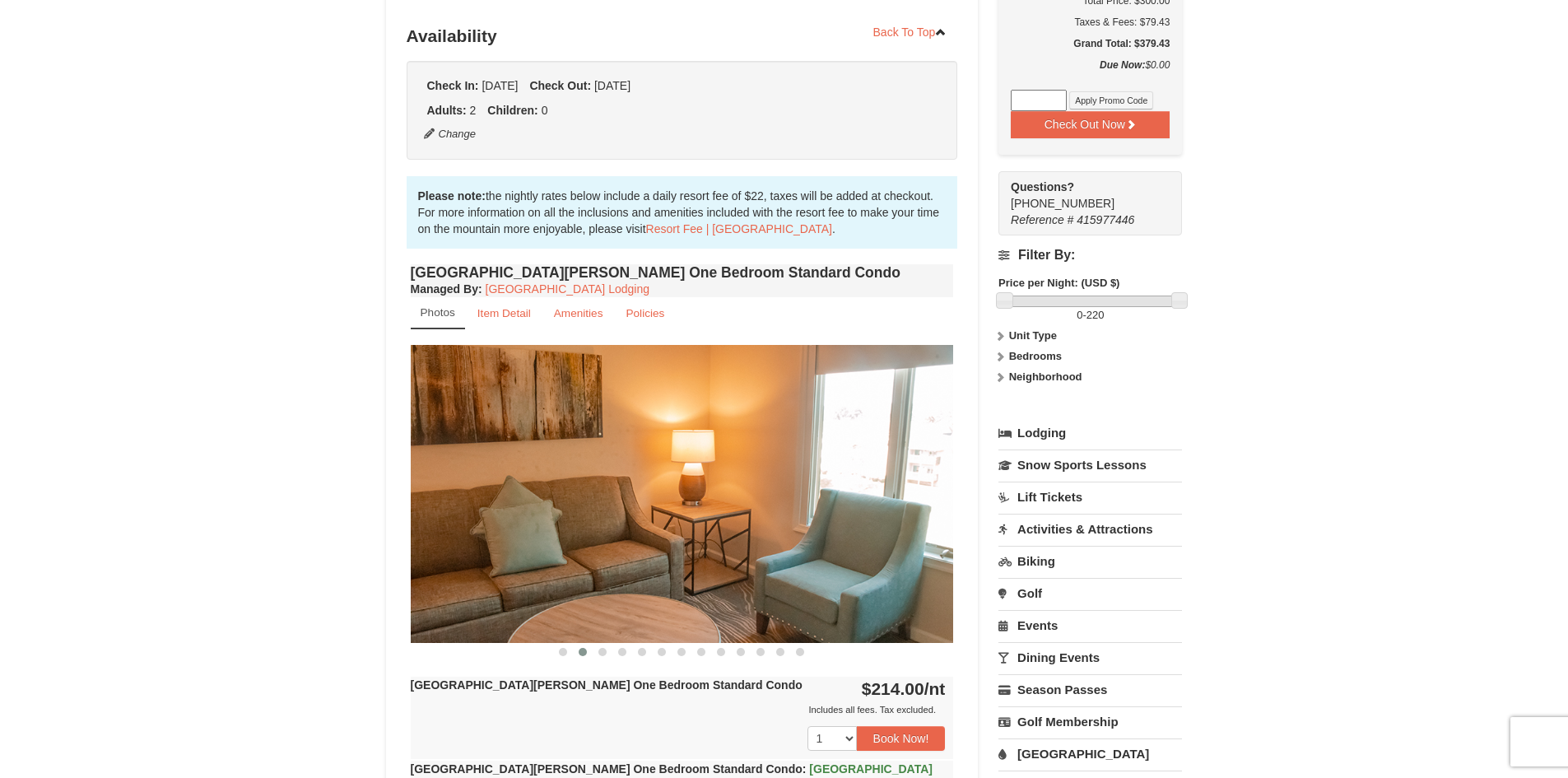
drag, startPoint x: 895, startPoint y: 472, endPoint x: 596, endPoint y: 423, distance: 303.0
click at [598, 423] on img at bounding box center [682, 494] width 543 height 297
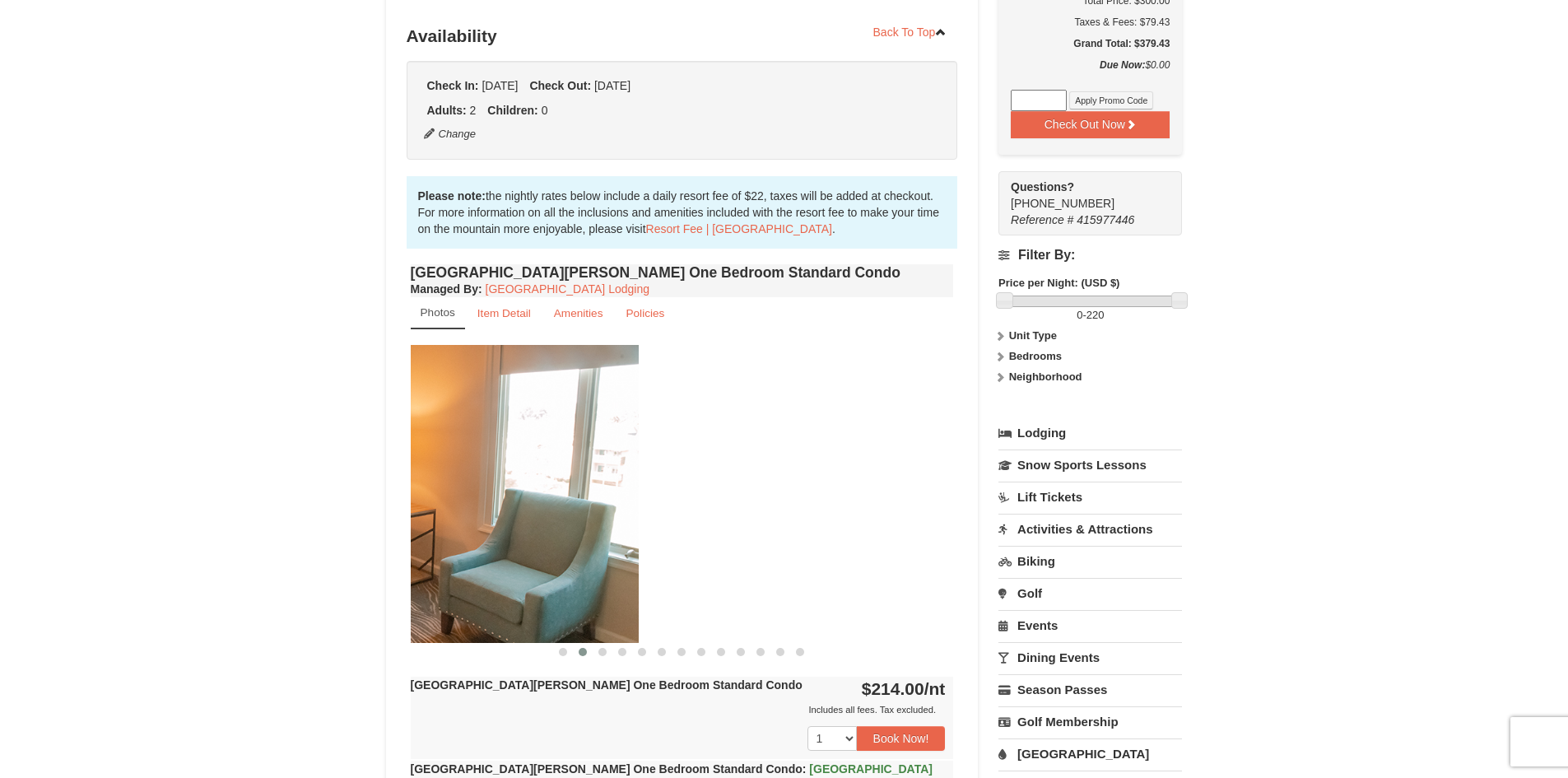
drag, startPoint x: 888, startPoint y: 495, endPoint x: 510, endPoint y: 450, distance: 380.7
click at [524, 455] on img at bounding box center [366, 494] width 543 height 297
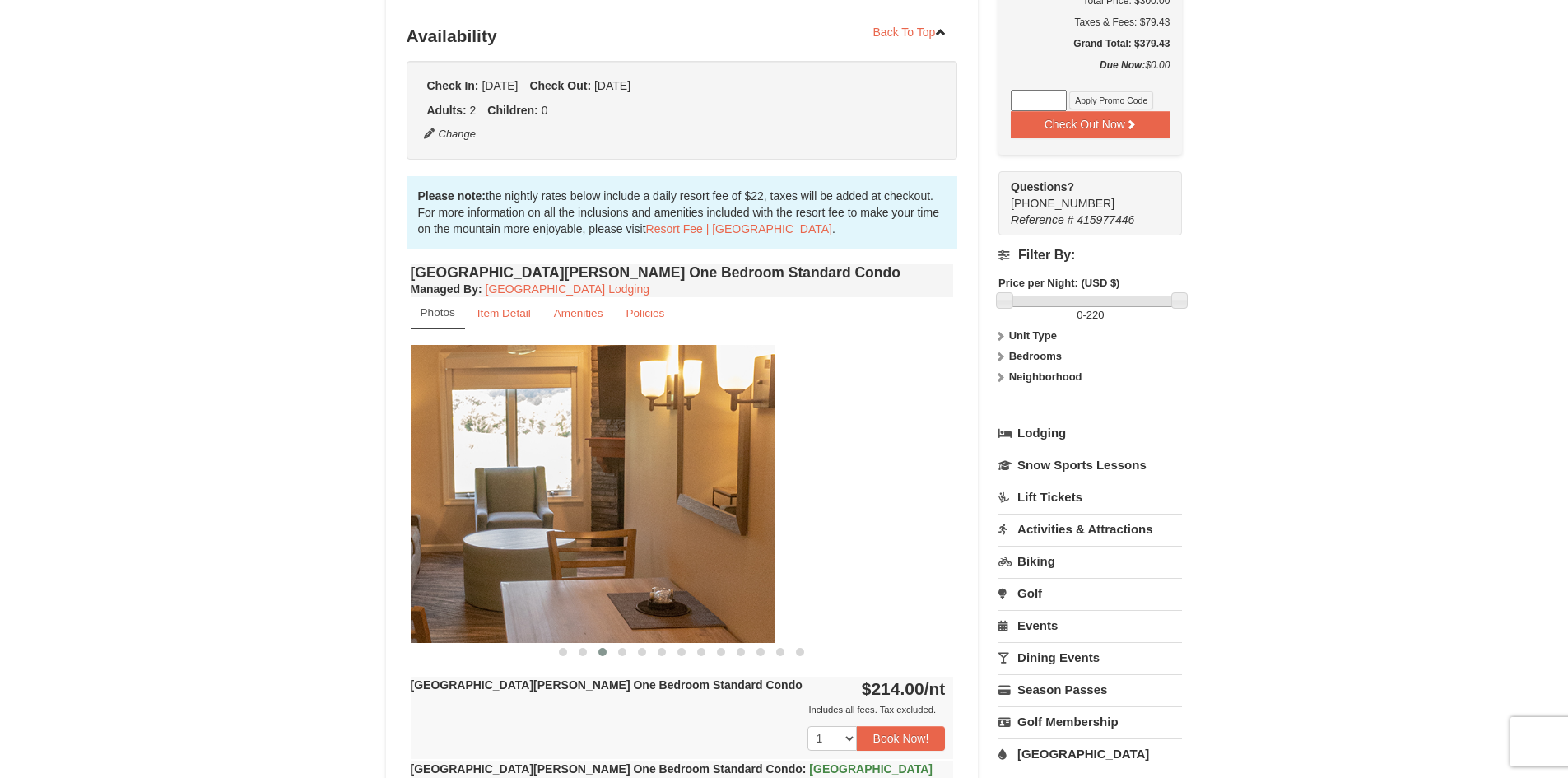
drag, startPoint x: 819, startPoint y: 460, endPoint x: 467, endPoint y: 416, distance: 354.7
click at [470, 416] on img at bounding box center [503, 494] width 543 height 297
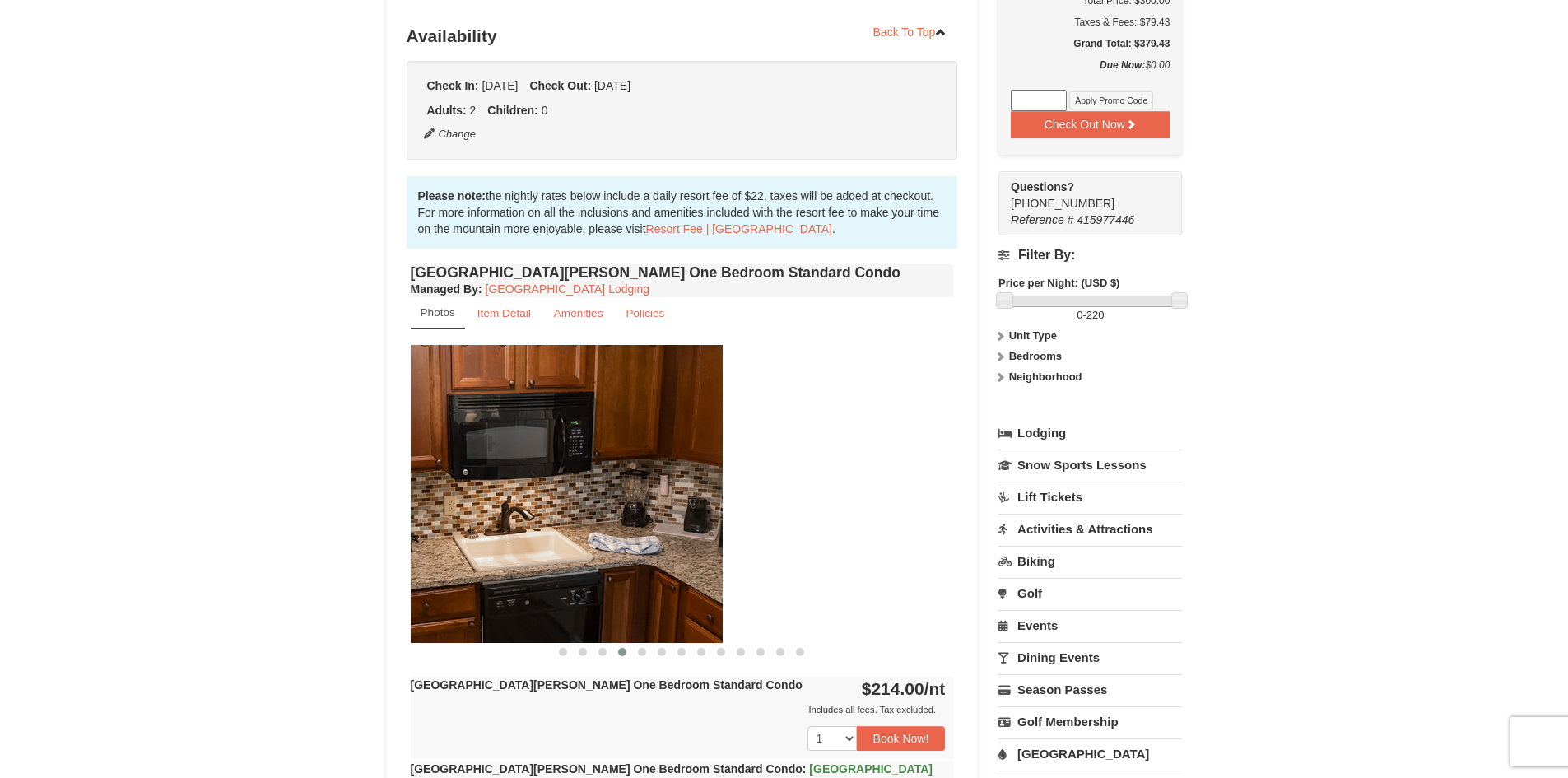
drag, startPoint x: 899, startPoint y: 435, endPoint x: 418, endPoint y: 405, distance: 481.9
click at [418, 406] on img at bounding box center [451, 494] width 543 height 297
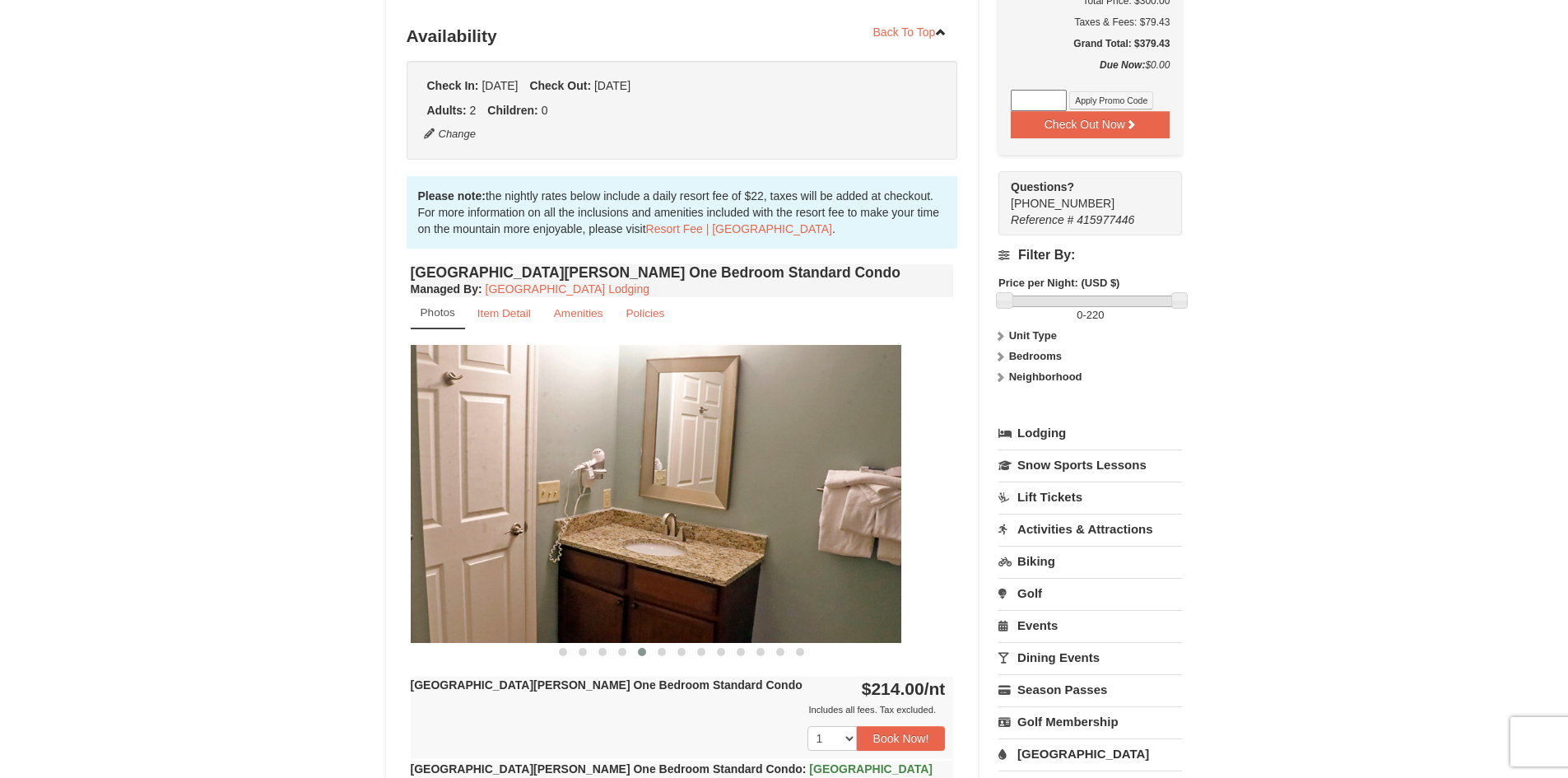
drag, startPoint x: 878, startPoint y: 423, endPoint x: 543, endPoint y: 412, distance: 335.2
click at [543, 412] on img at bounding box center [629, 494] width 543 height 297
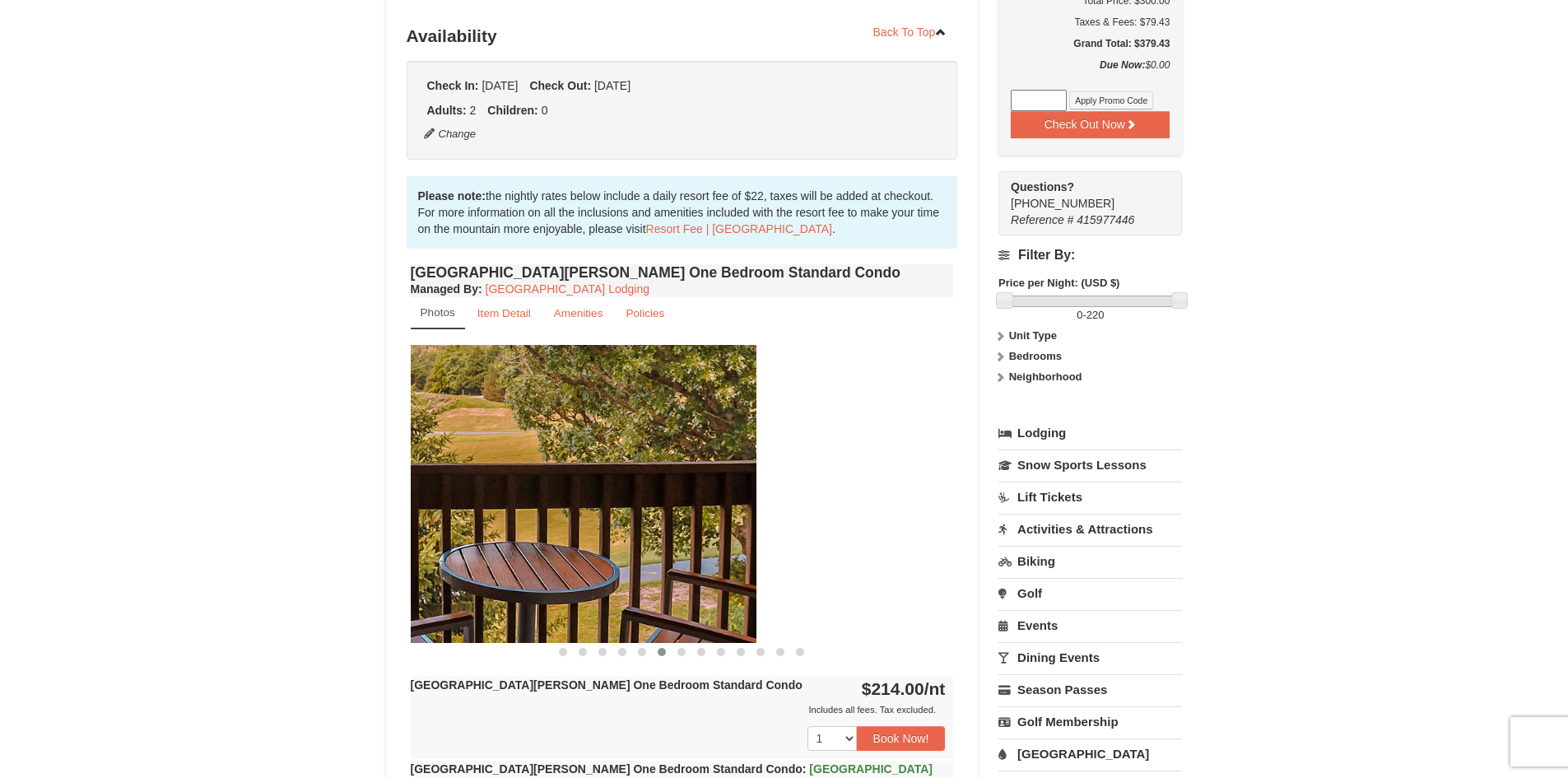
drag, startPoint x: 942, startPoint y: 415, endPoint x: 552, endPoint y: 391, distance: 390.7
click at [596, 393] on img at bounding box center [484, 494] width 543 height 297
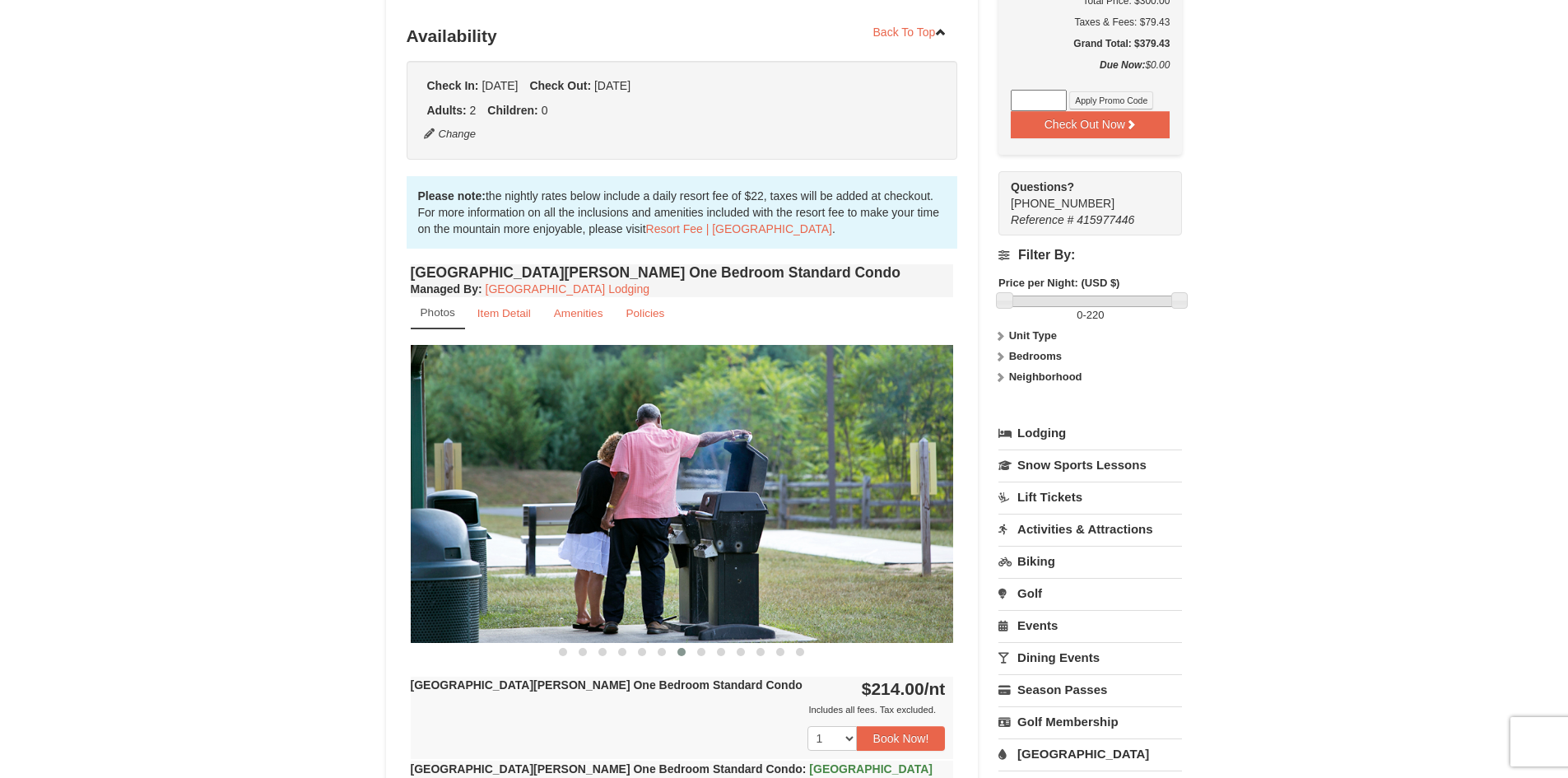
drag, startPoint x: 887, startPoint y: 385, endPoint x: 519, endPoint y: 387, distance: 368.0
click at [519, 387] on img at bounding box center [682, 494] width 543 height 297
drag, startPoint x: 965, startPoint y: 499, endPoint x: 529, endPoint y: 447, distance: 439.1
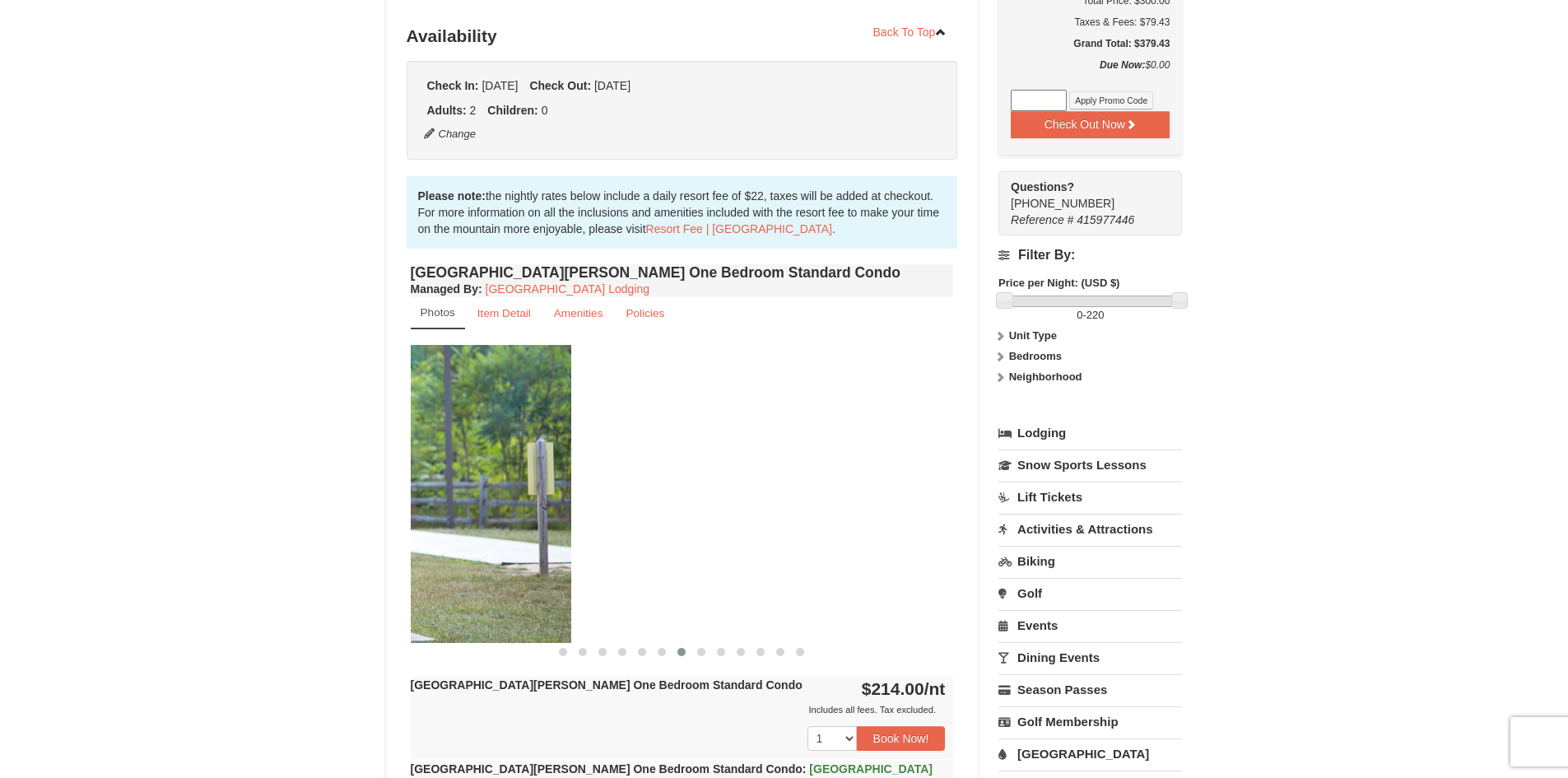
drag, startPoint x: 785, startPoint y: 521, endPoint x: 496, endPoint y: 480, distance: 291.9
click at [485, 486] on img at bounding box center [299, 494] width 543 height 297
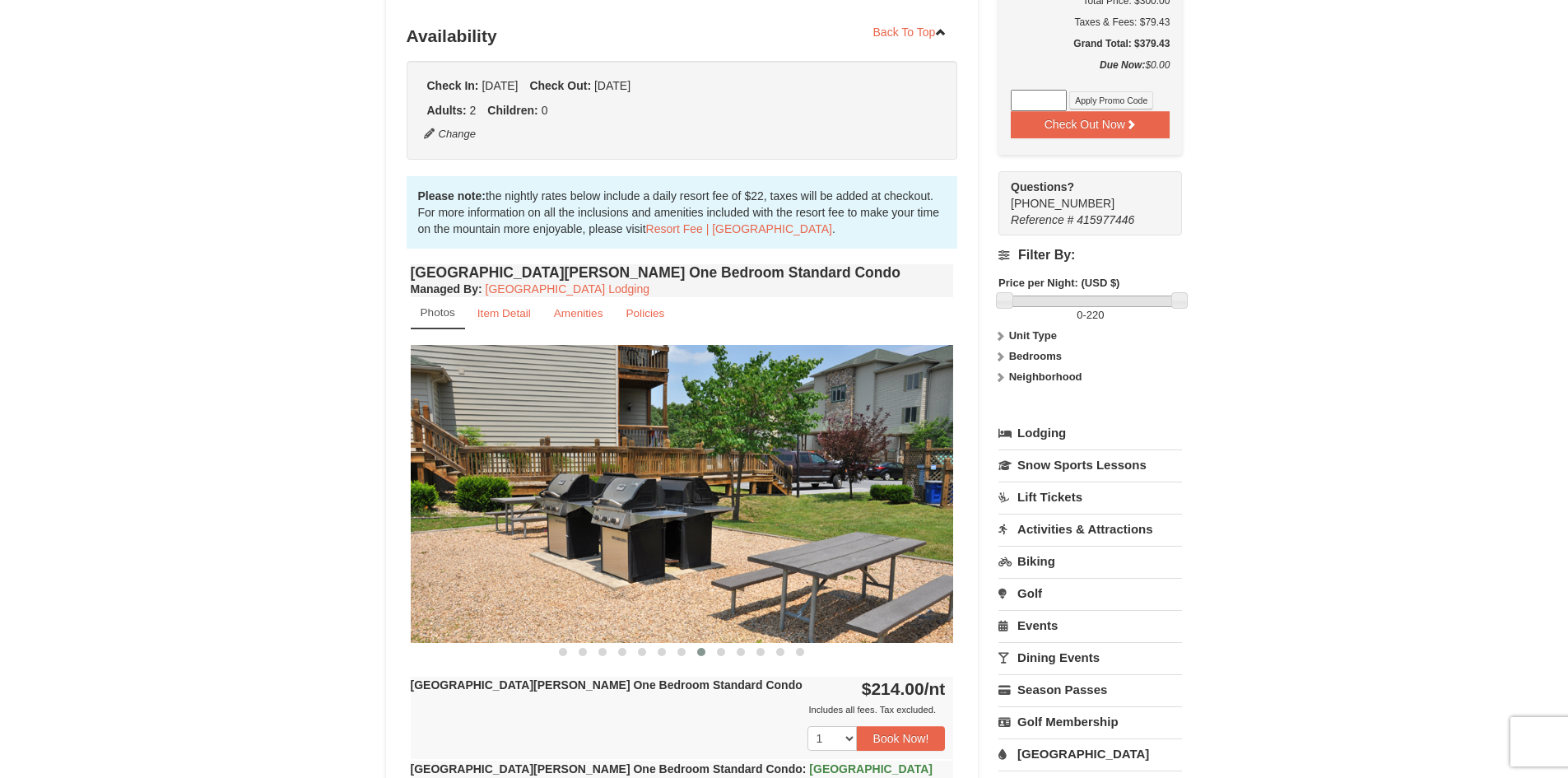
drag, startPoint x: 926, startPoint y: 480, endPoint x: 323, endPoint y: 481, distance: 603.0
drag, startPoint x: 886, startPoint y: 540, endPoint x: 498, endPoint y: 539, distance: 388.0
click at [493, 538] on img at bounding box center [682, 494] width 543 height 297
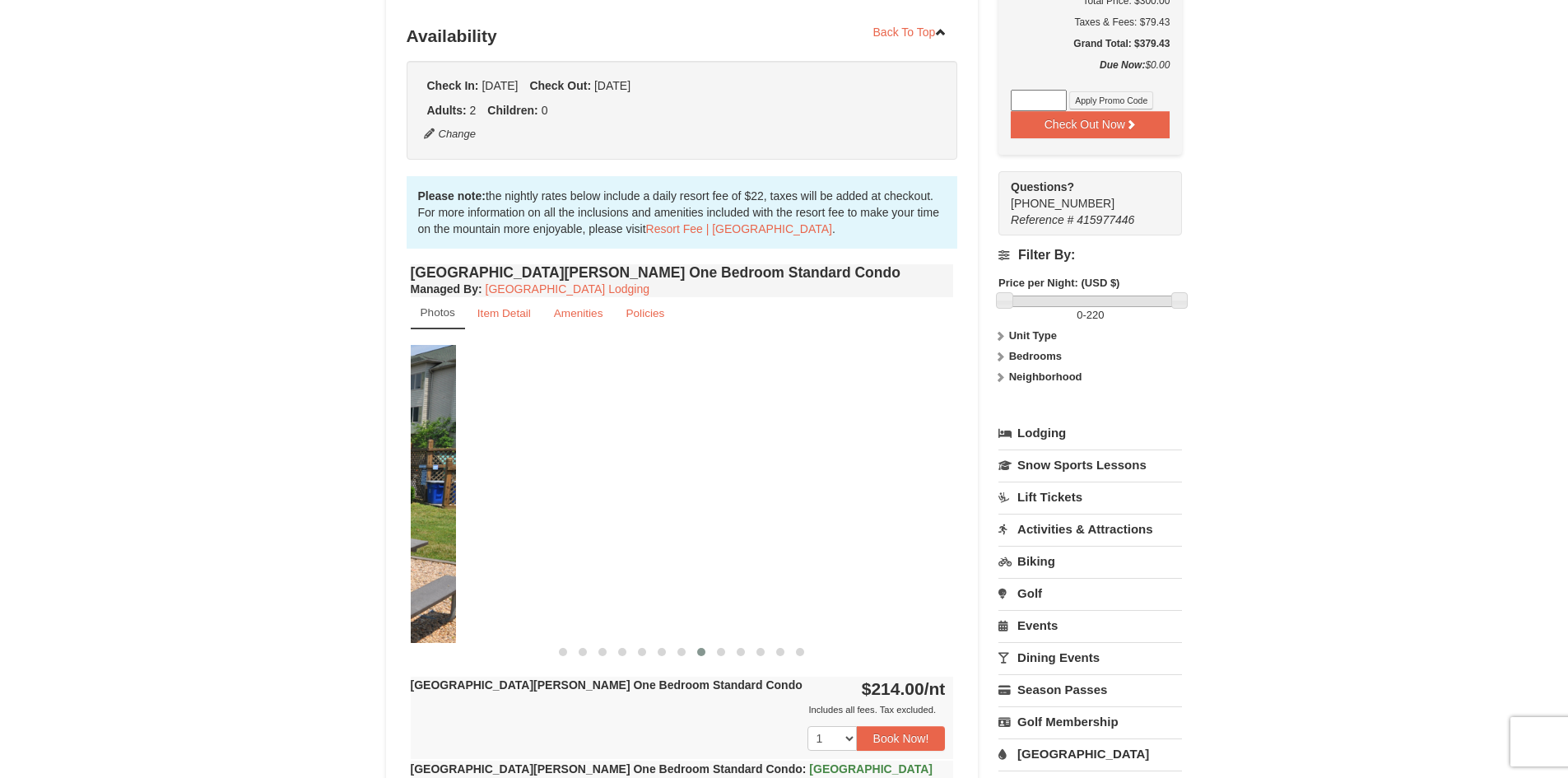
drag, startPoint x: 842, startPoint y: 534, endPoint x: 292, endPoint y: 520, distance: 550.2
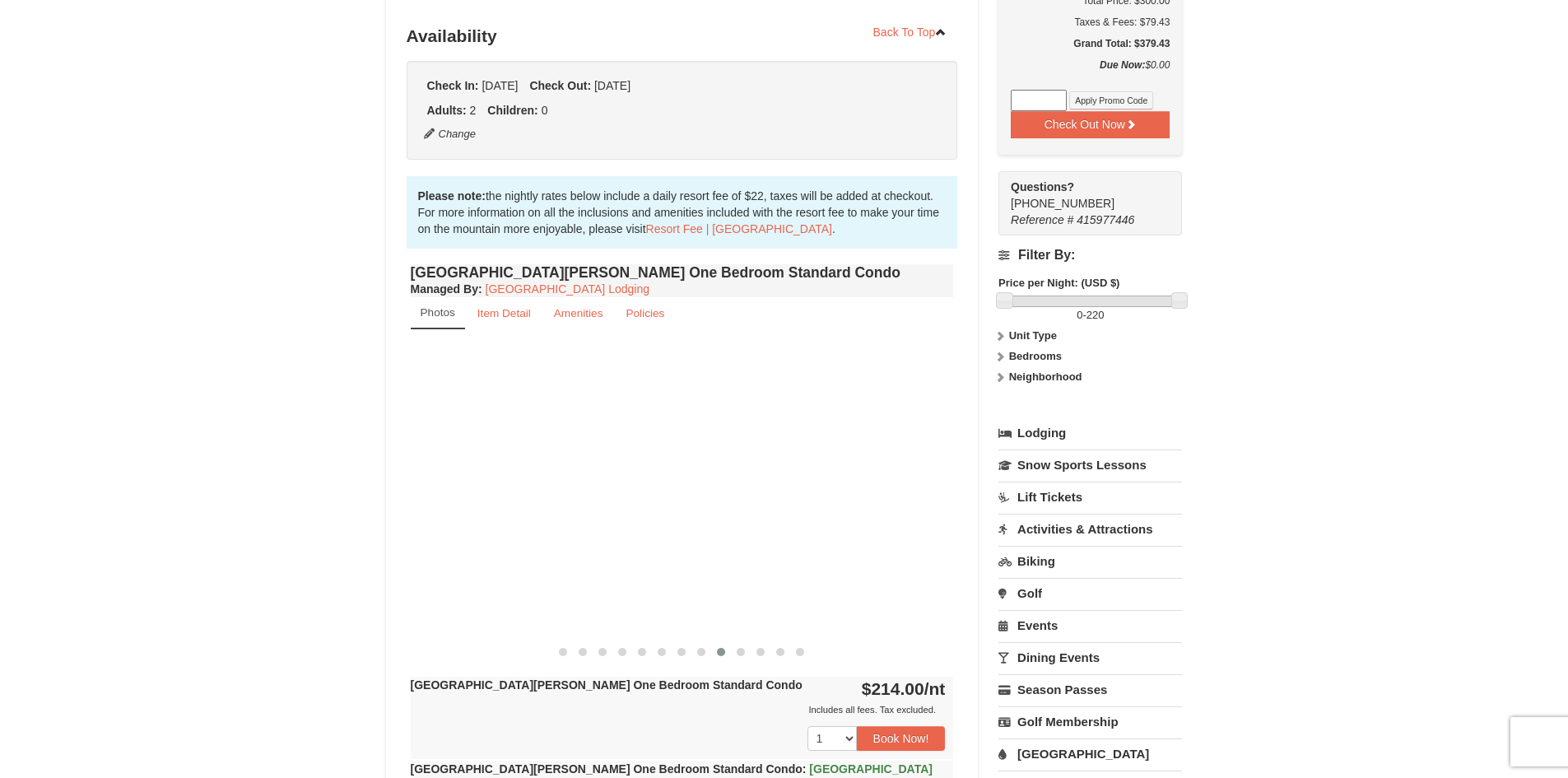
drag, startPoint x: 890, startPoint y: 511, endPoint x: 153, endPoint y: 473, distance: 738.0
drag, startPoint x: 908, startPoint y: 471, endPoint x: 289, endPoint y: 462, distance: 619.1
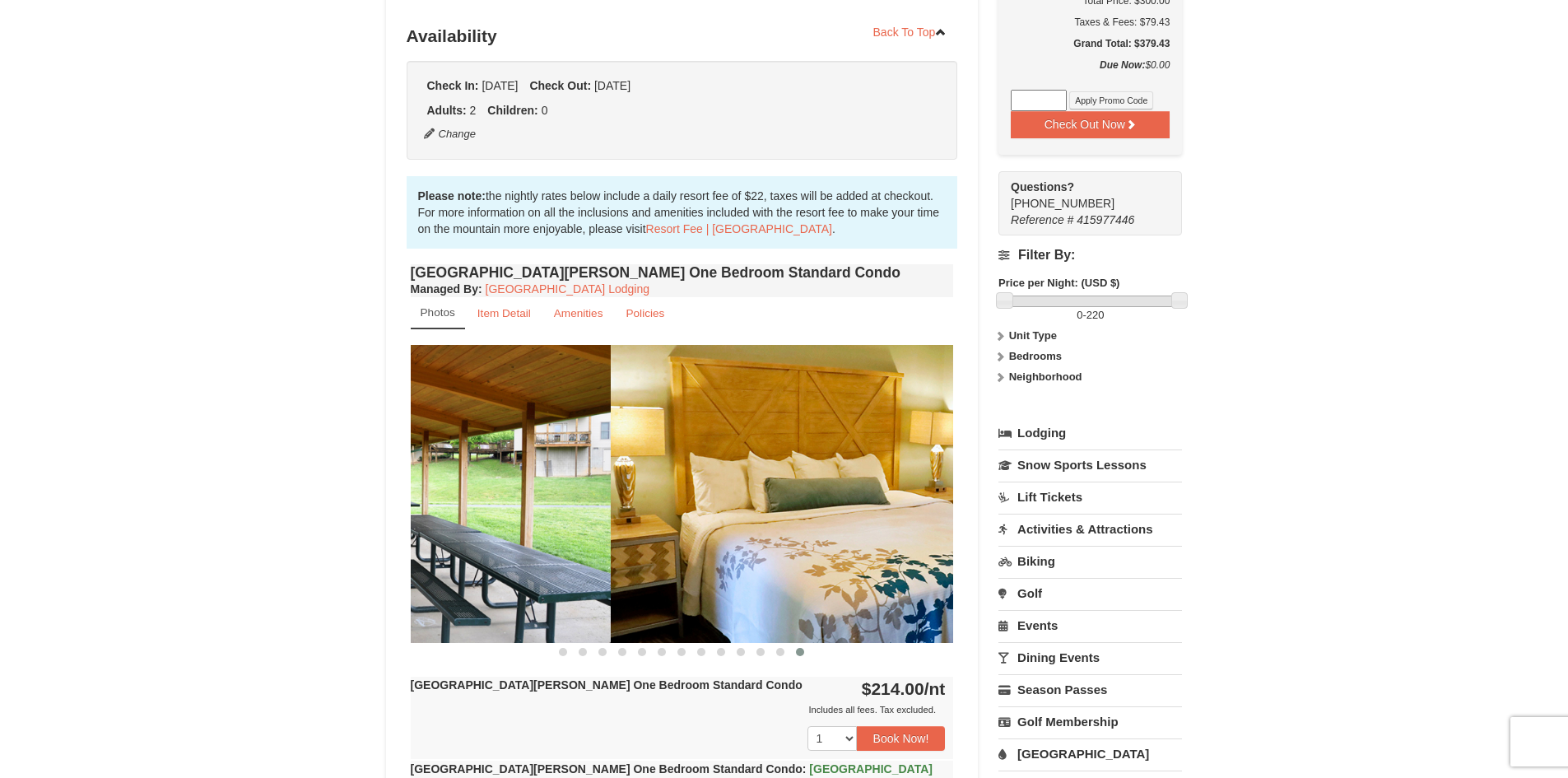
drag, startPoint x: 729, startPoint y: 476, endPoint x: 245, endPoint y: 458, distance: 484.3
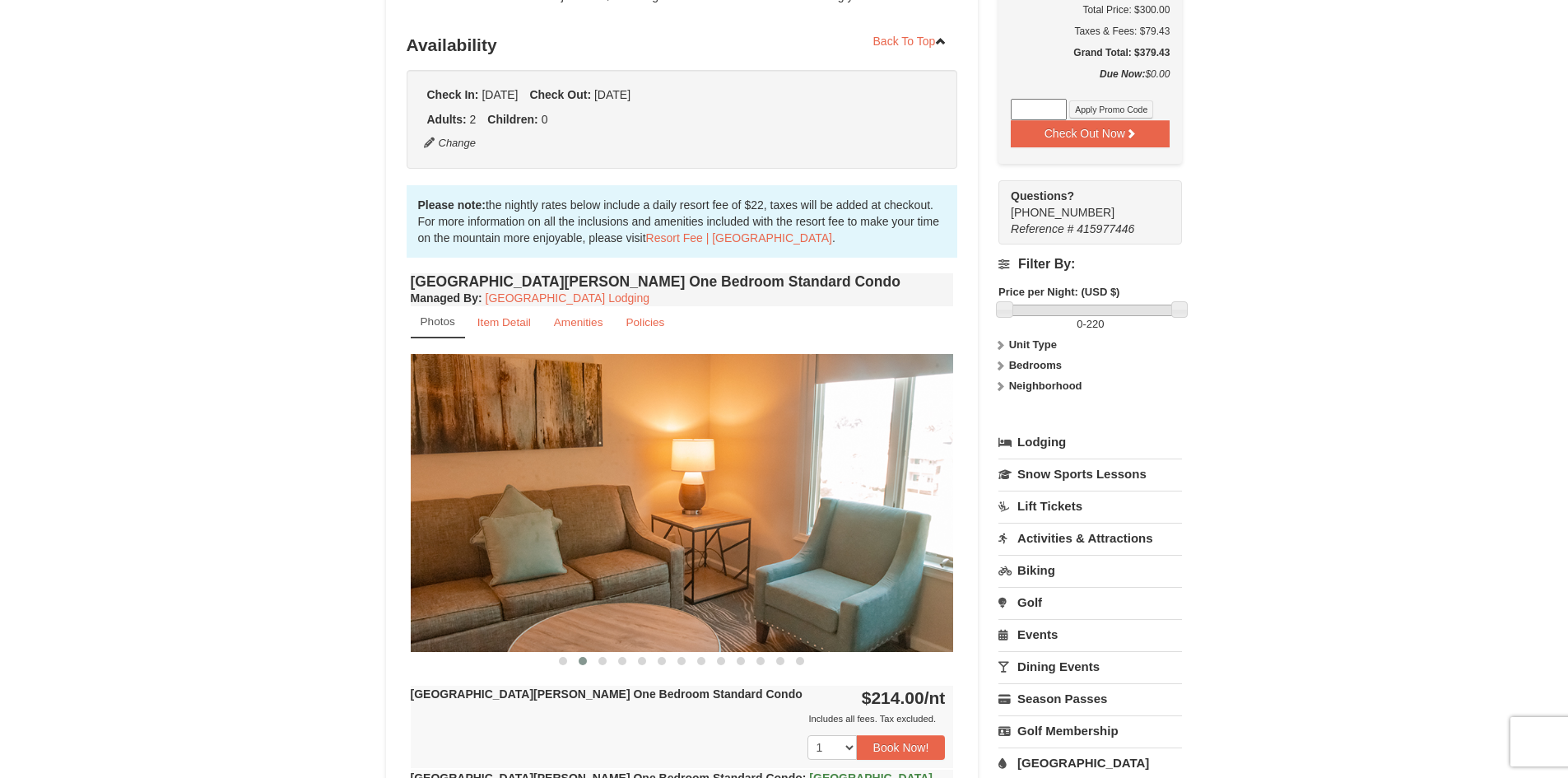
scroll to position [494, 0]
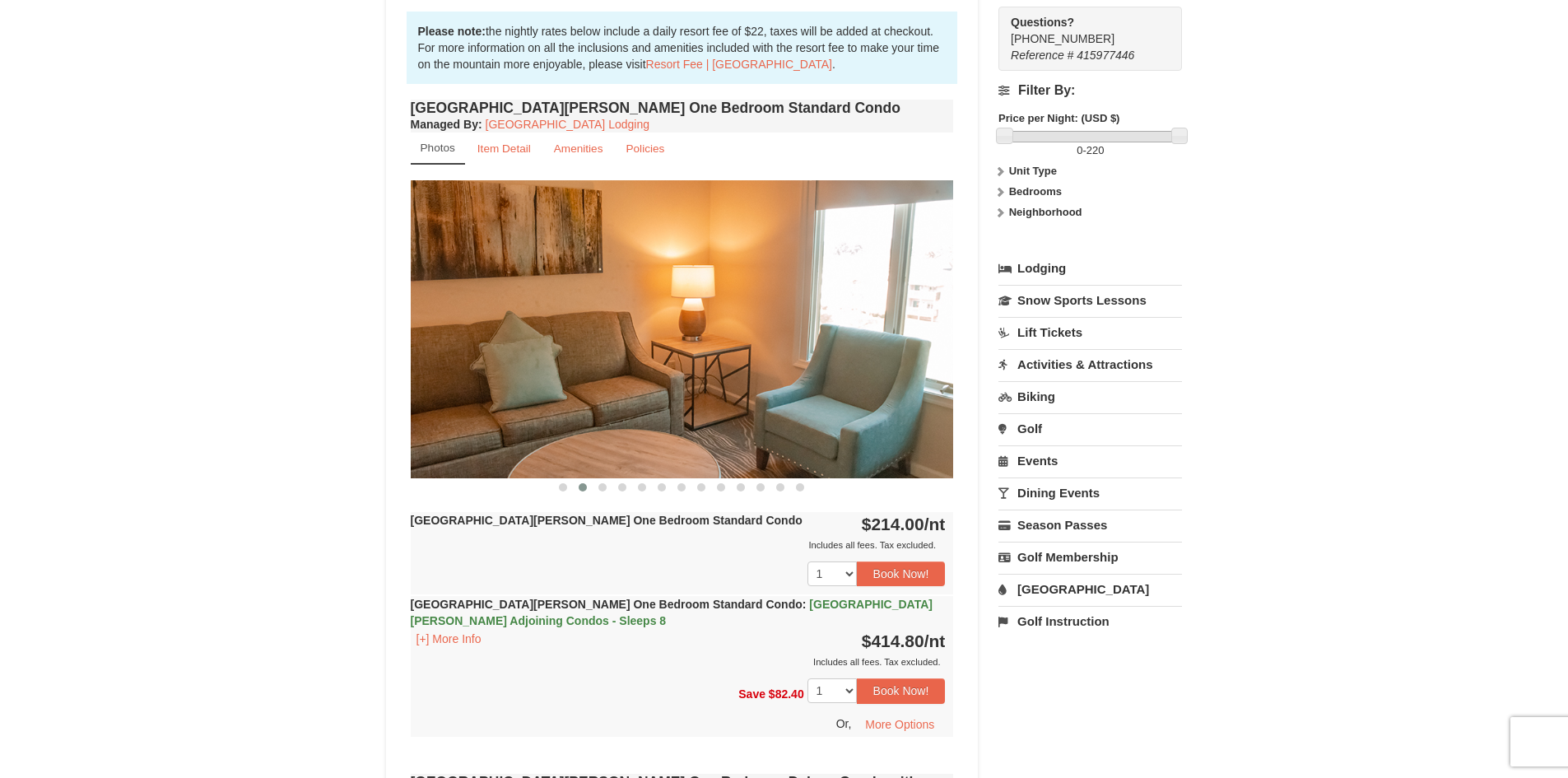
click at [1096, 368] on link "Activities & Attractions" at bounding box center [1090, 364] width 183 height 31
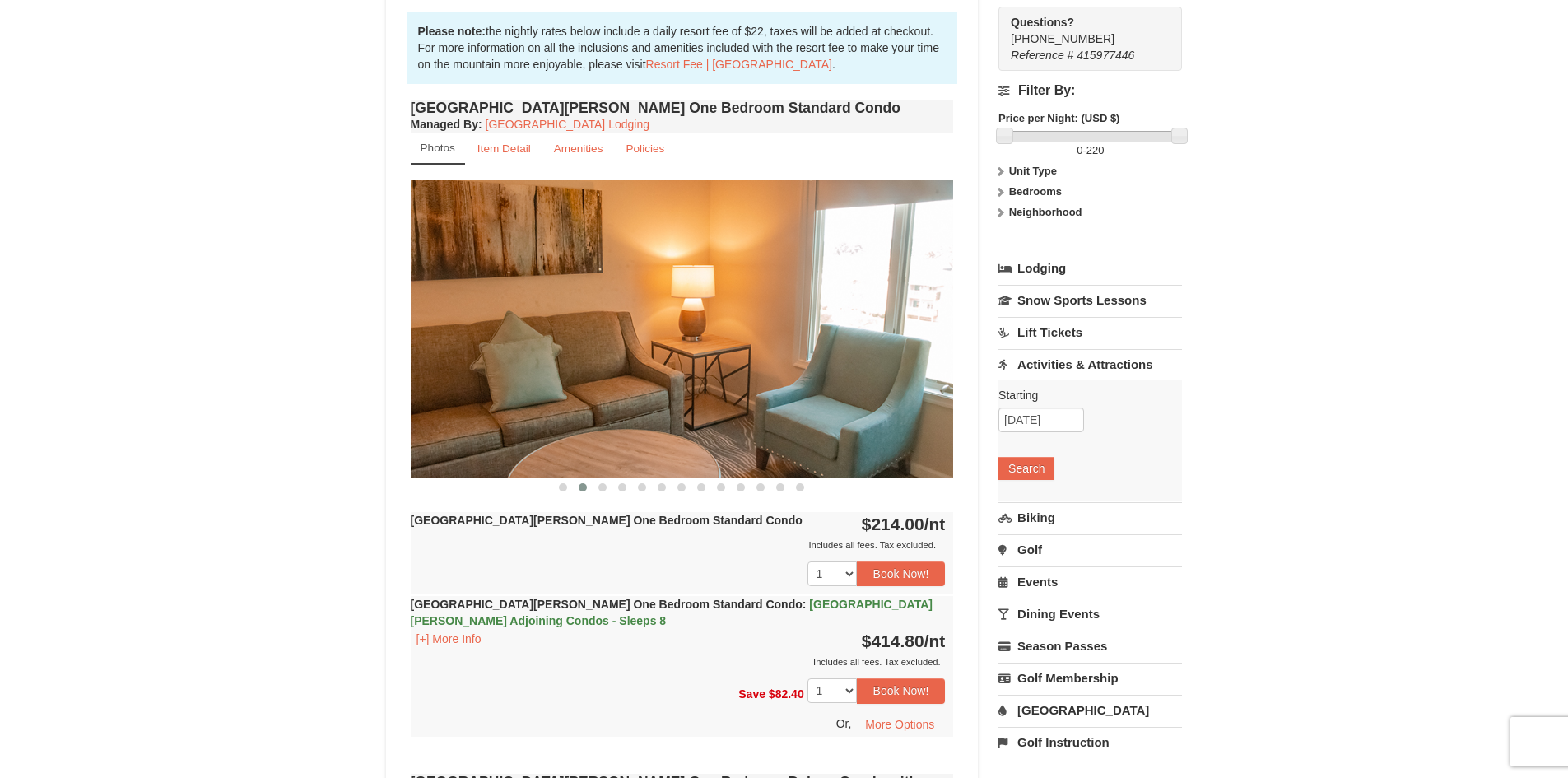
click at [1043, 582] on link "Events" at bounding box center [1090, 582] width 183 height 31
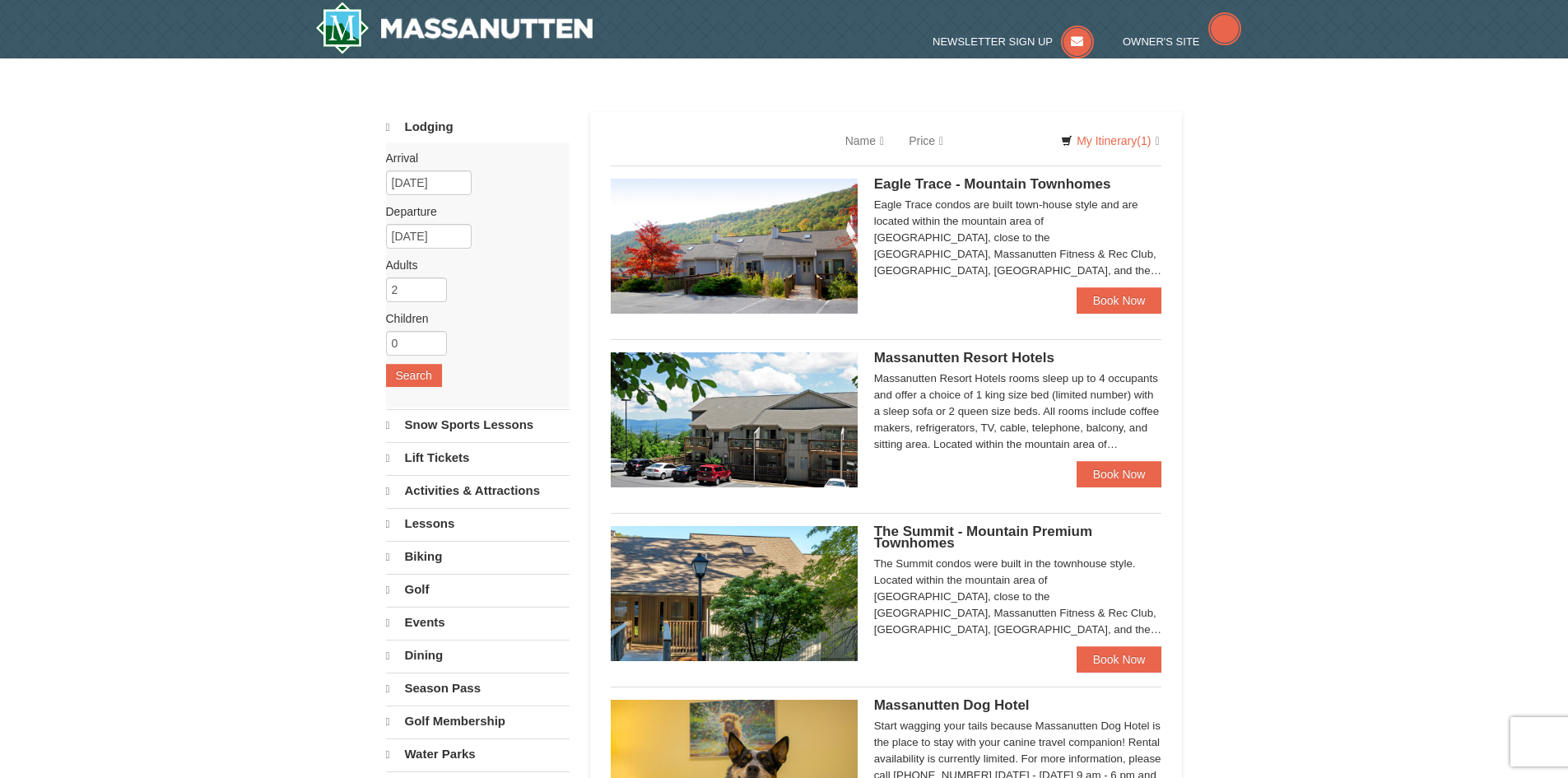
select select "9"
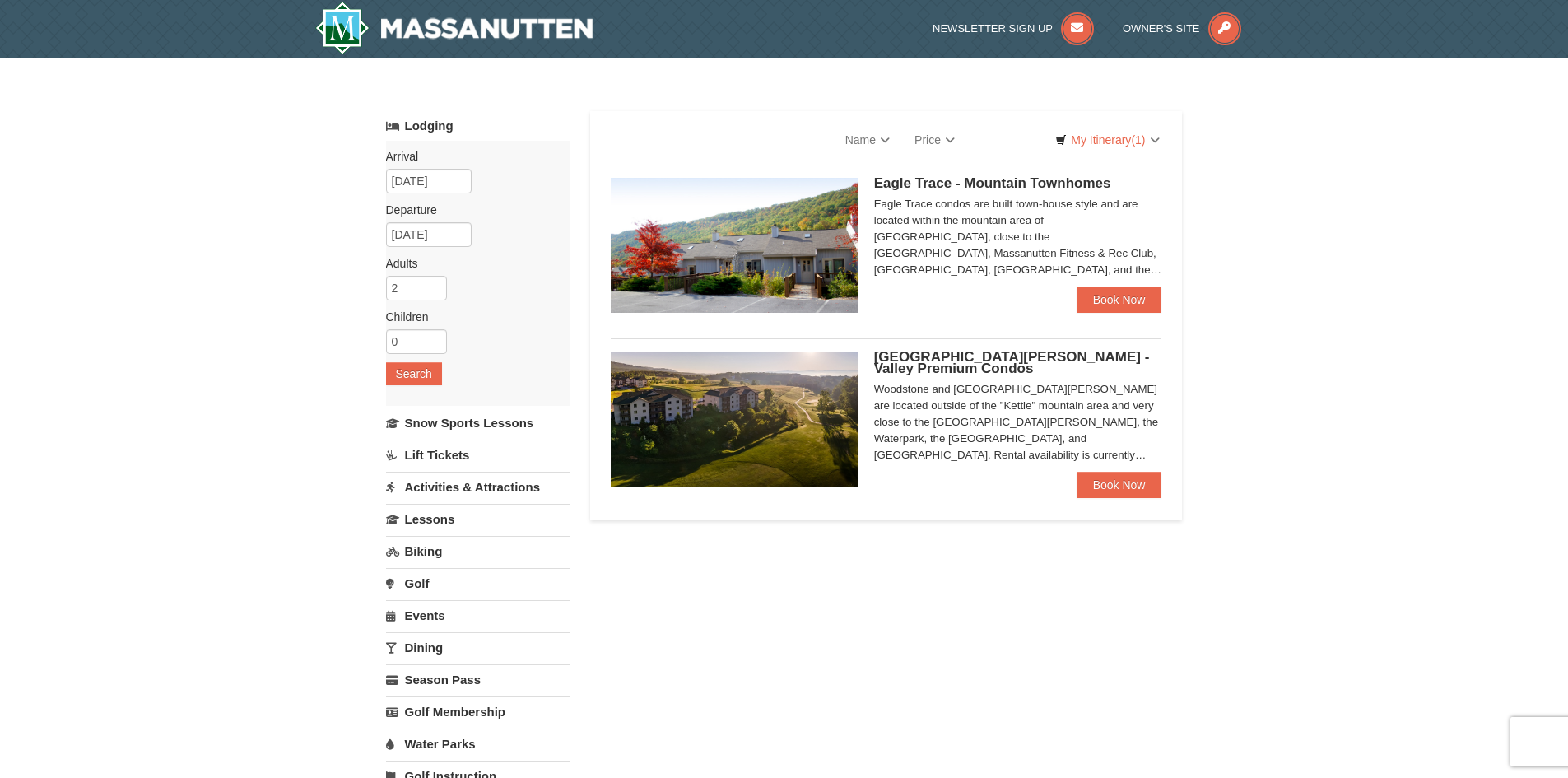
select select "9"
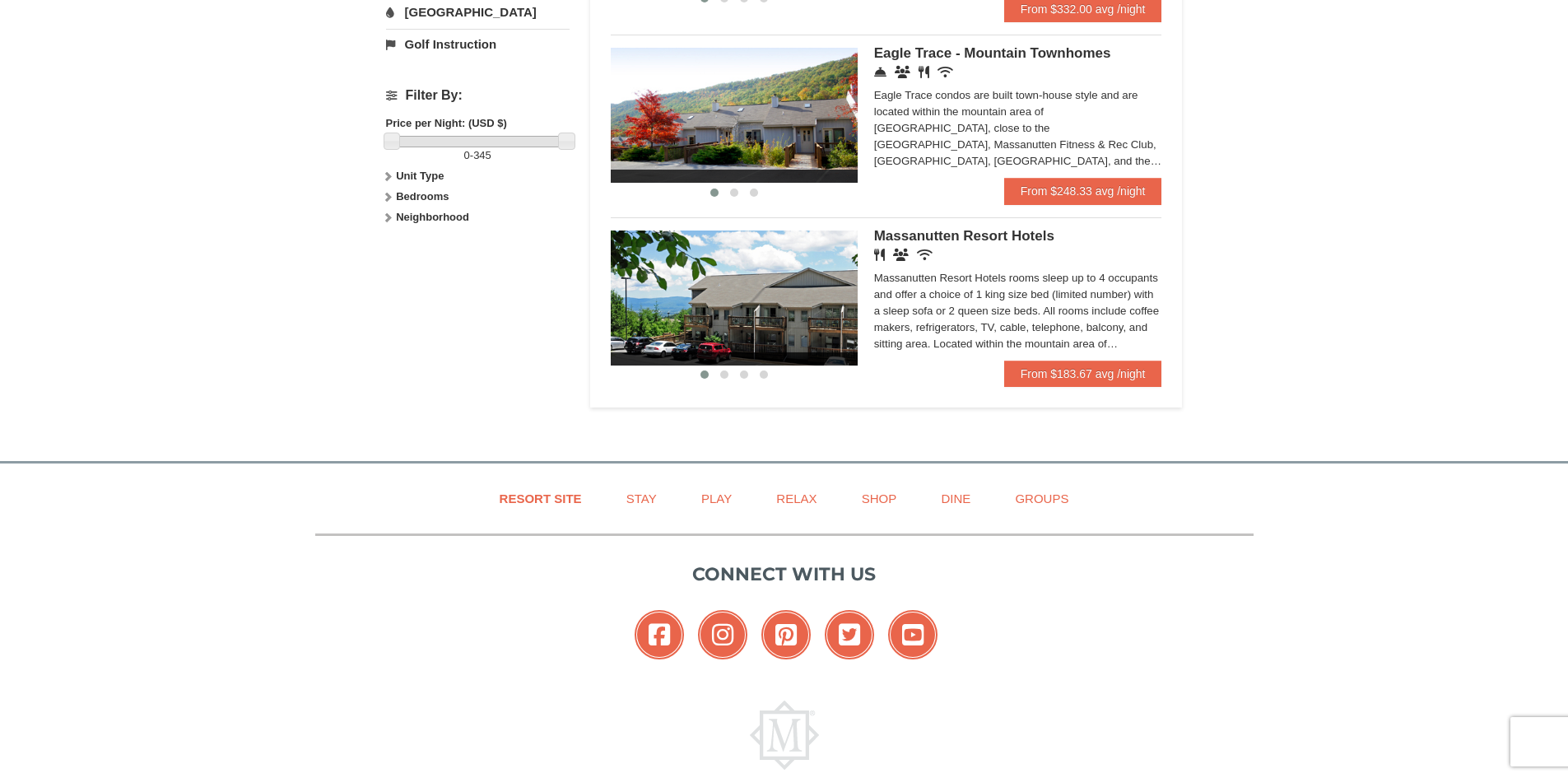
scroll to position [778, 0]
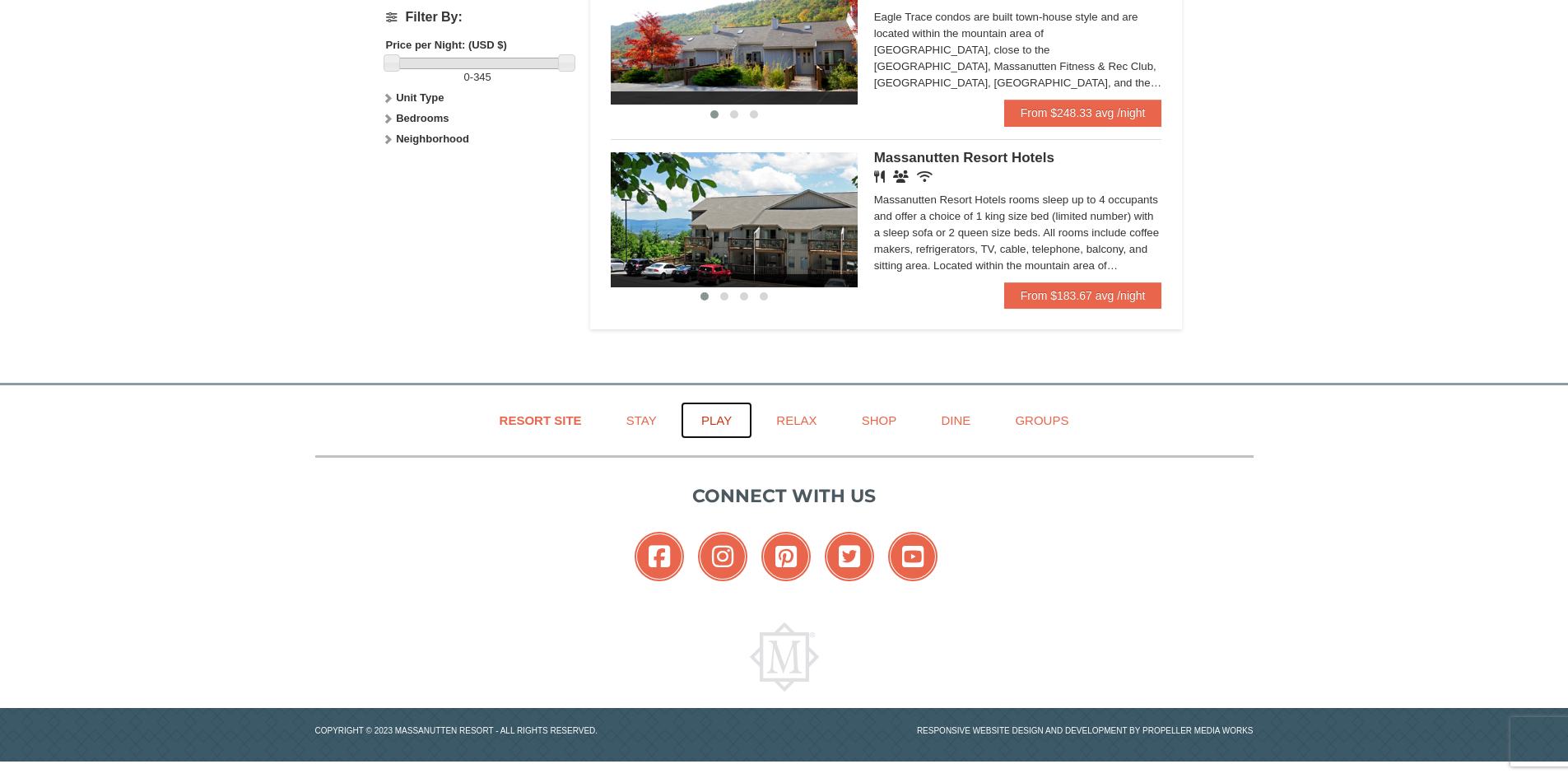
click at [714, 415] on link "Play" at bounding box center [716, 419] width 71 height 37
click at [947, 424] on link "Dine" at bounding box center [955, 419] width 70 height 37
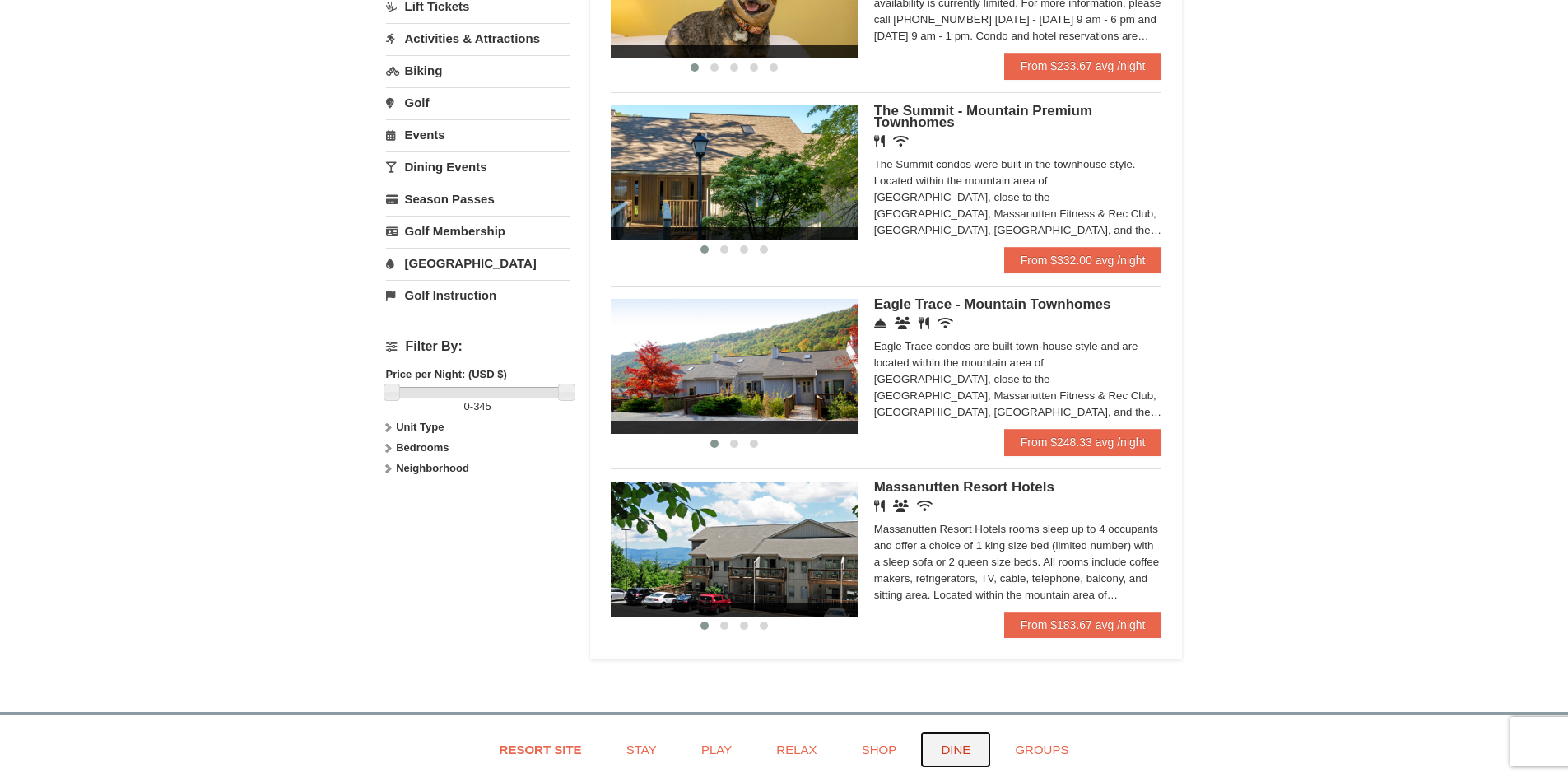
scroll to position [284, 0]
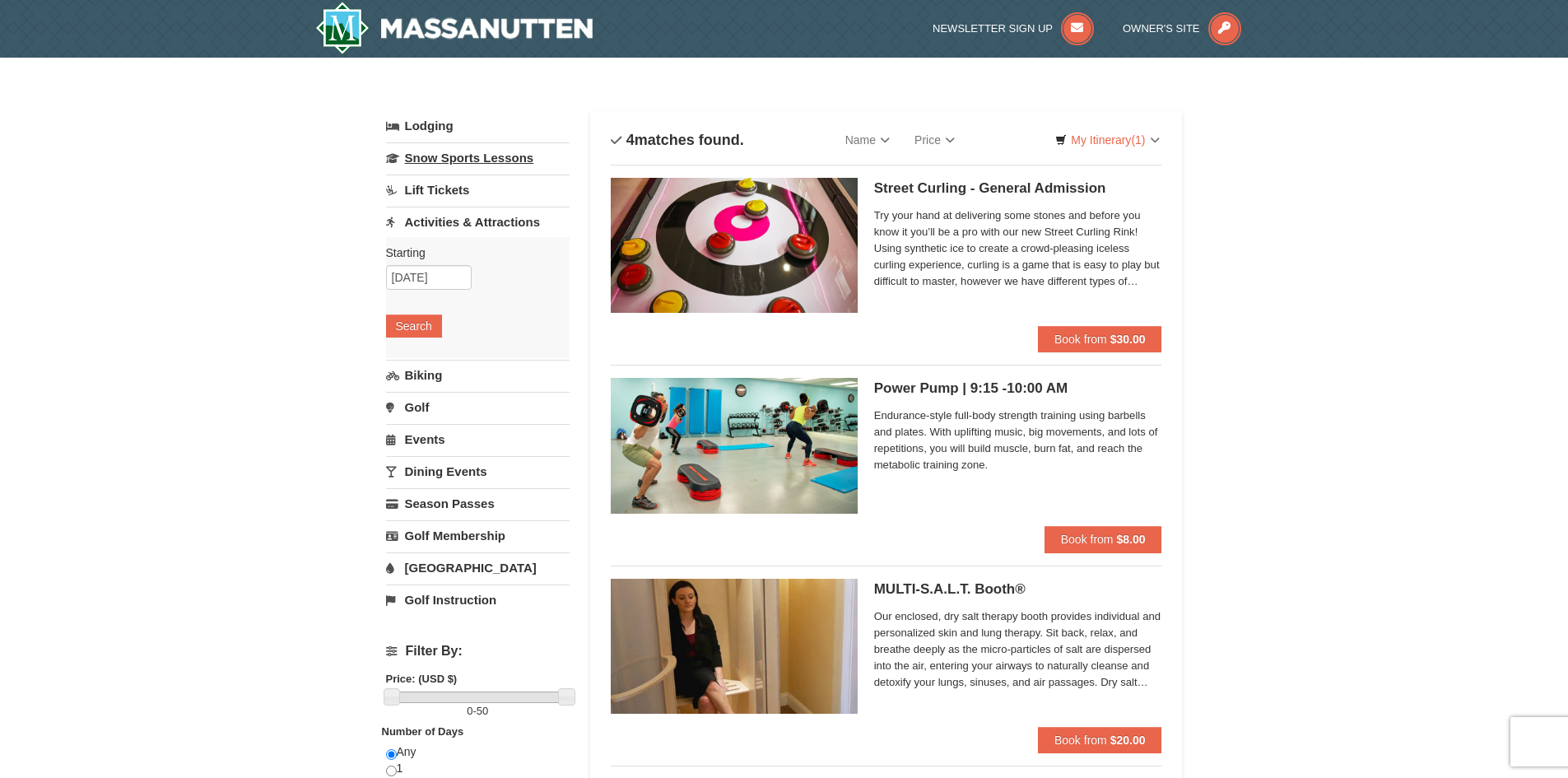
click at [474, 160] on link "Snow Sports Lessons" at bounding box center [477, 158] width 183 height 31
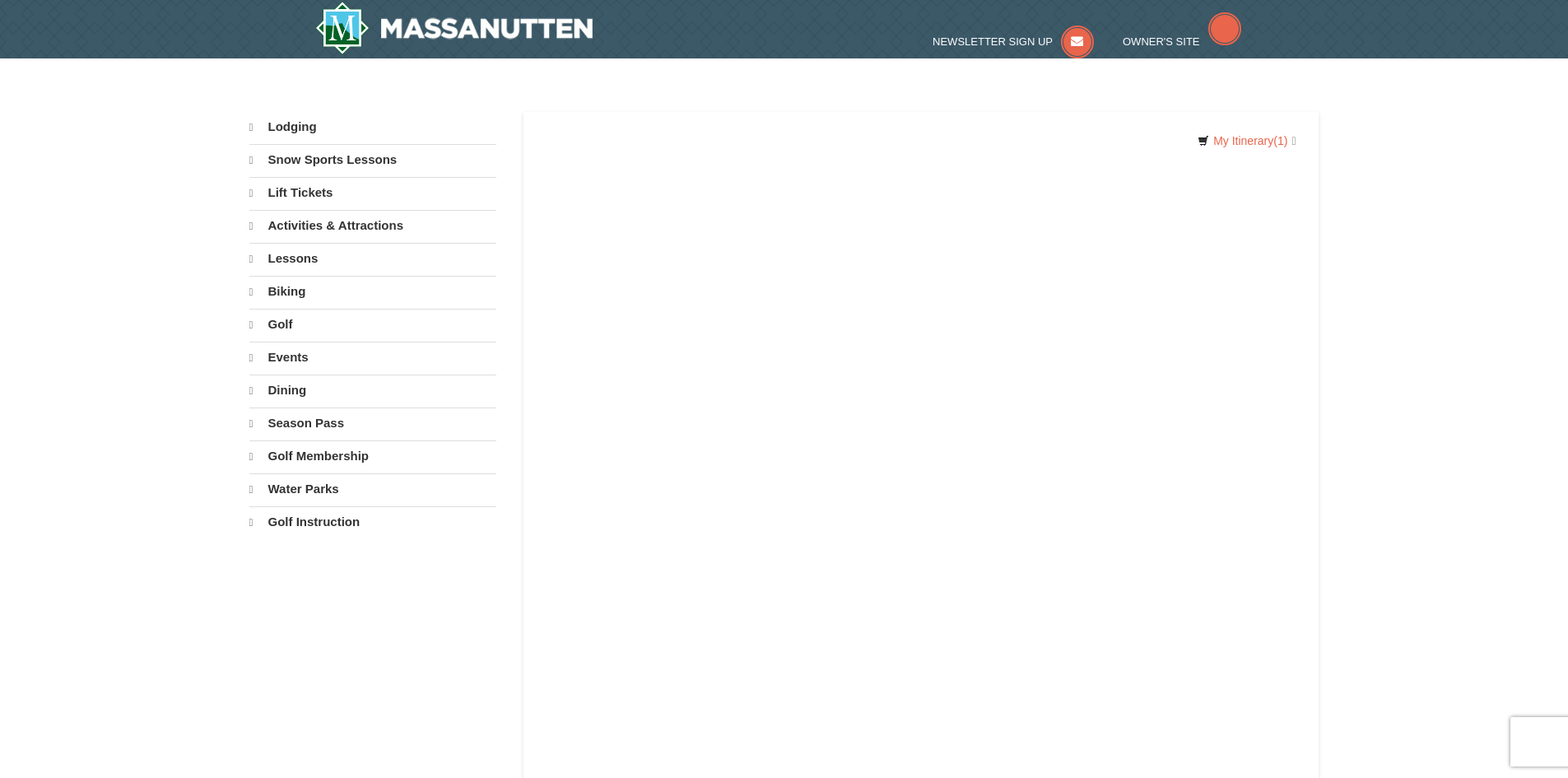
select select "9"
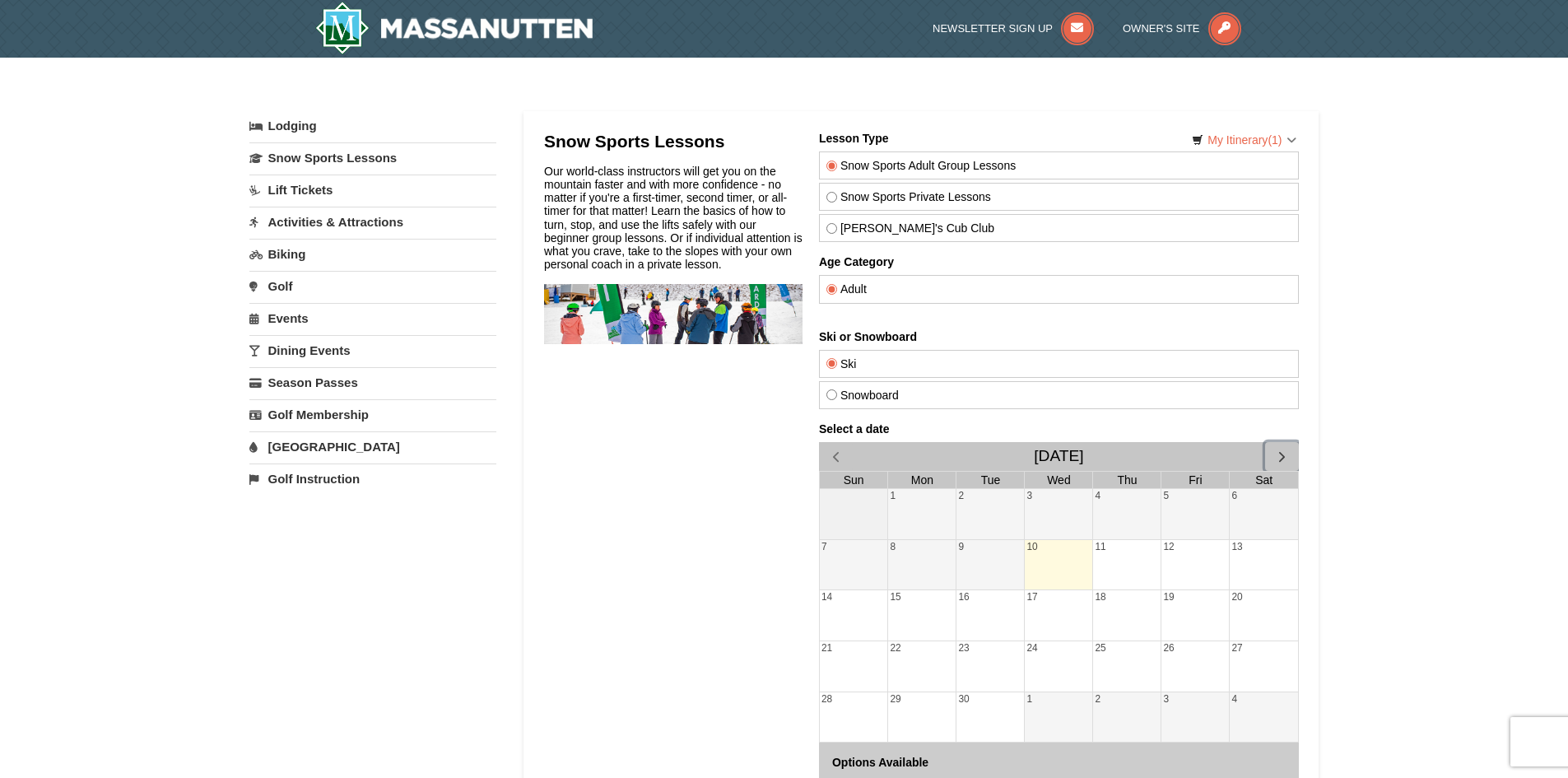
click at [1277, 455] on span "button" at bounding box center [1280, 456] width 17 height 17
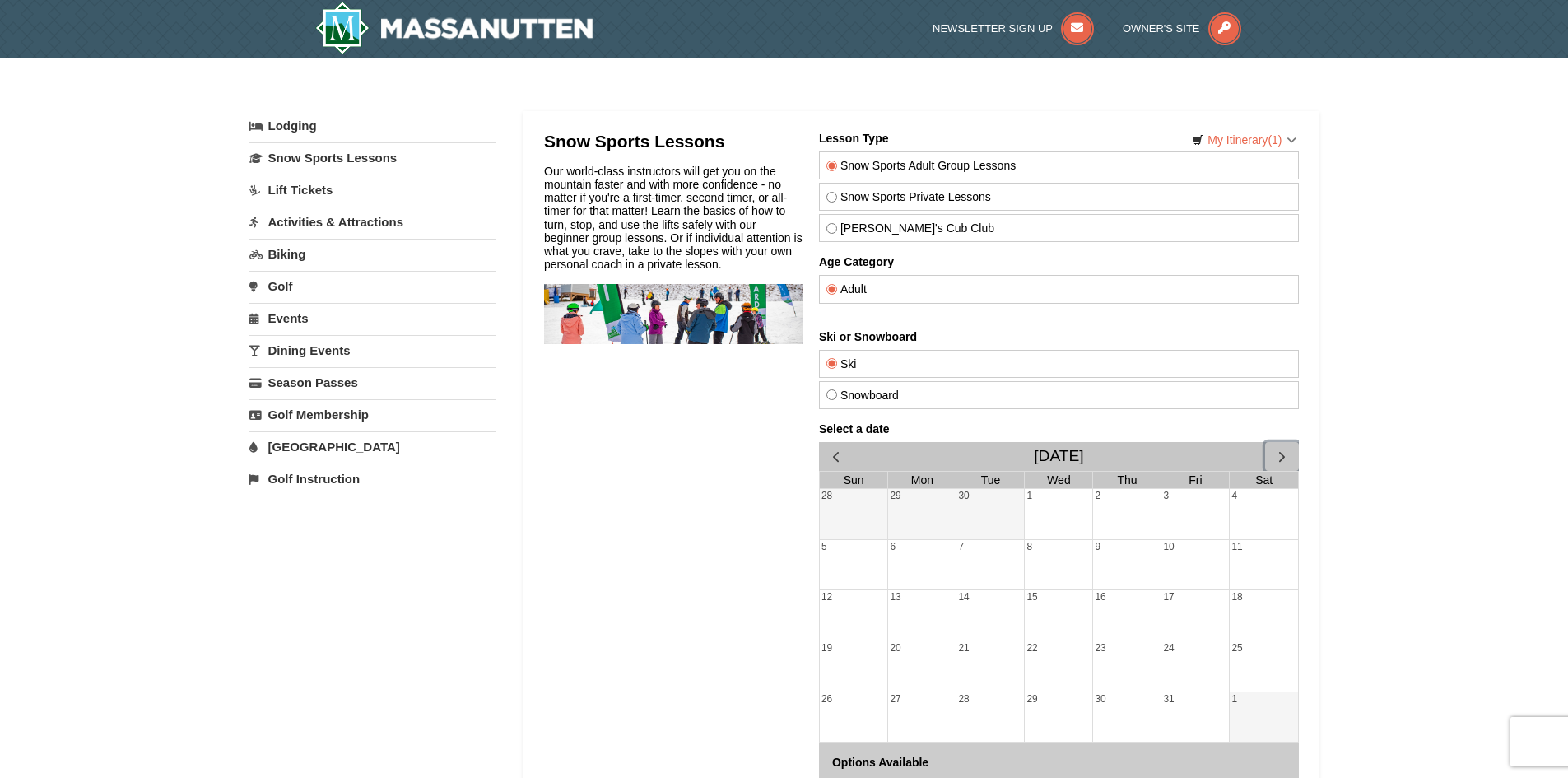
click at [1278, 459] on span "button" at bounding box center [1280, 456] width 17 height 17
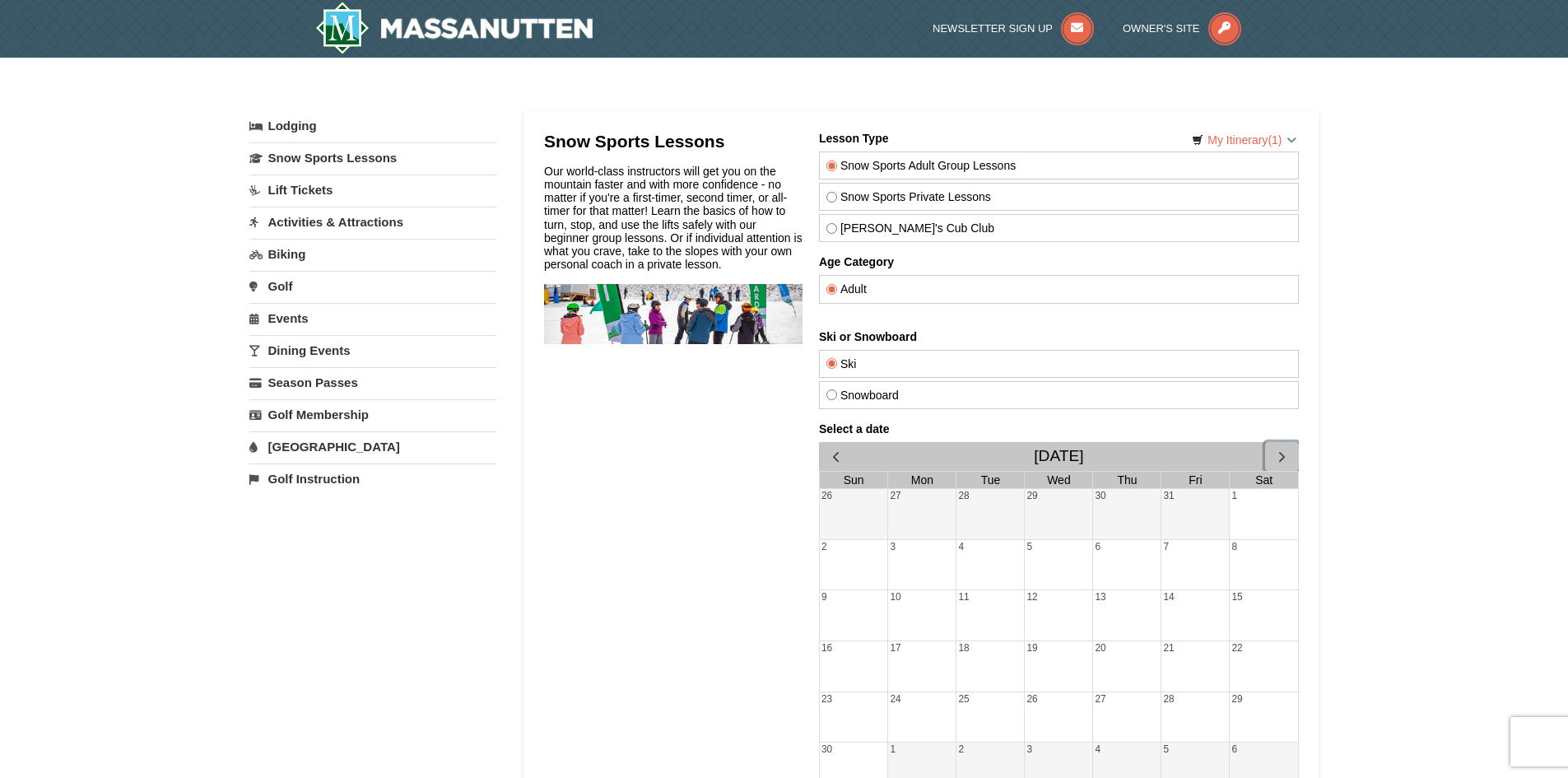
click at [1278, 459] on span "button" at bounding box center [1280, 456] width 17 height 17
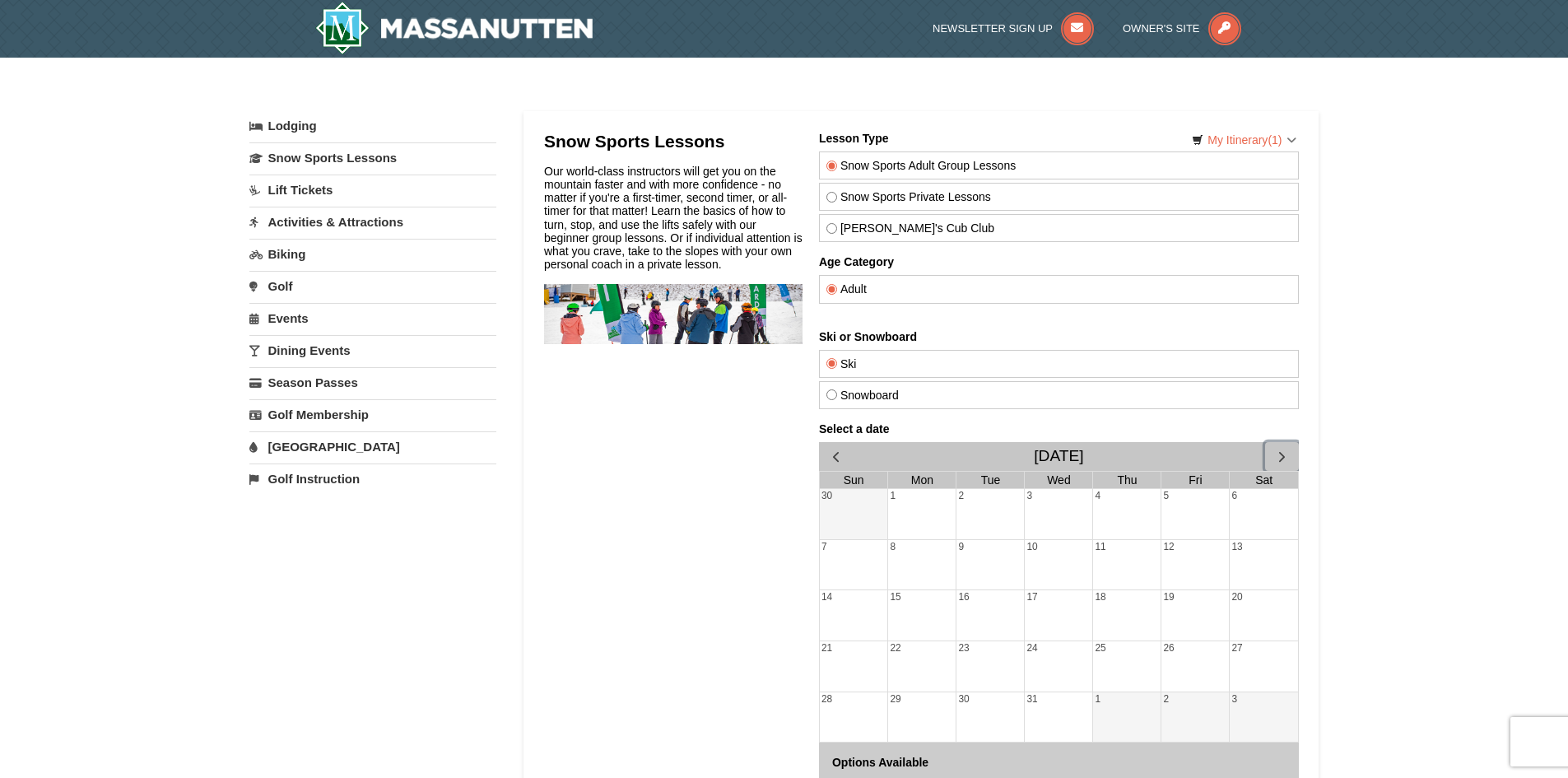
click at [1281, 458] on span "button" at bounding box center [1280, 456] width 17 height 17
click at [1247, 660] on div "24" at bounding box center [1262, 666] width 68 height 51
